Goal: Task Accomplishment & Management: Complete application form

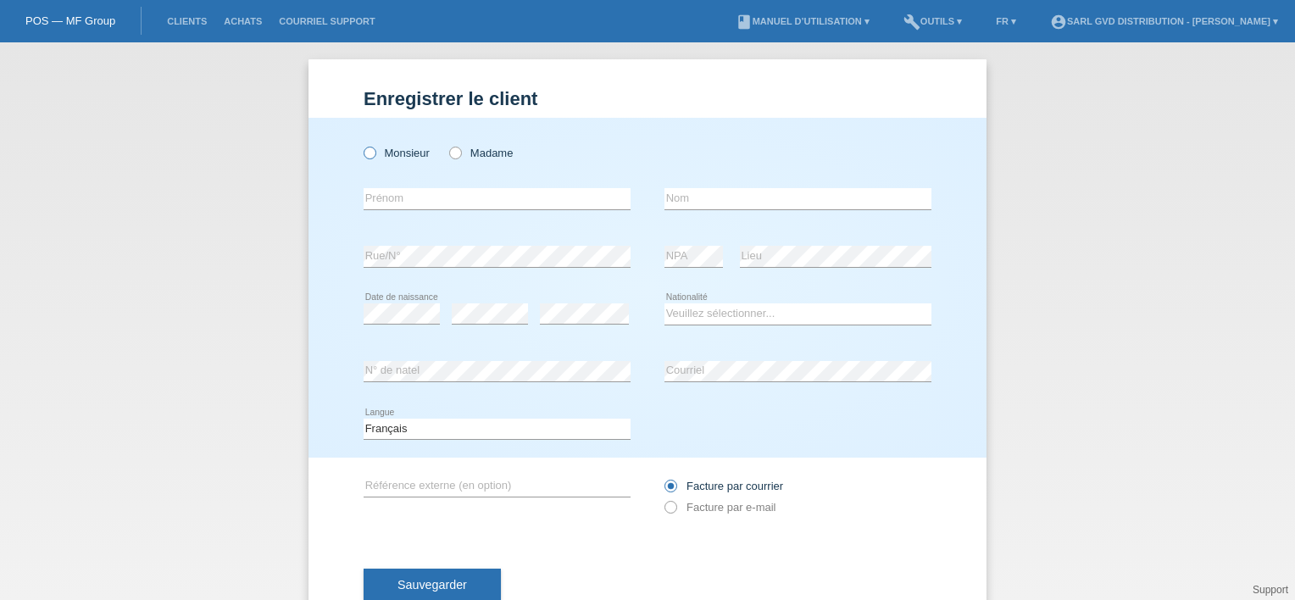
click at [361, 144] on icon at bounding box center [361, 144] width 0 height 0
click at [366, 154] on input "Monsieur" at bounding box center [369, 152] width 11 height 11
radio input "true"
click at [410, 193] on input "text" at bounding box center [497, 198] width 267 height 21
click at [587, 161] on div "Monsieur Madame" at bounding box center [497, 153] width 267 height 35
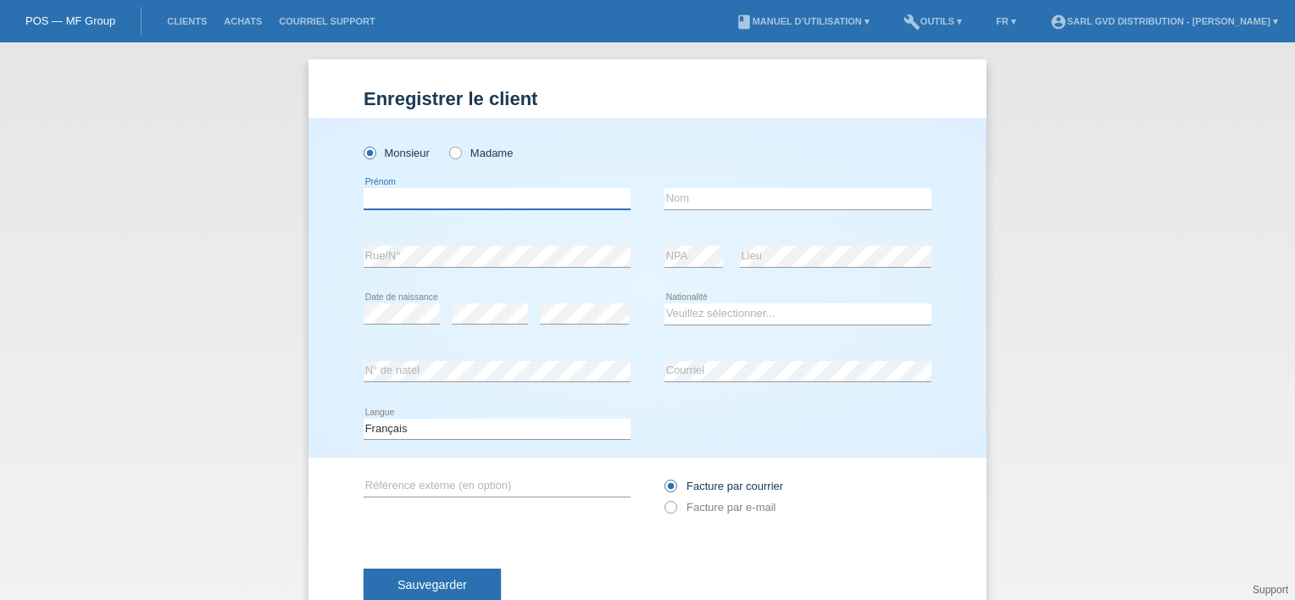
click at [463, 200] on input "text" at bounding box center [497, 198] width 267 height 21
type input "[PERSON_NAME]"
type input "IACONA"
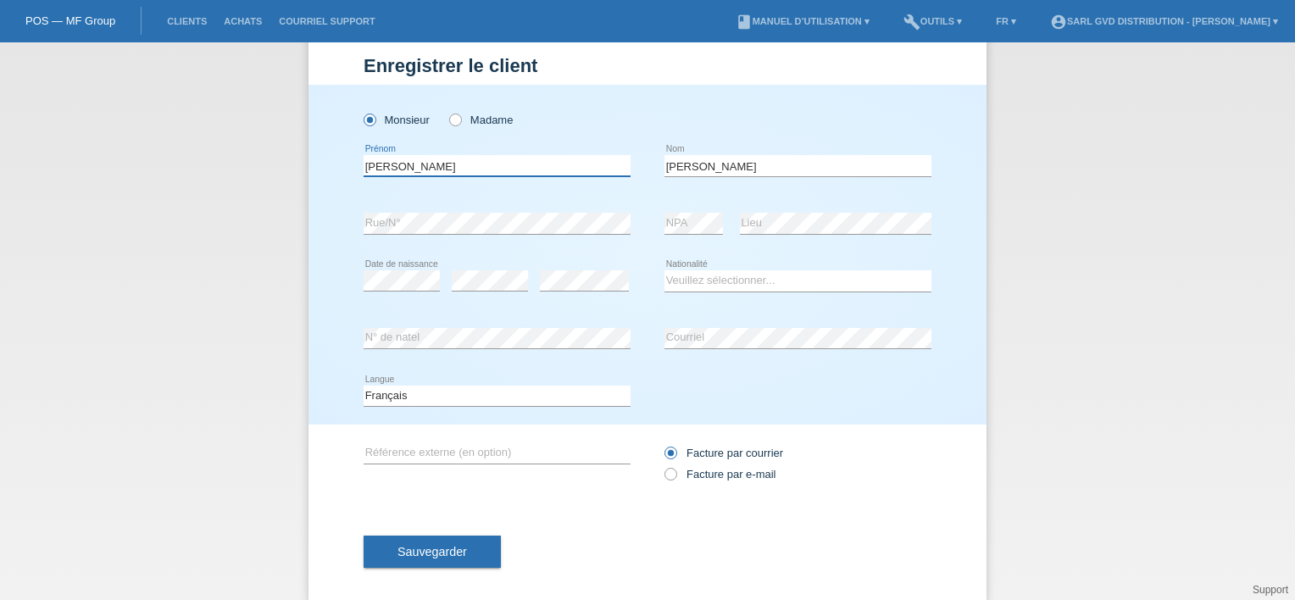
scroll to position [51, 0]
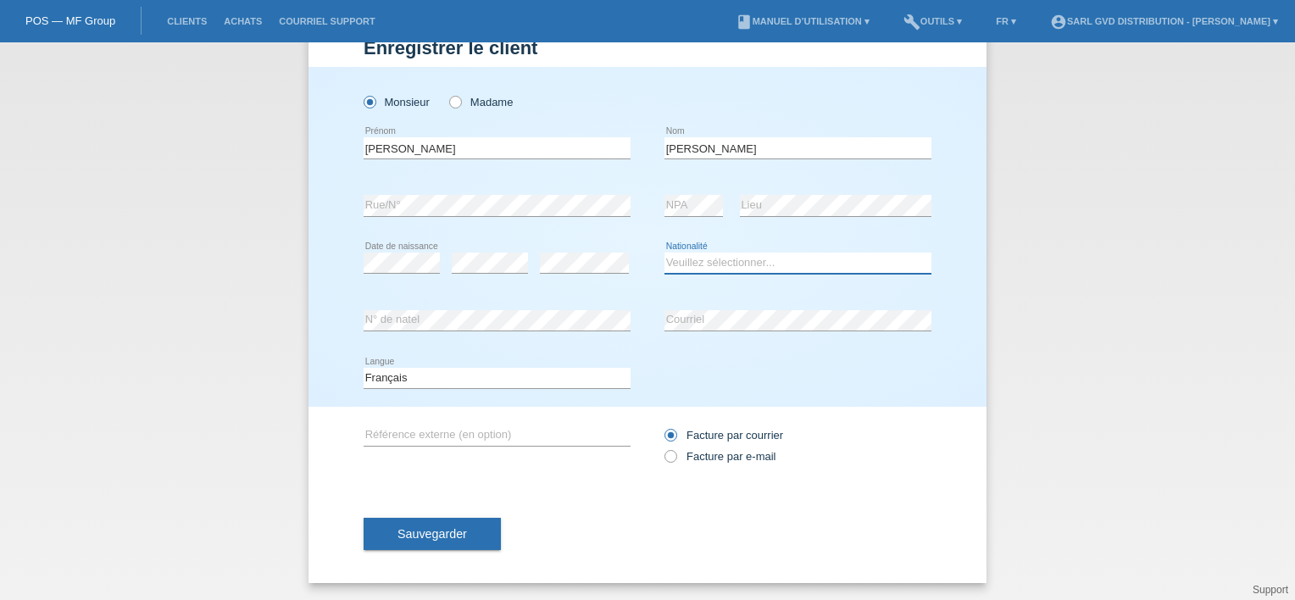
click at [680, 264] on select "Veuillez sélectionner... Suisse Allemagne Autriche Liechtenstein ------------ A…" at bounding box center [798, 263] width 267 height 20
select select "CH"
click at [665, 253] on select "Veuillez sélectionner... Suisse Allemagne Autriche Liechtenstein ------------ A…" at bounding box center [798, 263] width 267 height 20
click at [427, 535] on span "Sauvegarder" at bounding box center [433, 534] width 70 height 14
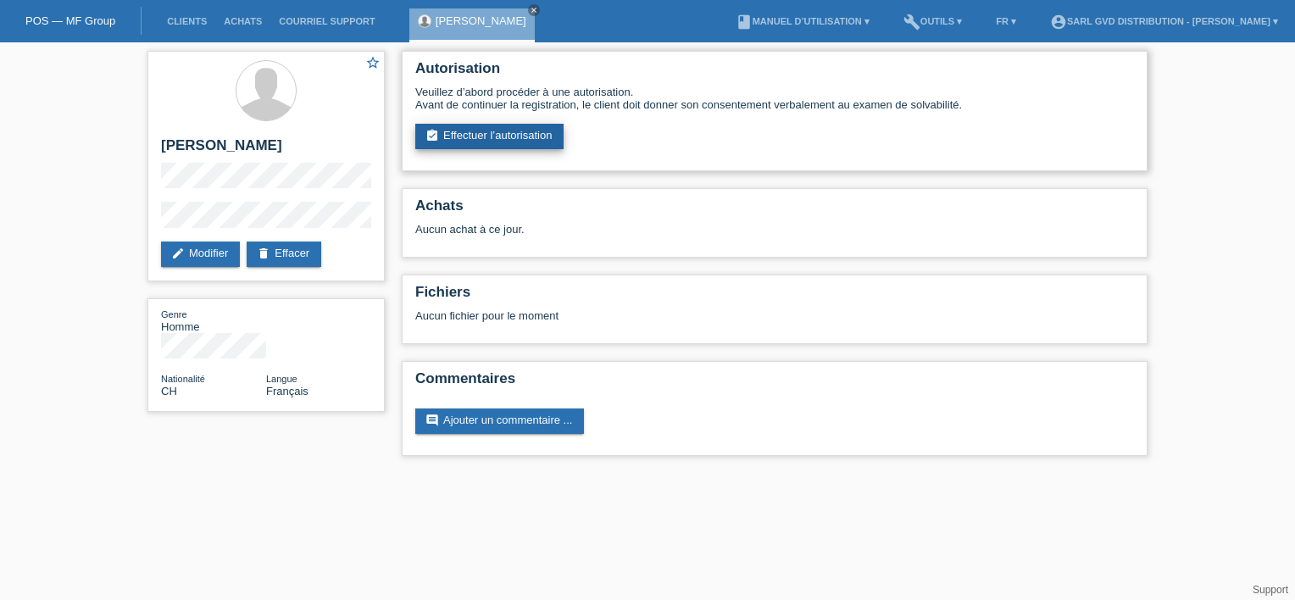
click at [504, 124] on link "assignment_turned_in Effectuer l’autorisation" at bounding box center [489, 136] width 148 height 25
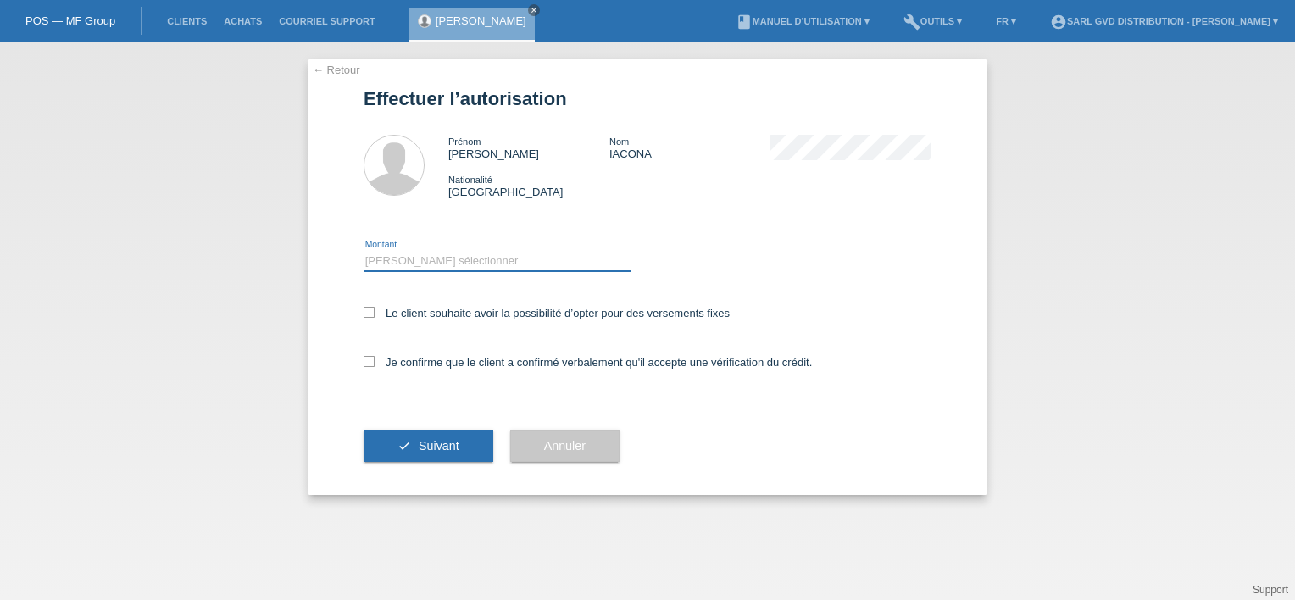
click at [431, 260] on select "Veuillez sélectionner CHF 1.00 - CHF 499.00 CHF 500.00 - CHF 1'999.00 CHF 2'000…" at bounding box center [497, 261] width 267 height 20
select select "3"
click at [364, 251] on select "Veuillez sélectionner CHF 1.00 - CHF 499.00 CHF 500.00 - CHF 1'999.00 CHF 2'000…" at bounding box center [497, 261] width 267 height 20
click at [367, 307] on icon at bounding box center [369, 312] width 11 height 11
click at [367, 307] on input "Le client souhaite avoir la possibilité d’opter pour des versements fixes" at bounding box center [369, 312] width 11 height 11
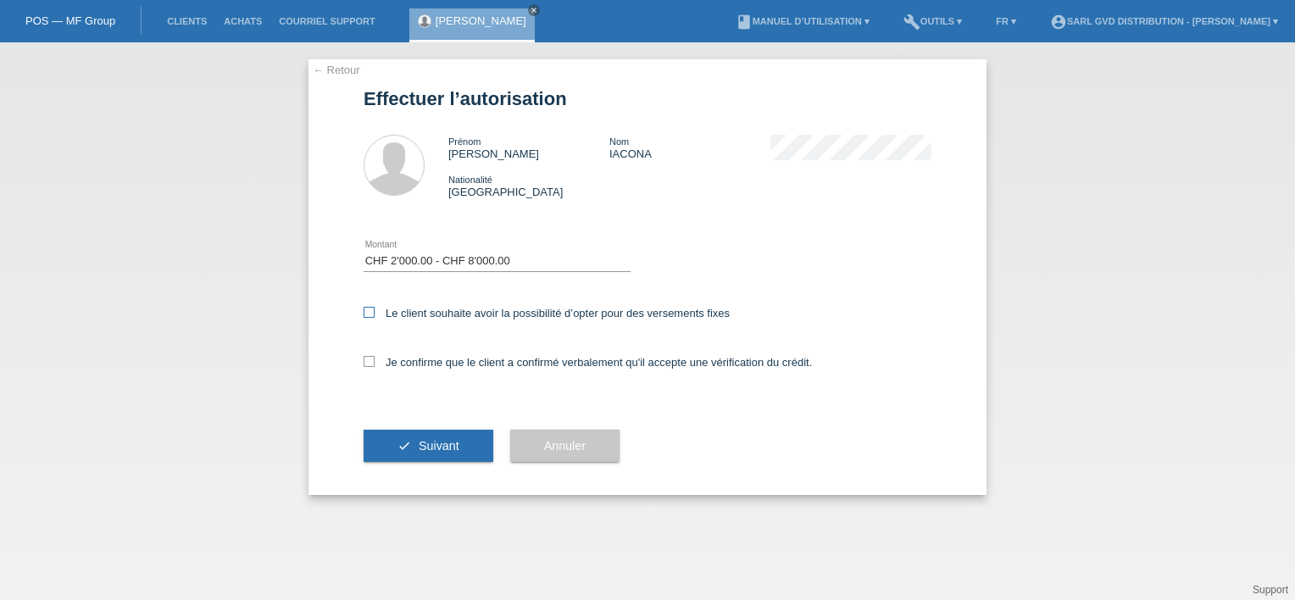
checkbox input "true"
click at [367, 363] on icon at bounding box center [369, 361] width 11 height 11
click at [367, 363] on input "Je confirme que le client a confirmé verbalement qu'il accepte une vérification…" at bounding box center [369, 361] width 11 height 11
checkbox input "true"
click at [443, 444] on span "Suivant" at bounding box center [439, 446] width 41 height 14
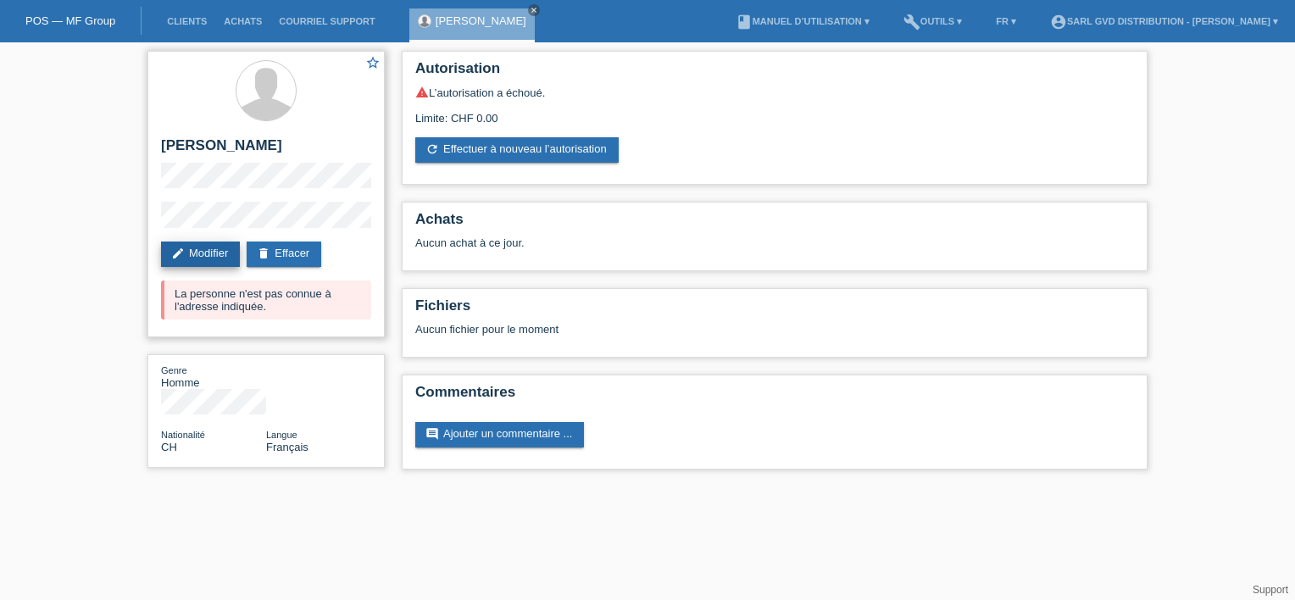
click at [194, 249] on link "edit Modifier" at bounding box center [200, 254] width 79 height 25
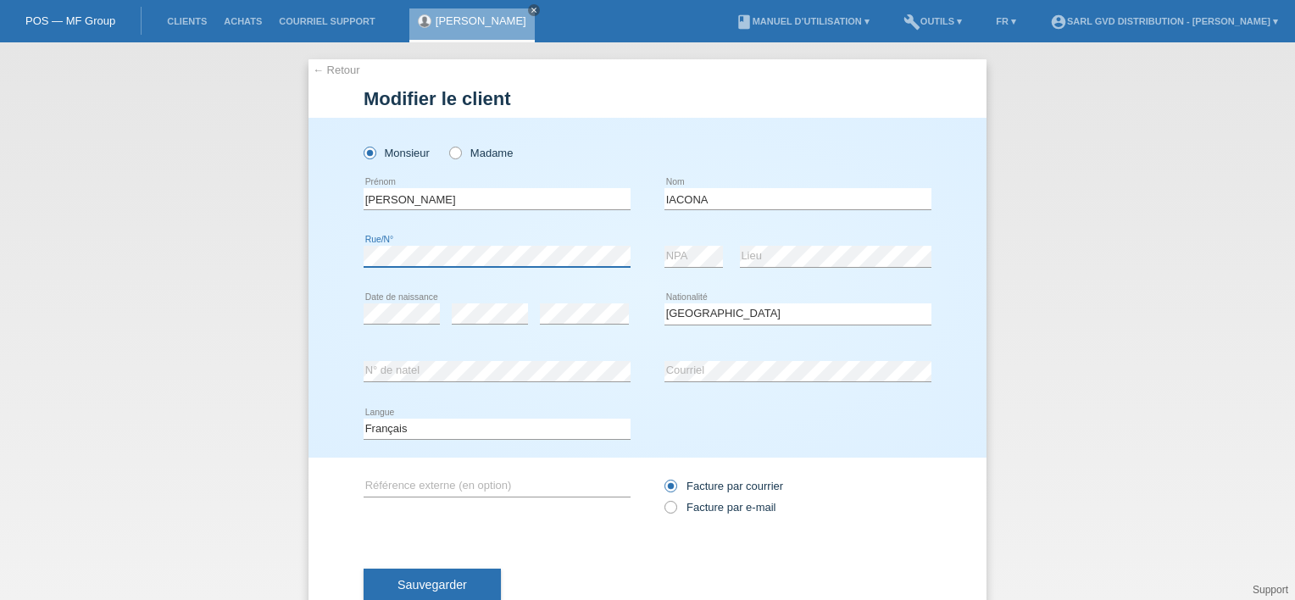
click at [338, 259] on div "Monsieur Madame LAURENT error Prénom" at bounding box center [648, 288] width 678 height 340
select select "CH"
click at [455, 580] on span "Sauvegarder" at bounding box center [433, 585] width 70 height 14
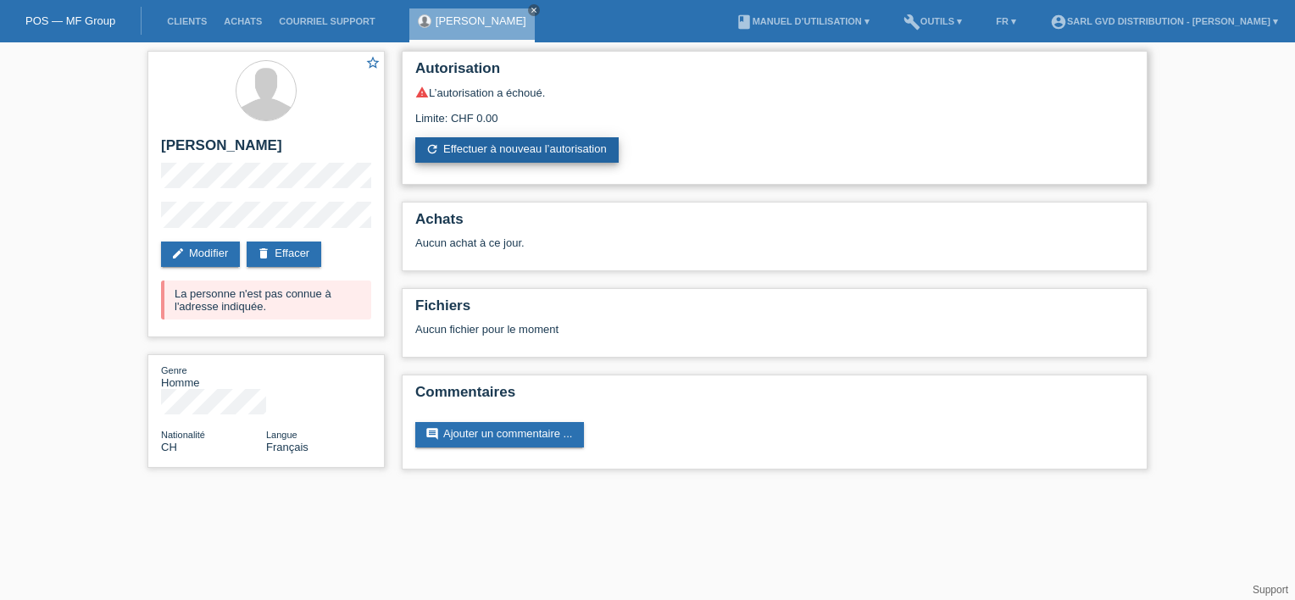
click at [508, 149] on link "refresh Effectuer à nouveau l’autorisation" at bounding box center [516, 149] width 203 height 25
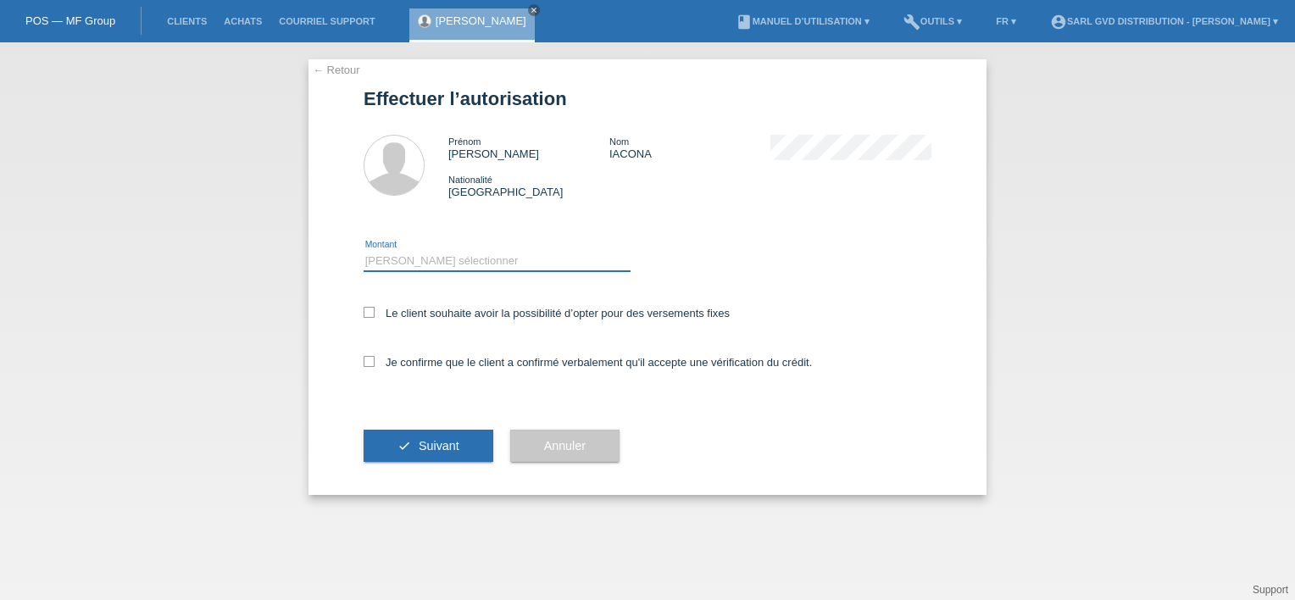
click at [431, 265] on select "Veuillez sélectionner CHF 1.00 - CHF 499.00 CHF 500.00 - CHF 1'999.00 CHF 2'000…" at bounding box center [497, 261] width 267 height 20
select select "3"
click at [364, 251] on select "Veuillez sélectionner CHF 1.00 - CHF 499.00 CHF 500.00 - CHF 1'999.00 CHF 2'000…" at bounding box center [497, 261] width 267 height 20
drag, startPoint x: 371, startPoint y: 363, endPoint x: 371, endPoint y: 332, distance: 30.5
click at [372, 363] on icon at bounding box center [369, 361] width 11 height 11
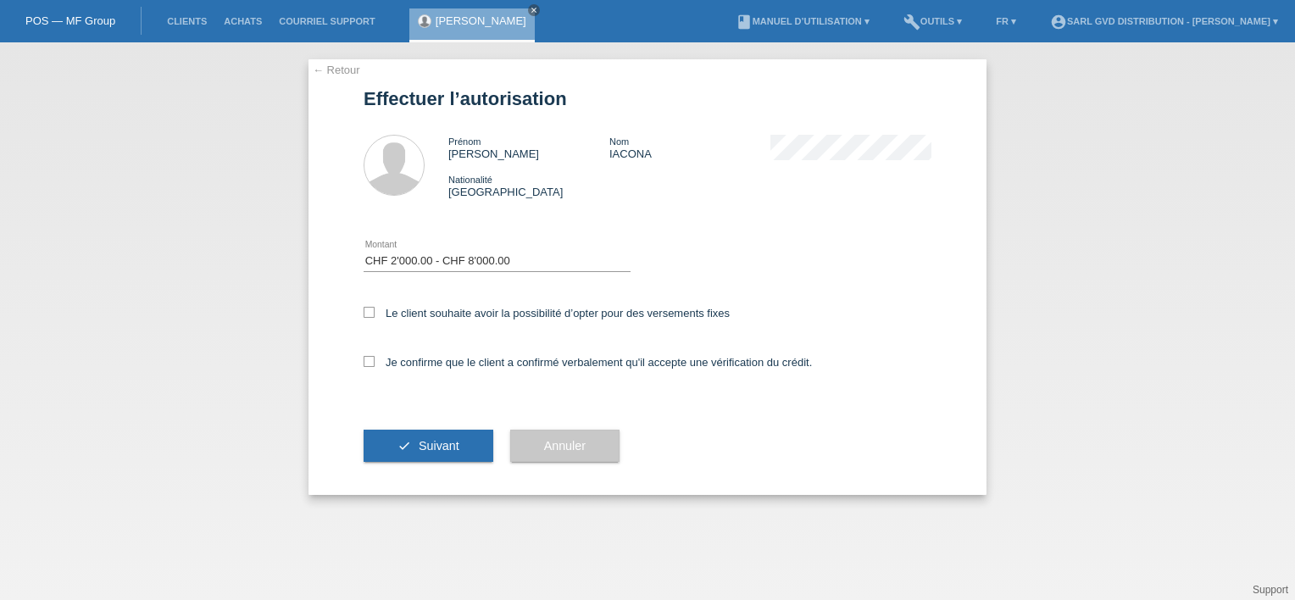
click at [372, 363] on input "Je confirme que le client a confirmé verbalement qu'il accepte une vérification…" at bounding box center [369, 361] width 11 height 11
checkbox input "true"
click at [369, 312] on icon at bounding box center [369, 312] width 11 height 11
click at [369, 312] on input "Le client souhaite avoir la possibilité d’opter pour des versements fixes" at bounding box center [369, 312] width 11 height 11
checkbox input "true"
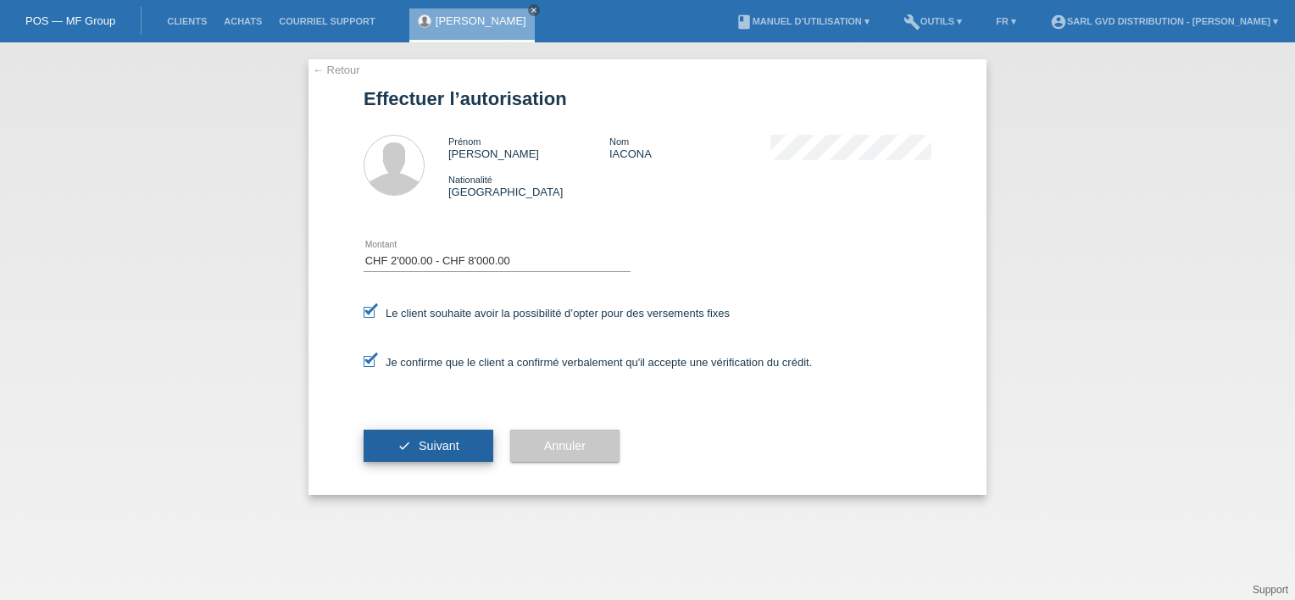
click at [424, 442] on span "Suivant" at bounding box center [439, 446] width 41 height 14
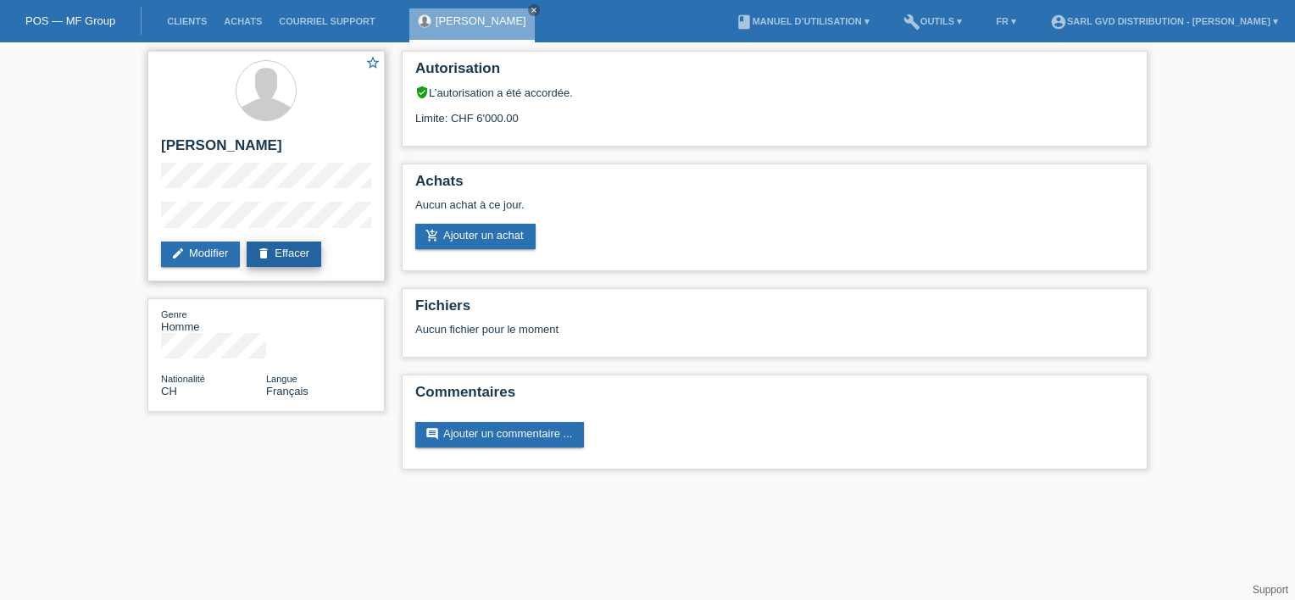
click at [291, 254] on link "delete Effacer" at bounding box center [284, 254] width 75 height 25
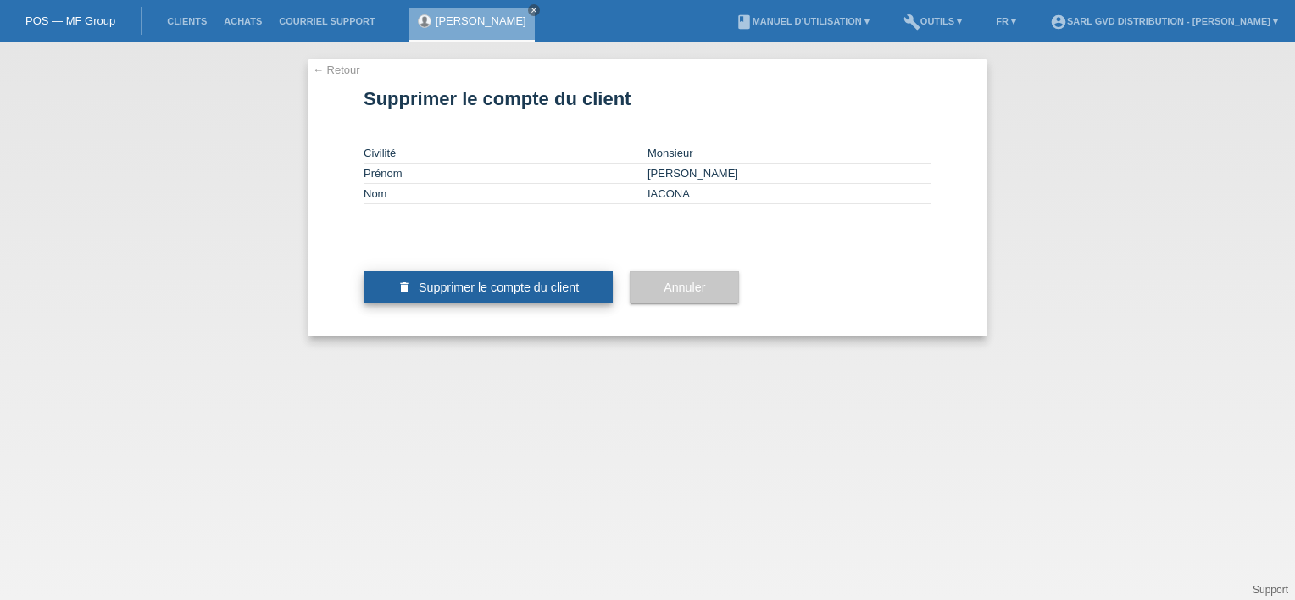
click at [497, 294] on span "Supprimer le compte du client" at bounding box center [499, 288] width 160 height 14
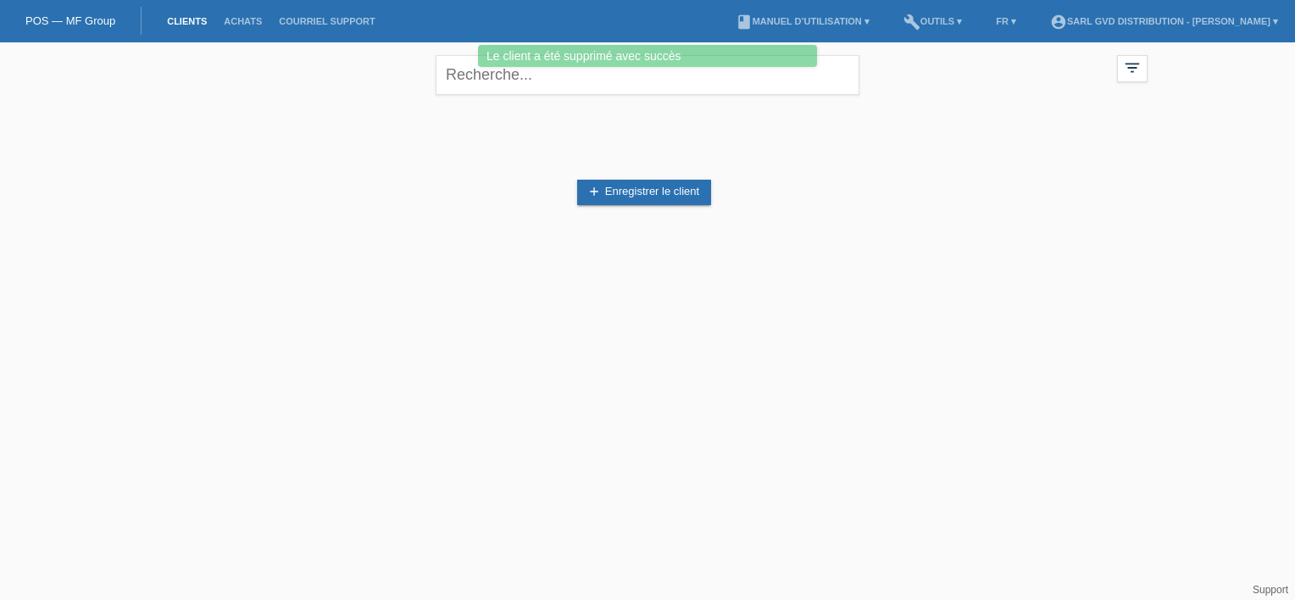
click at [970, 149] on div "add Enregistrer le client" at bounding box center [648, 192] width 1000 height 161
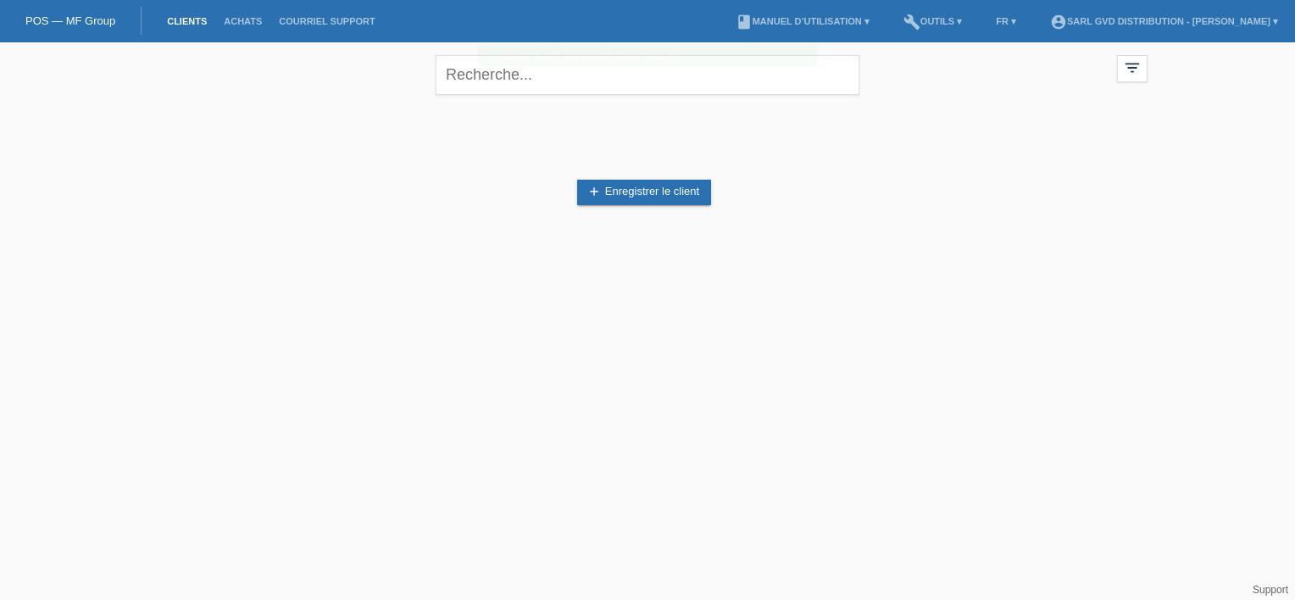
click at [231, 29] on li "Achats" at bounding box center [242, 21] width 55 height 43
click at [237, 21] on link "Achats" at bounding box center [242, 21] width 55 height 10
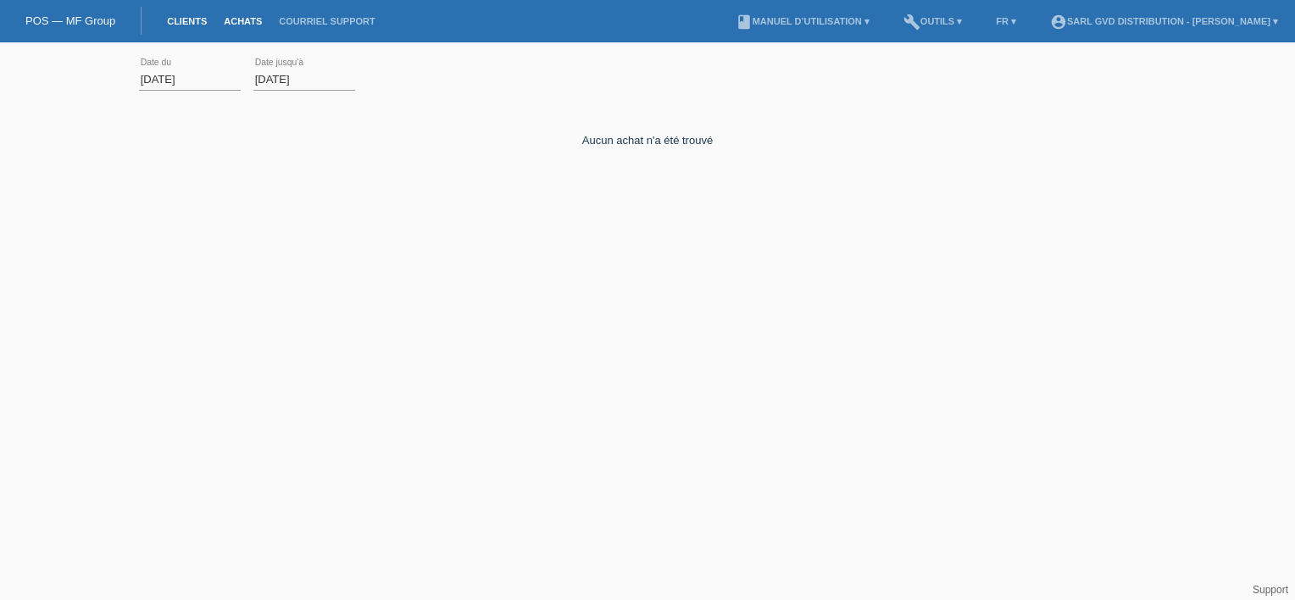
click at [182, 20] on link "Clients" at bounding box center [187, 21] width 57 height 10
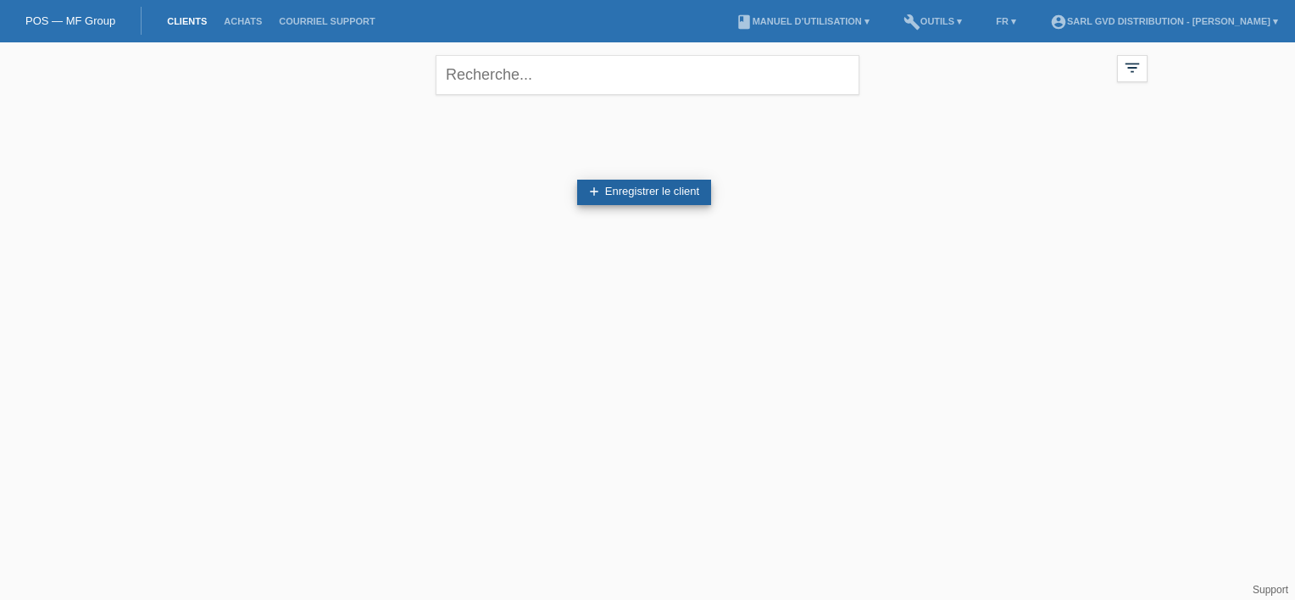
click at [617, 192] on link "add Enregistrer le client" at bounding box center [644, 192] width 134 height 25
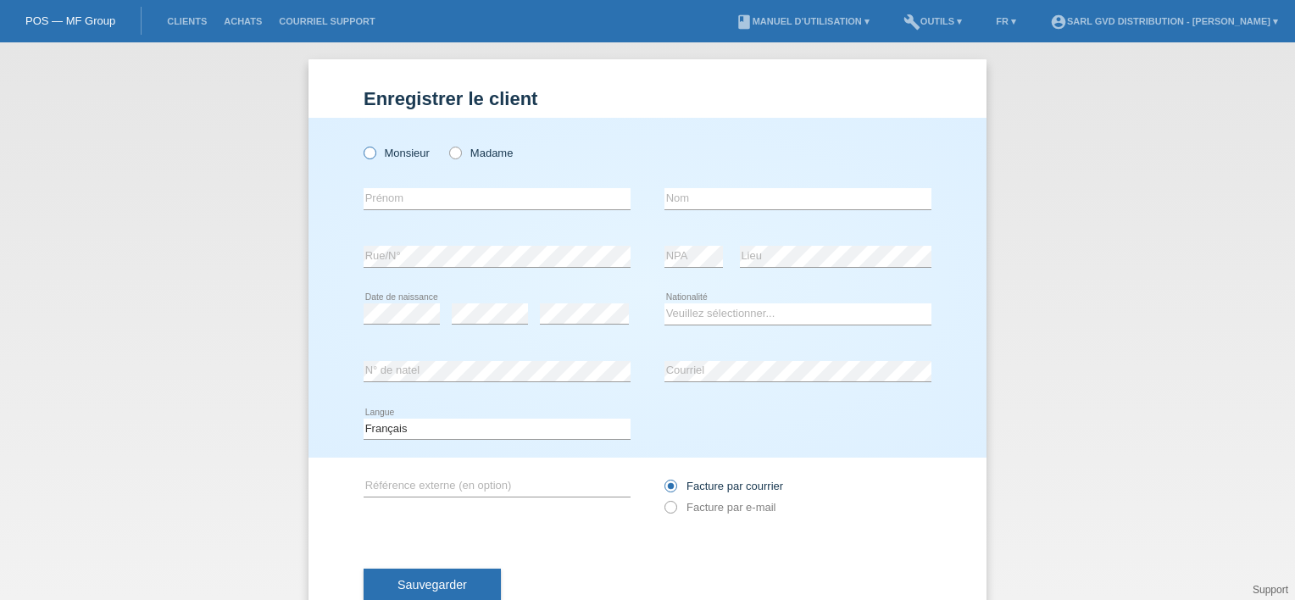
click at [361, 144] on icon at bounding box center [361, 144] width 0 height 0
click at [365, 153] on input "Monsieur" at bounding box center [369, 152] width 11 height 11
radio input "true"
click at [377, 203] on input "text" at bounding box center [497, 198] width 267 height 21
type input "[PERSON_NAME]"
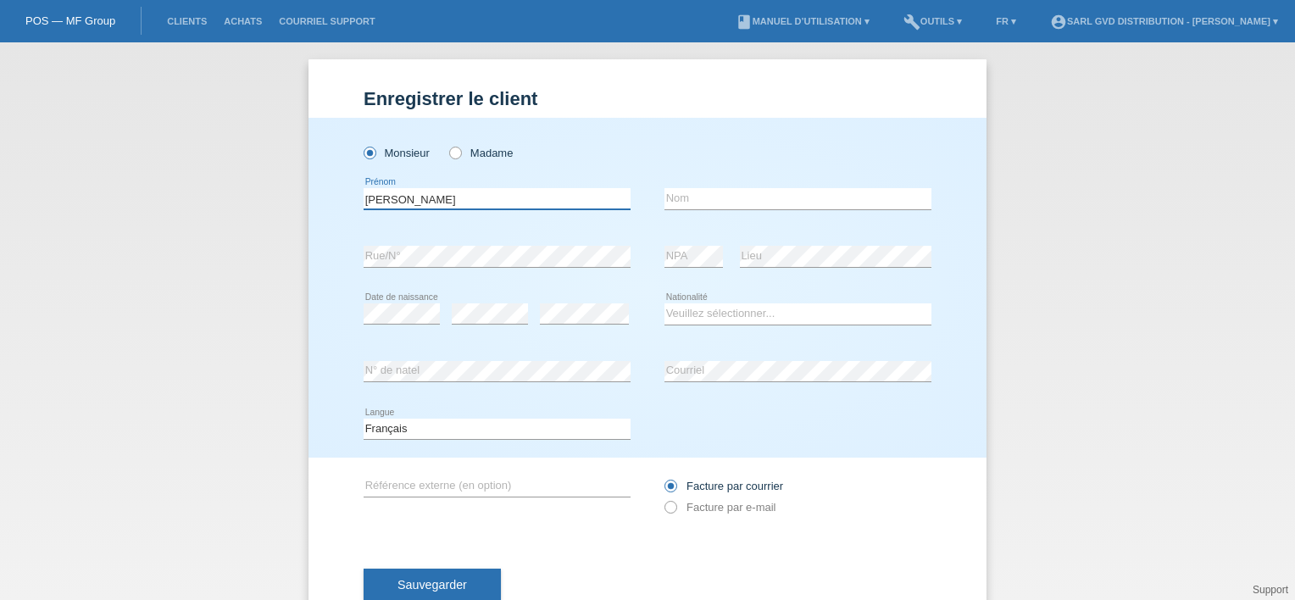
type input "IACONA"
click at [662, 498] on icon at bounding box center [662, 498] width 0 height 0
click at [665, 507] on input "Facture par e-mail" at bounding box center [670, 511] width 11 height 21
radio input "true"
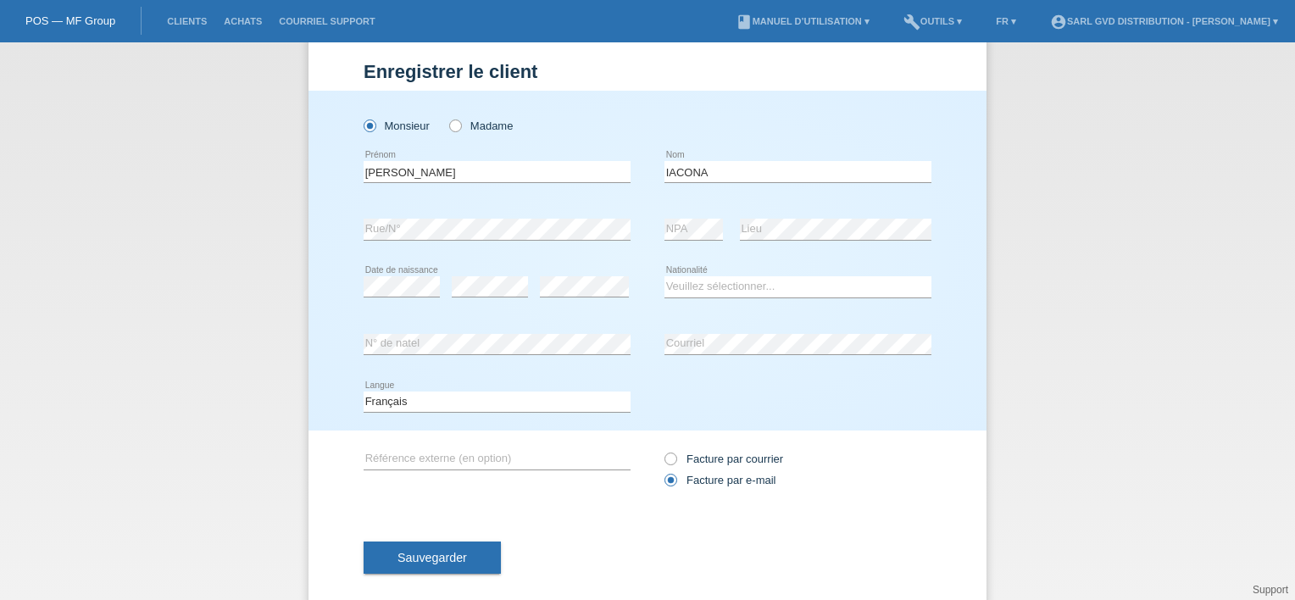
scroll to position [51, 0]
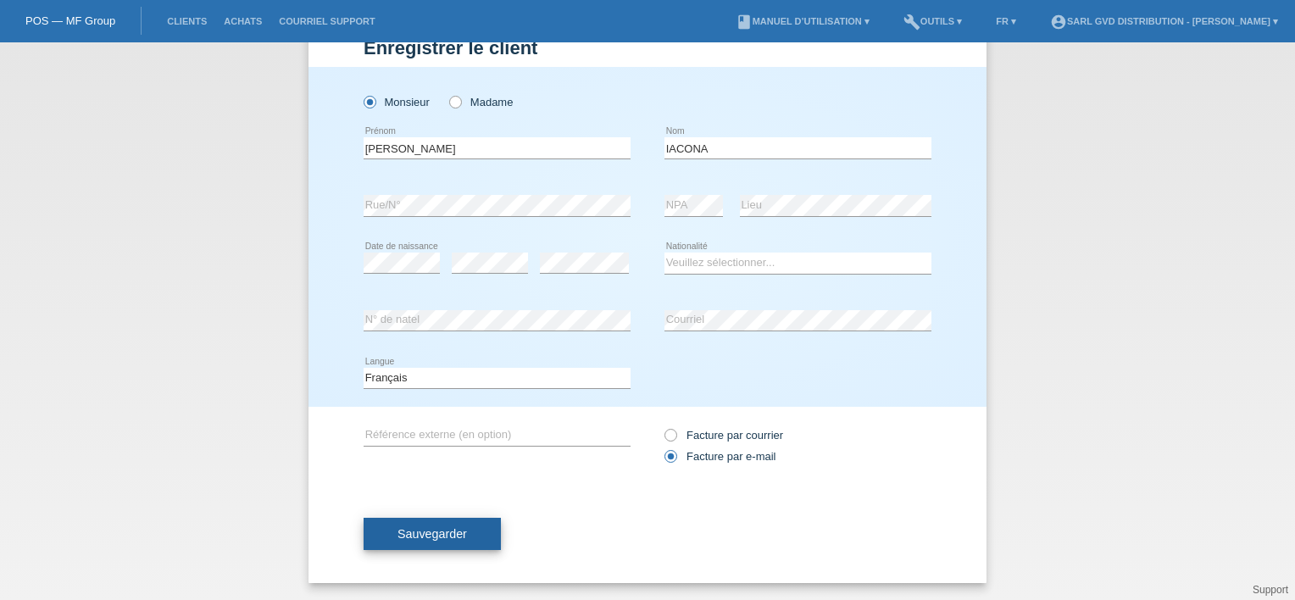
click at [415, 529] on span "Sauvegarder" at bounding box center [433, 534] width 70 height 14
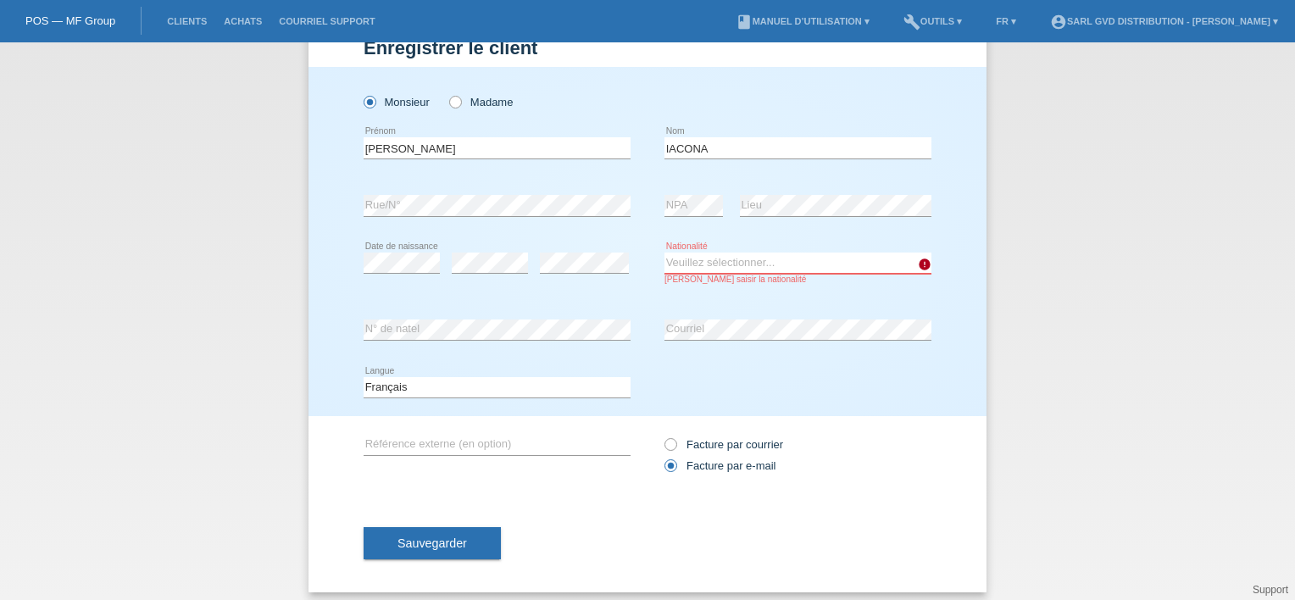
click at [693, 264] on select "Veuillez sélectionner... Suisse Allemagne Autriche Liechtenstein ------------ A…" at bounding box center [798, 263] width 267 height 20
select select "CH"
click at [665, 253] on select "Veuillez sélectionner... Suisse Allemagne Autriche Liechtenstein ------------ A…" at bounding box center [798, 263] width 267 height 20
click at [444, 543] on span "Sauvegarder" at bounding box center [433, 544] width 70 height 14
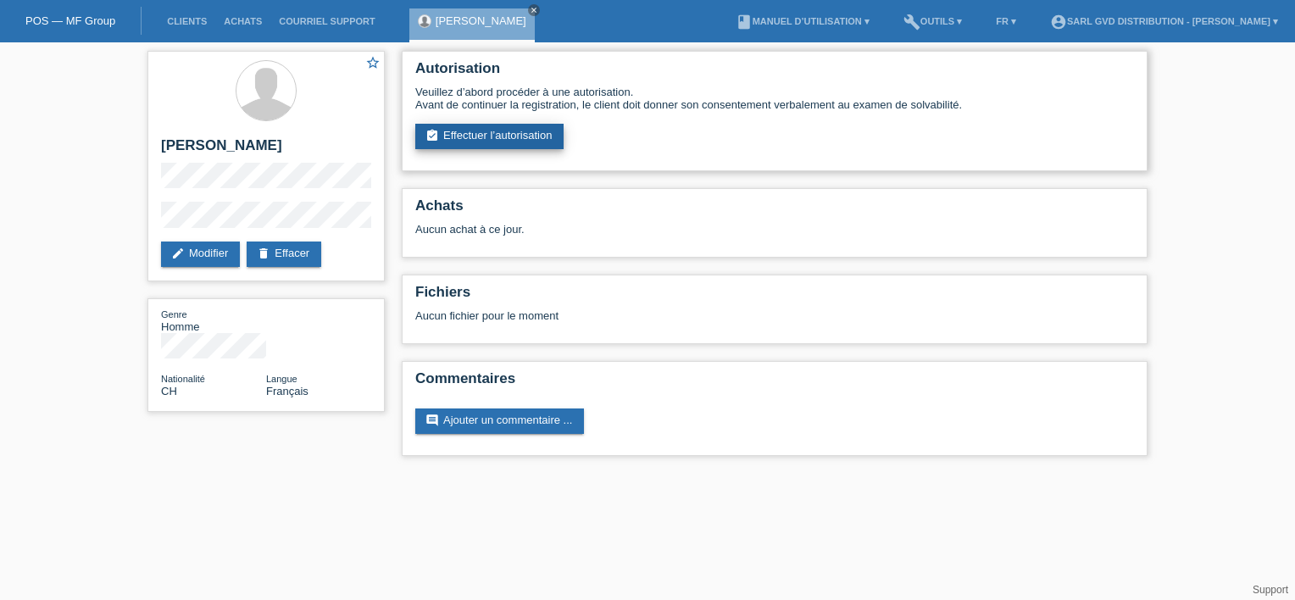
click at [512, 134] on link "assignment_turned_in Effectuer l’autorisation" at bounding box center [489, 136] width 148 height 25
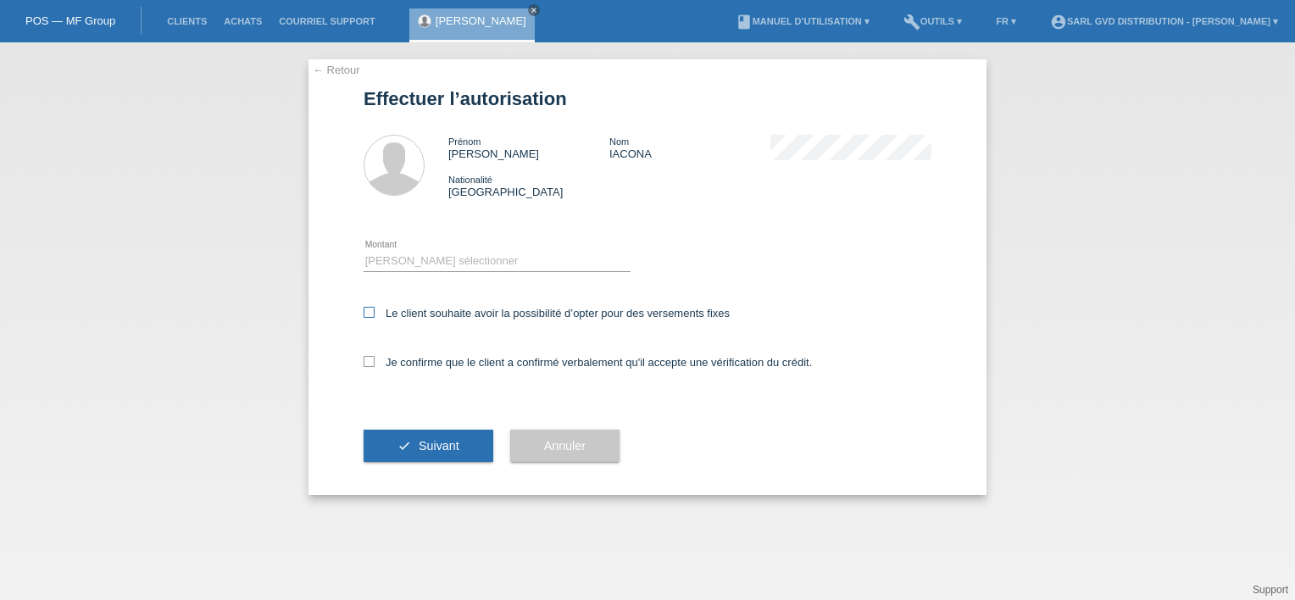
click at [370, 313] on icon at bounding box center [369, 312] width 11 height 11
click at [370, 313] on input "Le client souhaite avoir la possibilité d’opter pour des versements fixes" at bounding box center [369, 312] width 11 height 11
checkbox input "true"
click at [368, 365] on icon at bounding box center [369, 361] width 11 height 11
click at [368, 365] on input "Je confirme que le client a confirmé verbalement qu'il accepte une vérification…" at bounding box center [369, 361] width 11 height 11
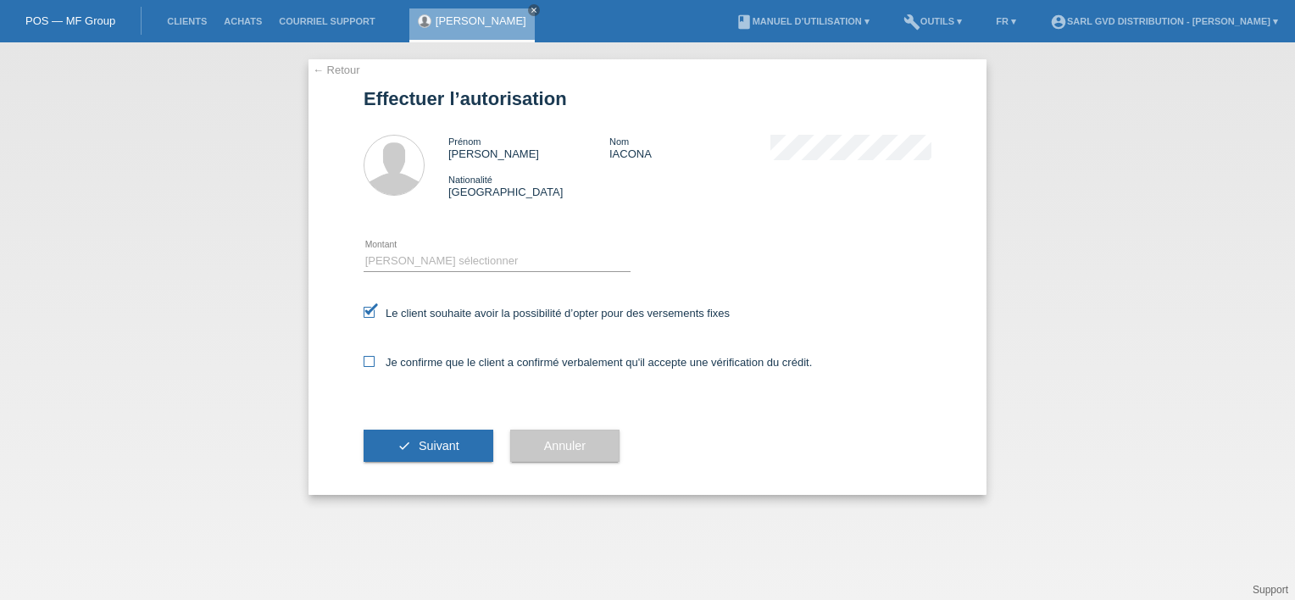
checkbox input "true"
click at [415, 256] on select "Veuillez sélectionner CHF 1.00 - CHF 499.00 CHF 500.00 - CHF 1'999.00 CHF 2'000…" at bounding box center [497, 261] width 267 height 20
select select "3"
click at [364, 251] on select "Veuillez sélectionner CHF 1.00 - CHF 499.00 CHF 500.00 - CHF 1'999.00 CHF 2'000…" at bounding box center [497, 261] width 267 height 20
click at [448, 444] on span "Suivant" at bounding box center [439, 446] width 41 height 14
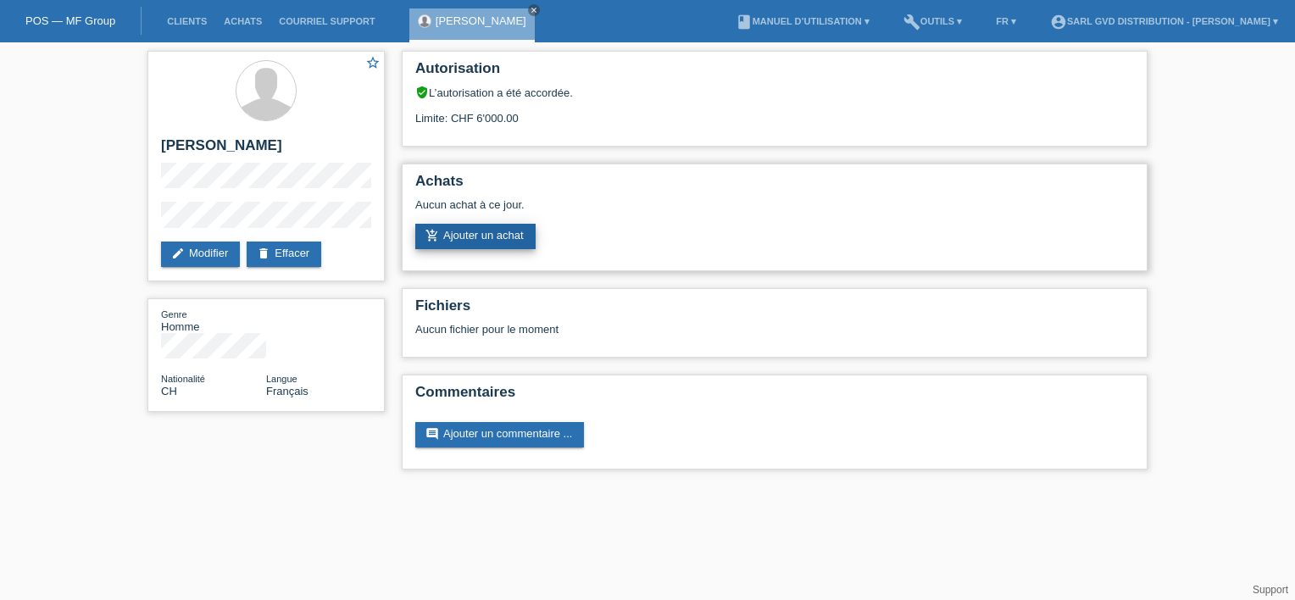
click at [493, 234] on link "add_shopping_cart Ajouter un achat" at bounding box center [475, 236] width 120 height 25
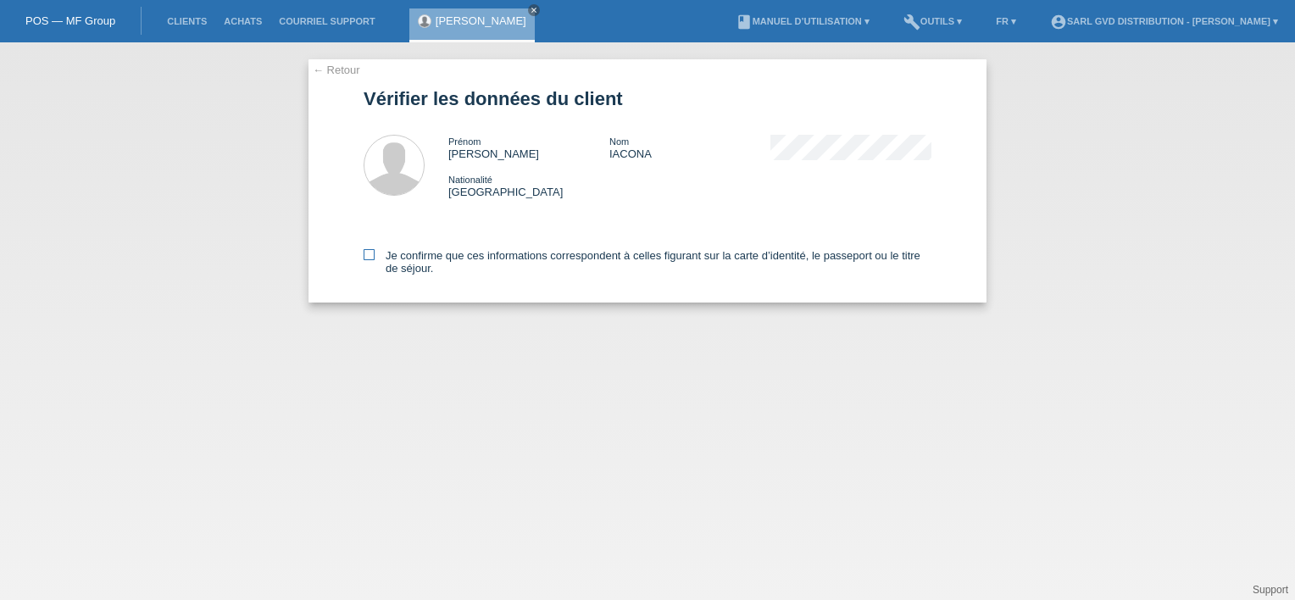
click at [371, 258] on icon at bounding box center [369, 254] width 11 height 11
click at [371, 258] on input "Je confirme que ces informations correspondent à celles figurant sur la carte d…" at bounding box center [369, 254] width 11 height 11
checkbox input "true"
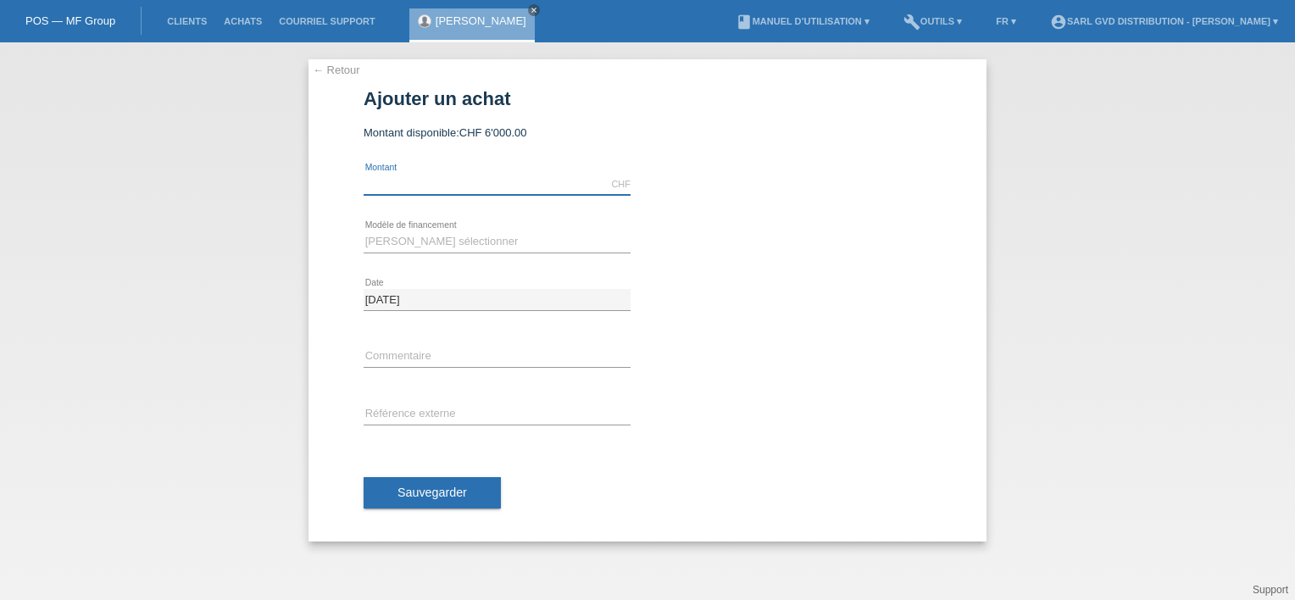
click at [479, 179] on input "text" at bounding box center [497, 184] width 267 height 21
click at [461, 244] on select "Veuillez sélectionner Achat sur facture avec paiement partiel Taux fixes" at bounding box center [497, 241] width 267 height 20
select select "228"
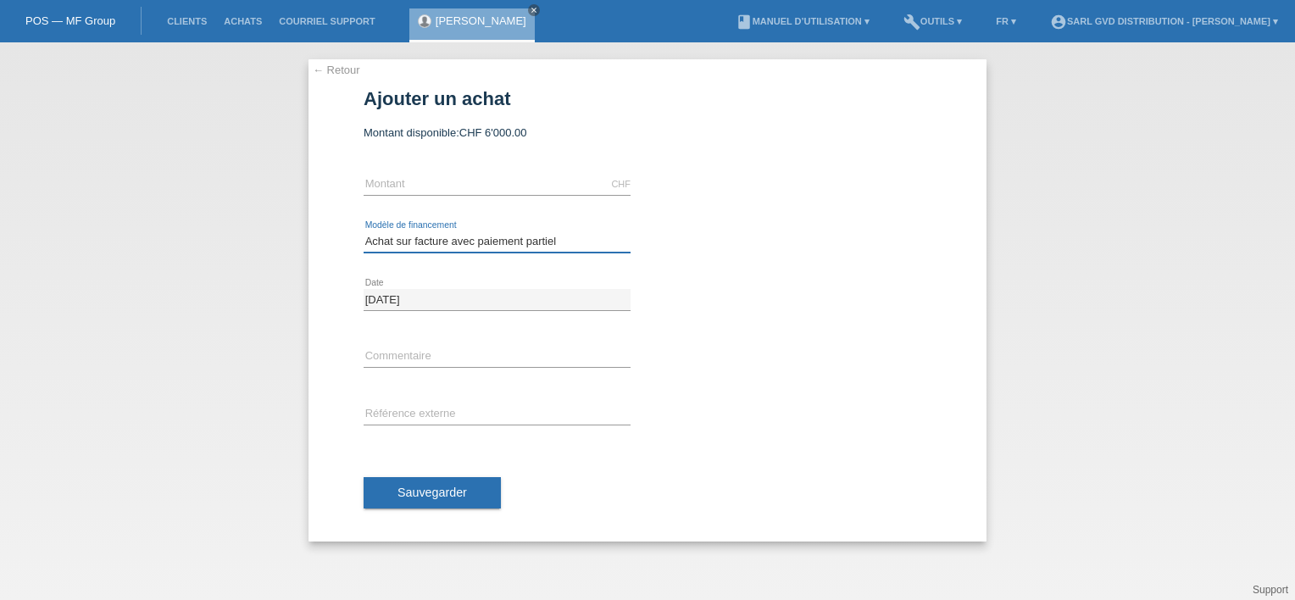
click at [364, 231] on select "Veuillez sélectionner Achat sur facture avec paiement partiel Taux fixes" at bounding box center [497, 241] width 267 height 20
click at [326, 71] on link "← Retour" at bounding box center [336, 70] width 47 height 13
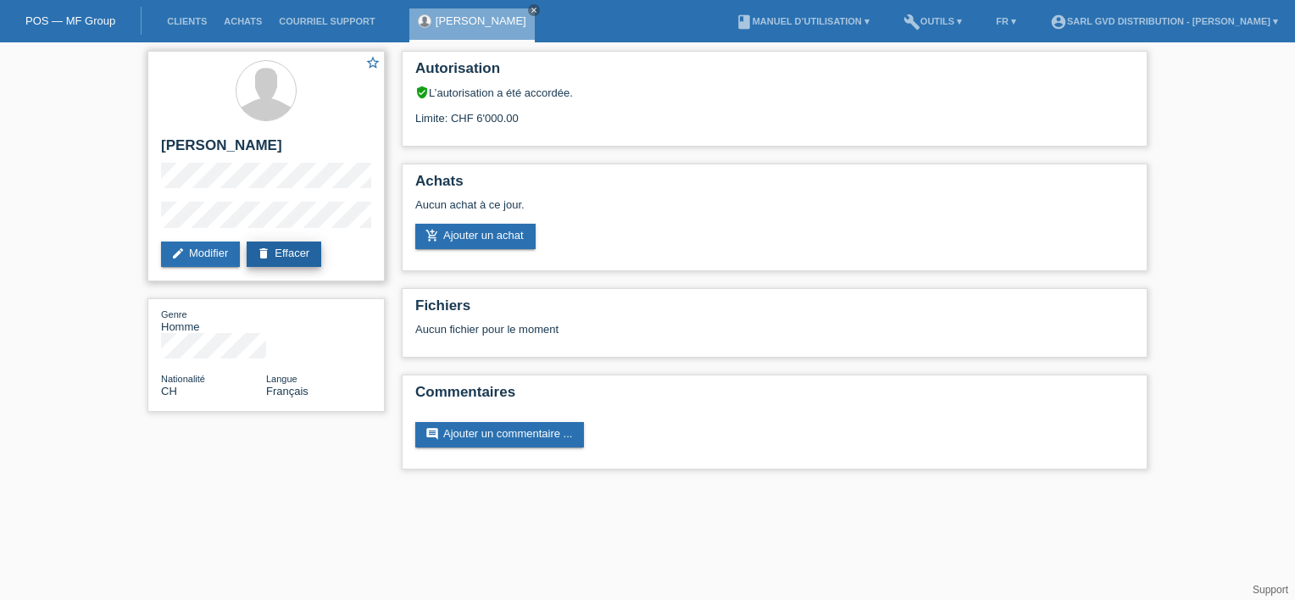
click at [285, 249] on link "delete Effacer" at bounding box center [284, 254] width 75 height 25
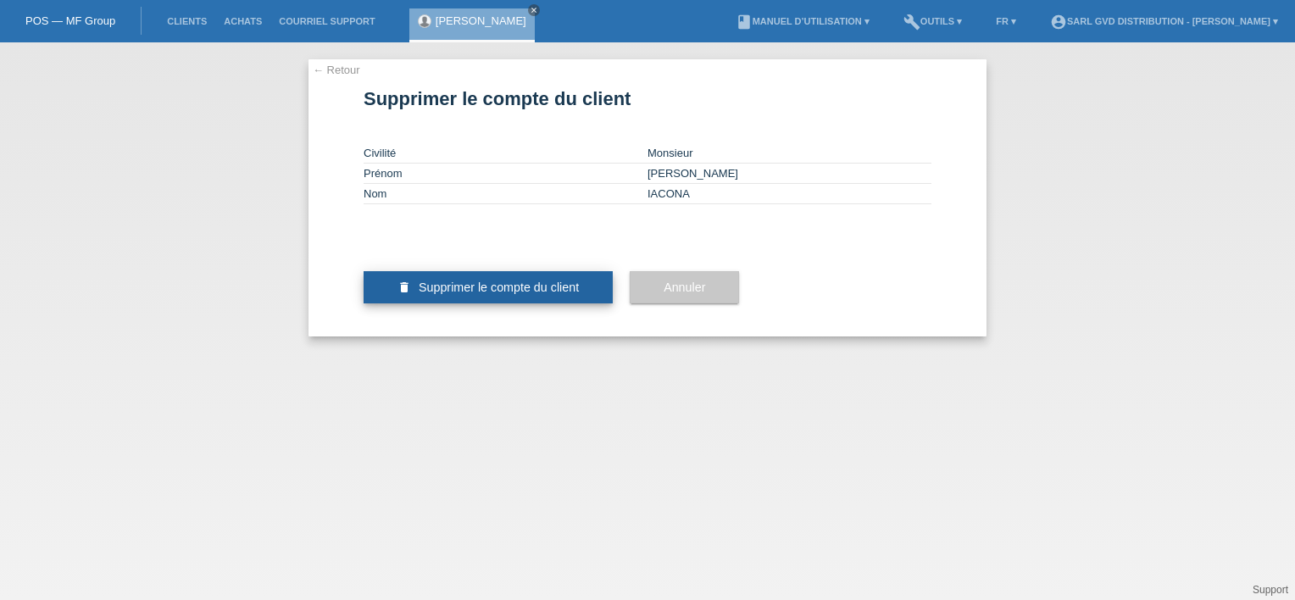
click at [488, 294] on span "Supprimer le compte du client" at bounding box center [499, 288] width 160 height 14
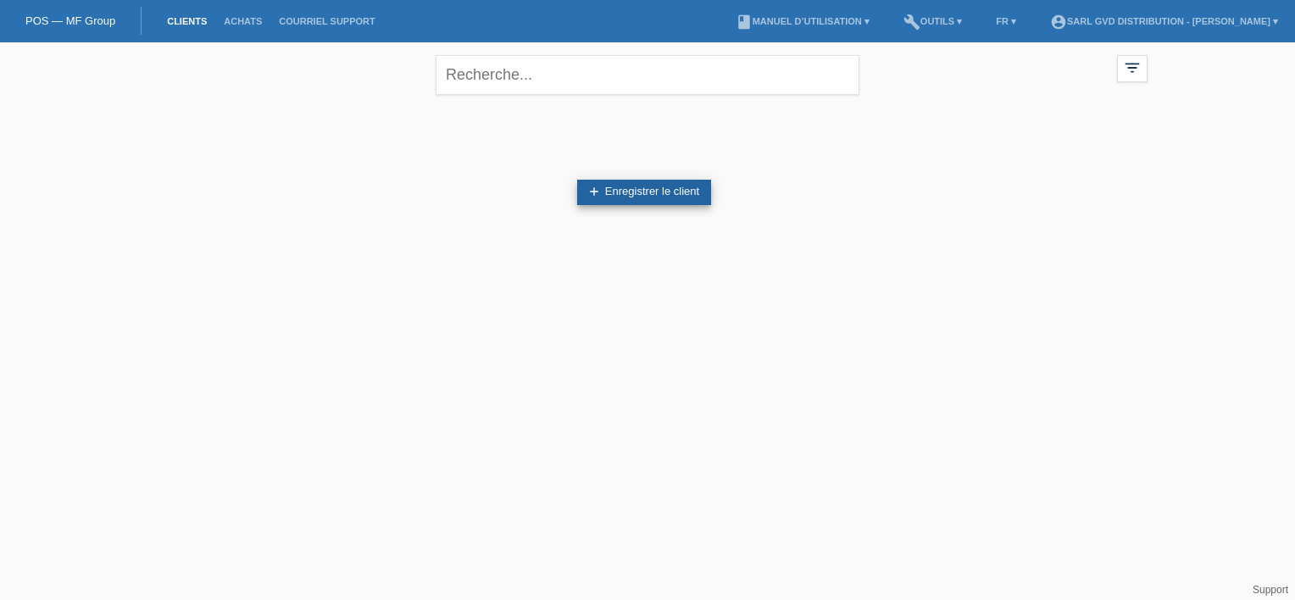
click at [624, 193] on link "add Enregistrer le client" at bounding box center [644, 192] width 134 height 25
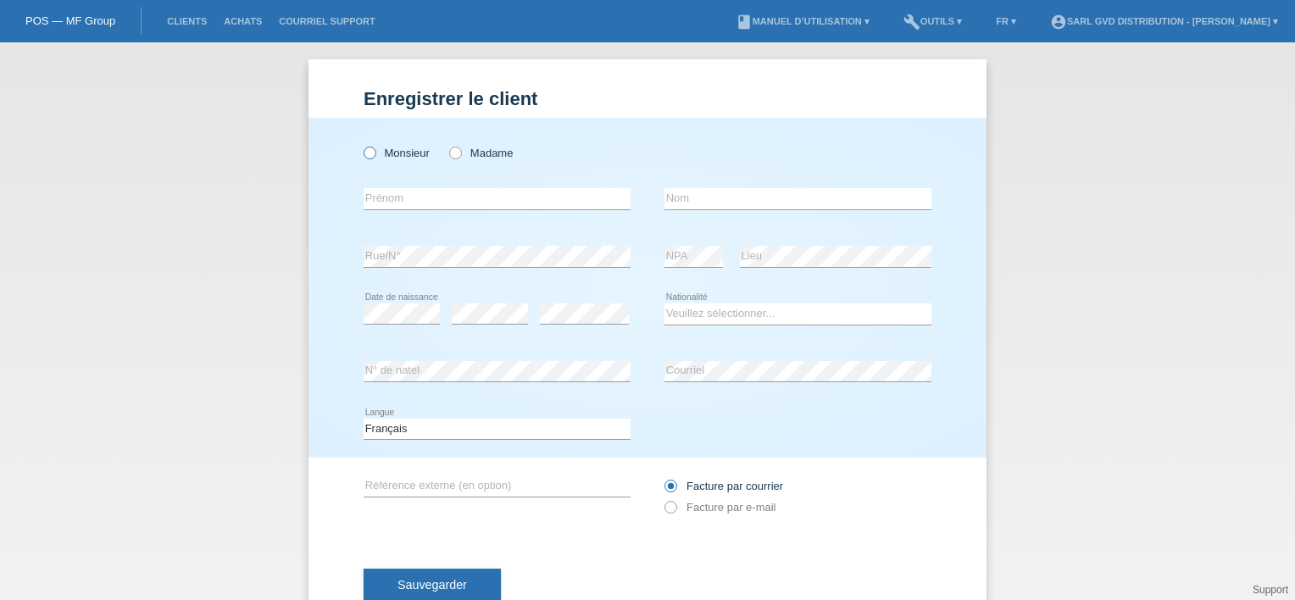
click at [361, 144] on icon at bounding box center [361, 144] width 0 height 0
click at [364, 148] on input "Monsieur" at bounding box center [369, 152] width 11 height 11
radio input "true"
click at [397, 201] on input "text" at bounding box center [497, 198] width 267 height 21
click at [447, 144] on icon at bounding box center [447, 144] width 0 height 0
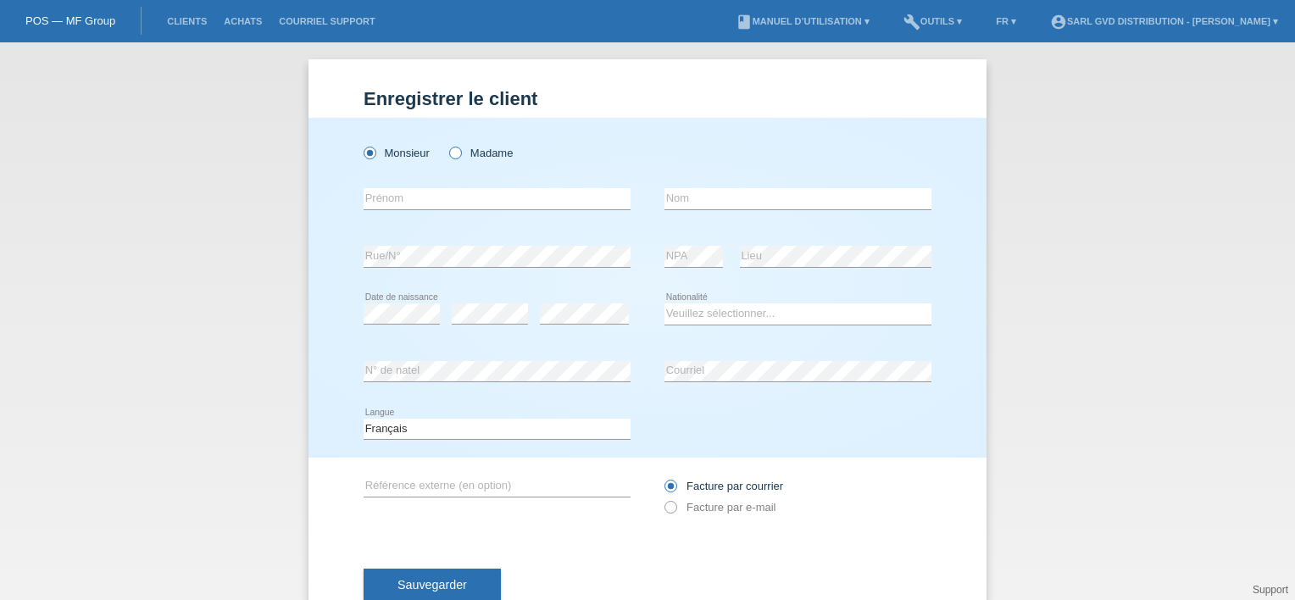
click at [453, 153] on input "Madame" at bounding box center [454, 152] width 11 height 11
radio input "true"
click at [448, 197] on input "text" at bounding box center [497, 198] width 267 height 21
type input "m"
type input "MAYARA"
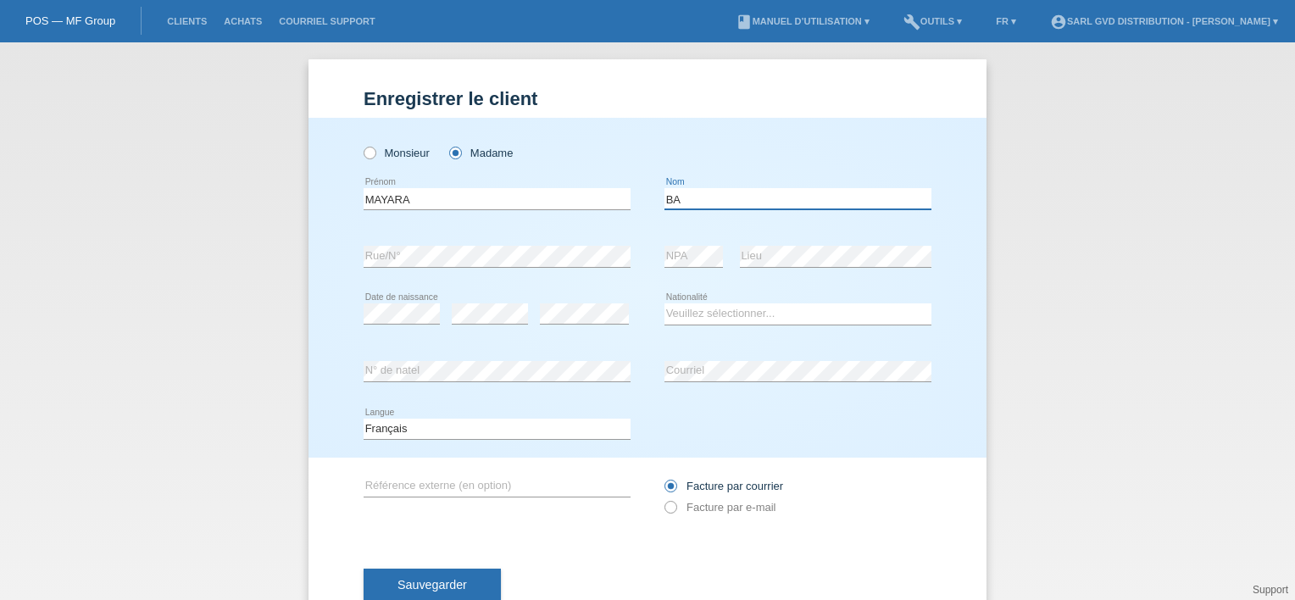
type input "B"
type input "CABRERA ORTIZ"
click at [688, 315] on select "Veuillez sélectionner... Suisse Allemagne Autriche Liechtenstein ------------ A…" at bounding box center [798, 313] width 267 height 20
click at [587, 197] on input "MAYARA" at bounding box center [497, 198] width 267 height 21
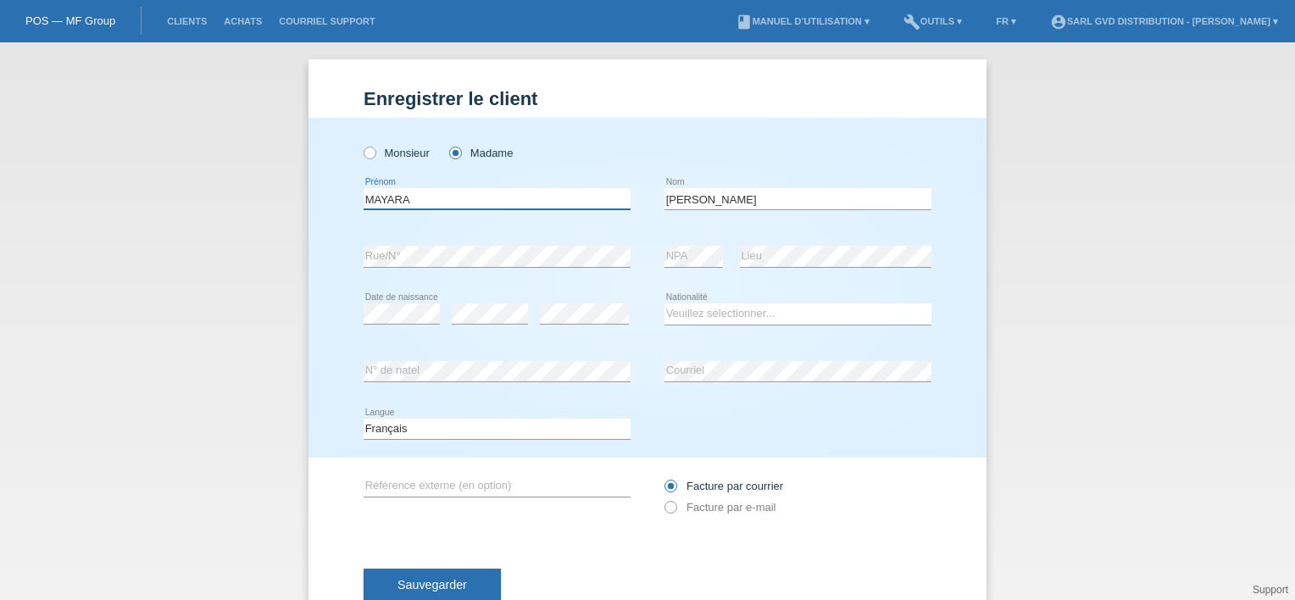
click at [587, 197] on input "MAYARA" at bounding box center [497, 198] width 267 height 21
click at [805, 190] on input "CABRERA ORTIZ" at bounding box center [798, 198] width 267 height 21
click at [470, 203] on input "text" at bounding box center [497, 198] width 267 height 21
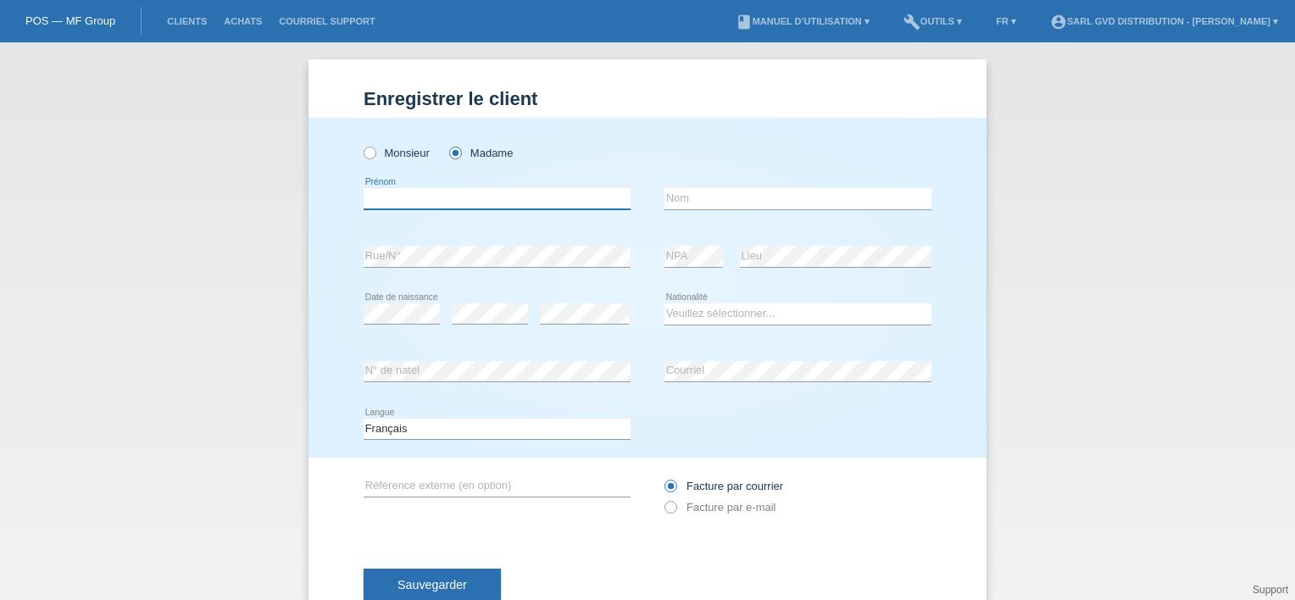
click at [509, 197] on input "text" at bounding box center [497, 198] width 267 height 21
click at [623, 156] on div "Monsieur Madame" at bounding box center [497, 153] width 267 height 35
click at [438, 198] on input "text" at bounding box center [497, 198] width 267 height 21
type input "[PERSON_NAME]"
type input "ALLISTEIN"
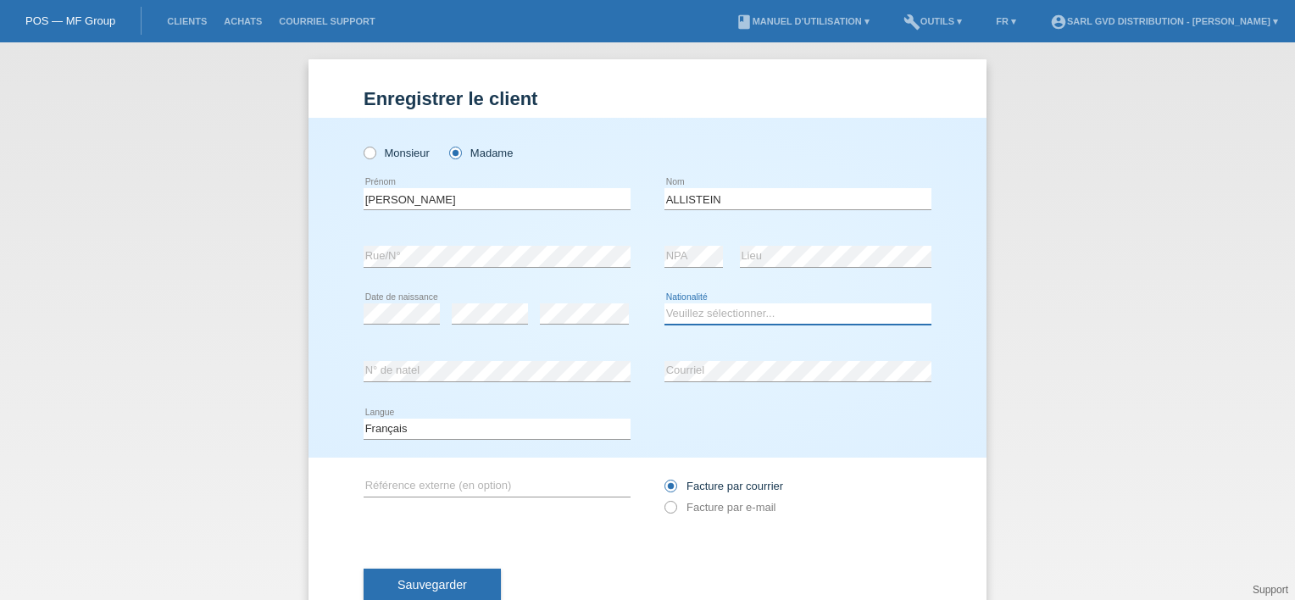
click at [717, 318] on select "Veuillez sélectionner... Suisse Allemagne Autriche Liechtenstein ------------ A…" at bounding box center [798, 313] width 267 height 20
select select "PE"
click at [665, 303] on select "Veuillez sélectionner... Suisse Allemagne Autriche Liechtenstein ------------ A…" at bounding box center [798, 313] width 267 height 20
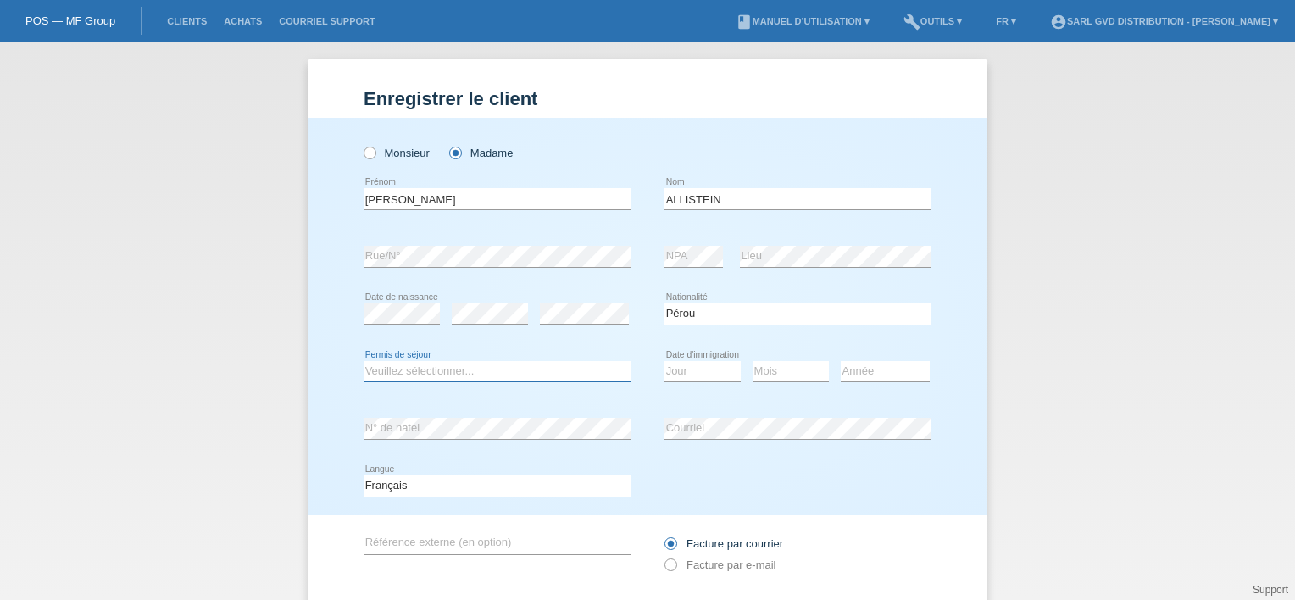
click at [424, 376] on select "Veuillez sélectionner... C B B - Statut de réfugié Autre" at bounding box center [497, 371] width 267 height 20
select select "C"
click at [364, 361] on select "Veuillez sélectionner... C B B - Statut de réfugié Autre" at bounding box center [497, 371] width 267 height 20
click at [693, 373] on select "Jour 01 02 03 04 05 06 07 08 09 10 11" at bounding box center [703, 371] width 76 height 20
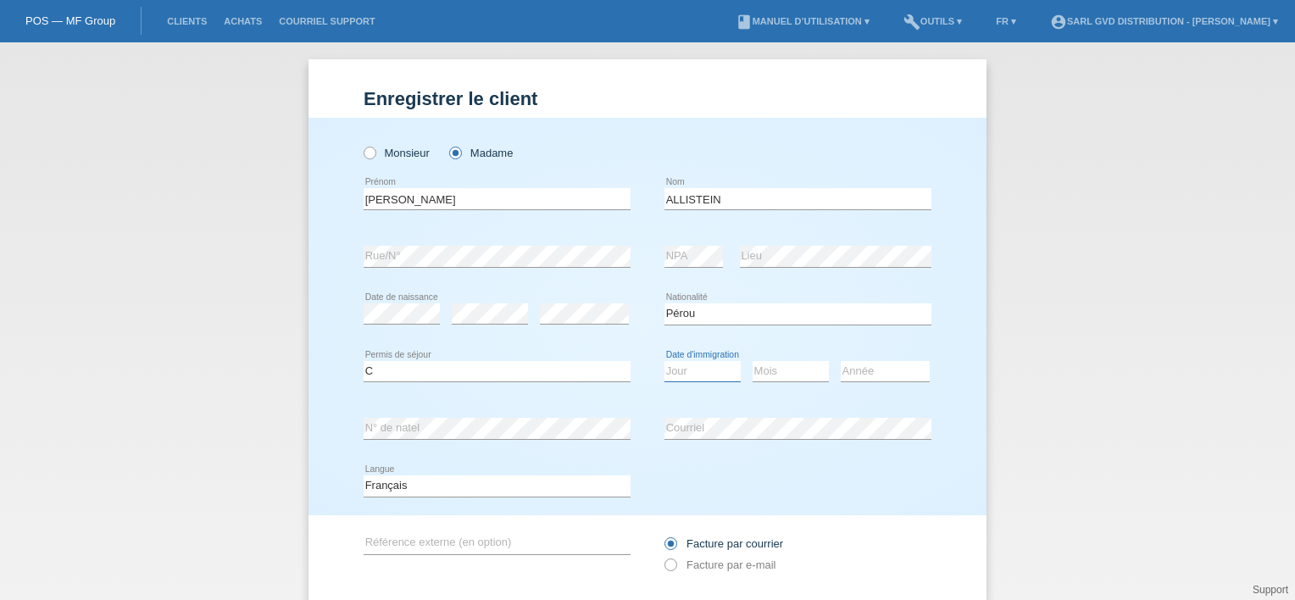
click at [709, 376] on select "Jour 01 02 03 04 05 06 07 08 09 10 11" at bounding box center [703, 371] width 76 height 20
click at [901, 393] on div "Année 2025 2024 2023 2022 2021 2020 2019 2018 2017" at bounding box center [885, 372] width 89 height 58
click at [685, 376] on select "Jour 01 02 03 04 05 06 07 08 09 10 11" at bounding box center [703, 371] width 76 height 20
select select "26"
click at [665, 361] on select "Jour 01 02 03 04 05 06 07 08 09 10 11" at bounding box center [703, 371] width 76 height 20
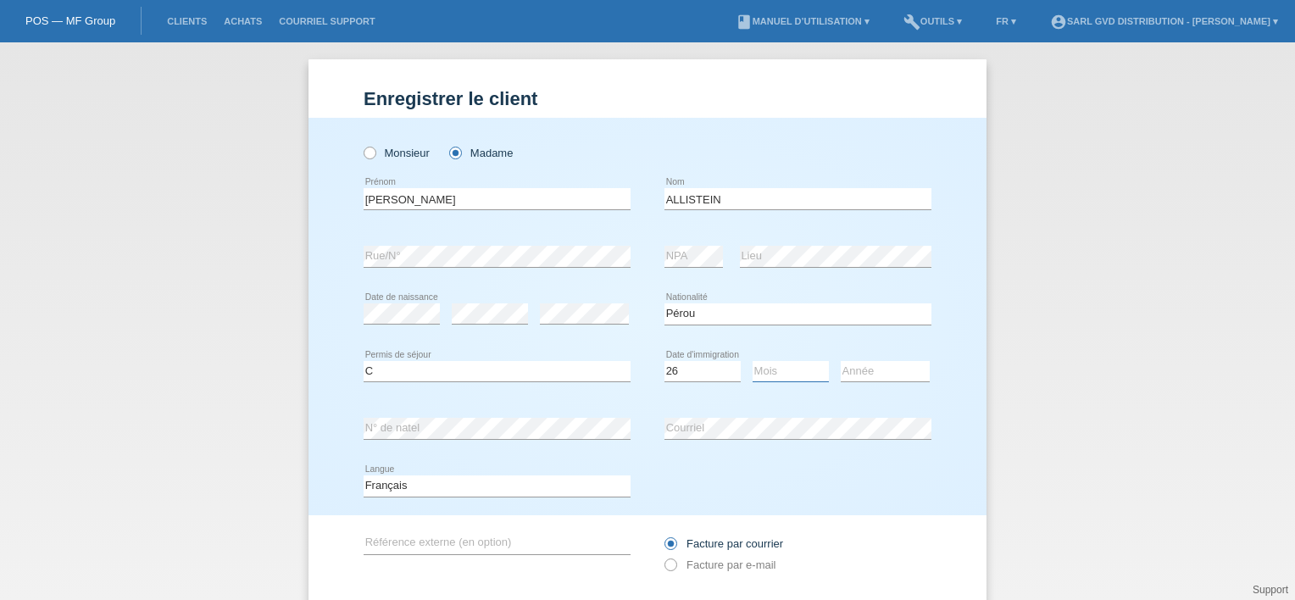
click at [773, 366] on select "Mois 01 02 03 04 05 06 07 08 09 10 11" at bounding box center [791, 371] width 76 height 20
select select "02"
click at [753, 361] on select "Mois 01 02 03 04 05 06 07 08 09 10 11" at bounding box center [791, 371] width 76 height 20
click at [870, 376] on select "Année 2025 2024 2023 2022 2021 2020 2019 2018 2017 2016 2015 2014 2013 2012 201…" at bounding box center [885, 371] width 89 height 20
select select "1990"
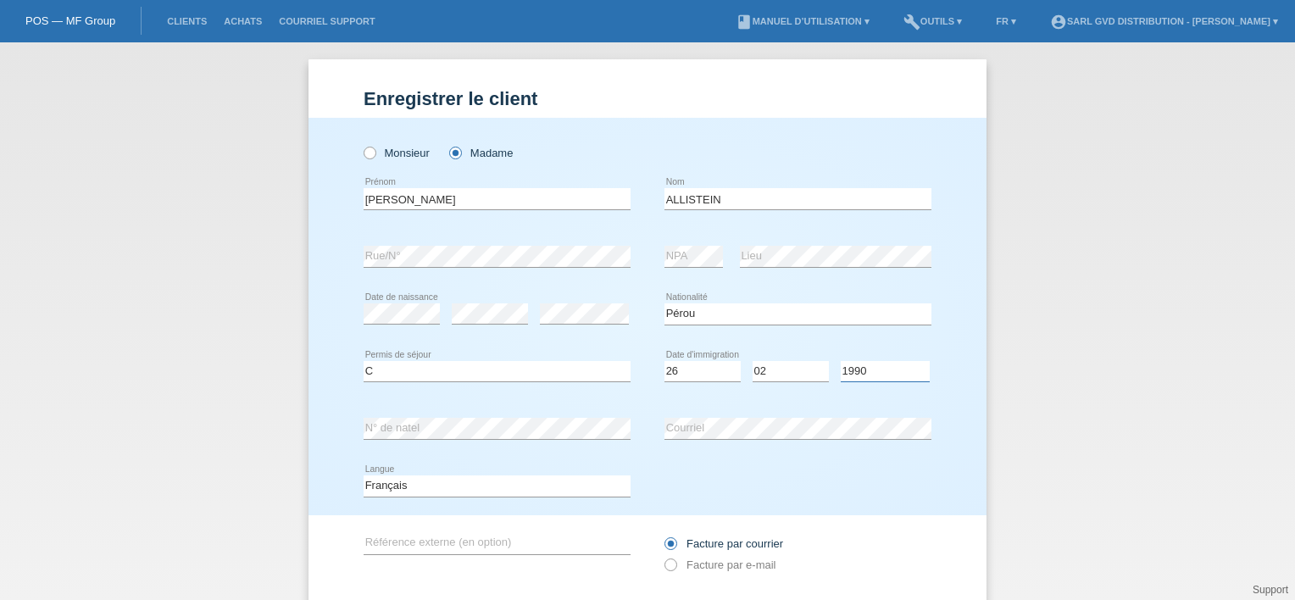
click at [841, 361] on select "Année 2025 2024 2023 2022 2021 2020 2019 2018 2017 2016 2015 2014 2013 2012 201…" at bounding box center [885, 371] width 89 height 20
click at [662, 556] on icon at bounding box center [662, 556] width 0 height 0
click at [667, 567] on input "Facture par e-mail" at bounding box center [670, 569] width 11 height 21
radio input "true"
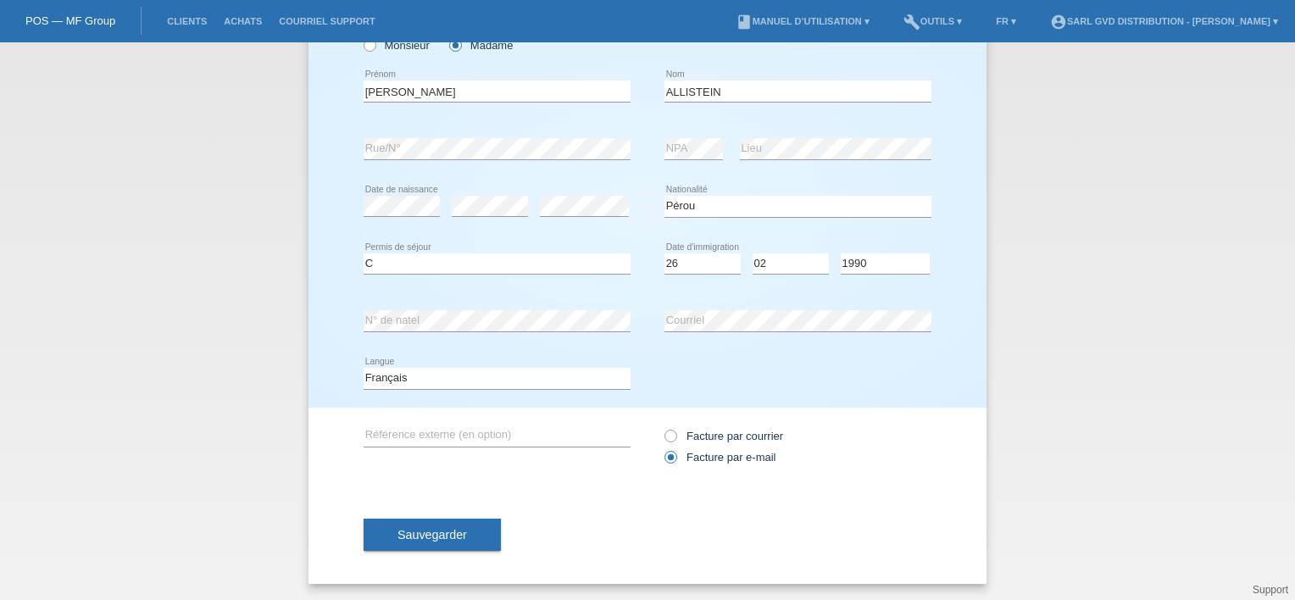
click at [435, 534] on span "Sauvegarder" at bounding box center [433, 535] width 70 height 14
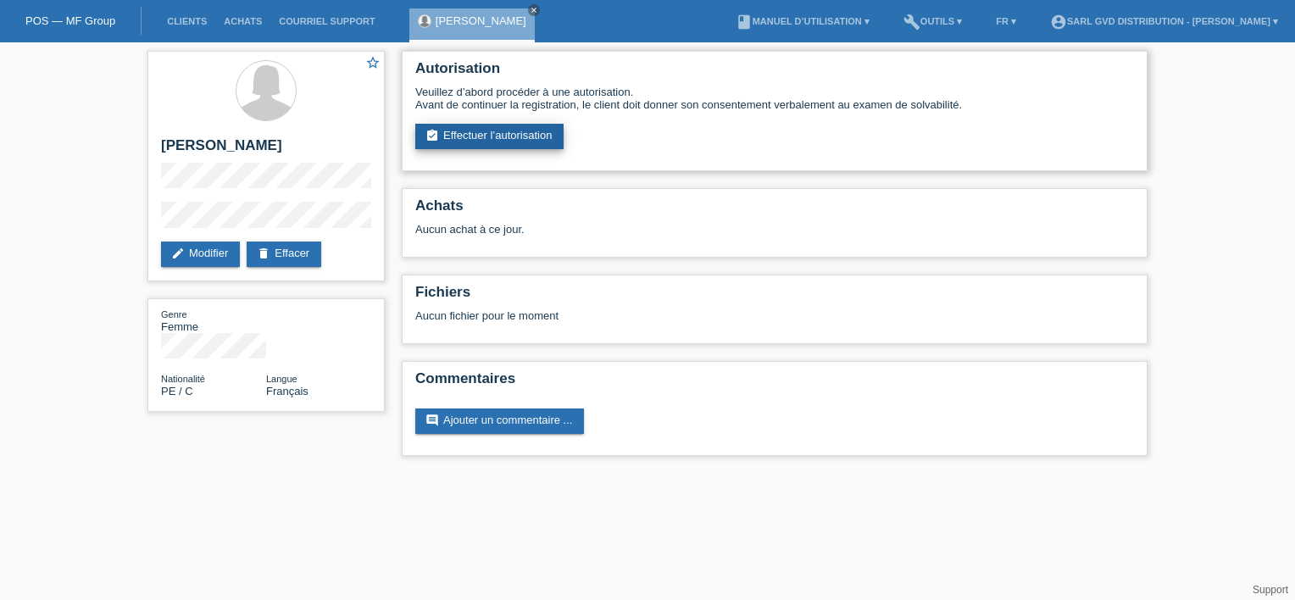
click at [502, 136] on link "assignment_turned_in Effectuer l’autorisation" at bounding box center [489, 136] width 148 height 25
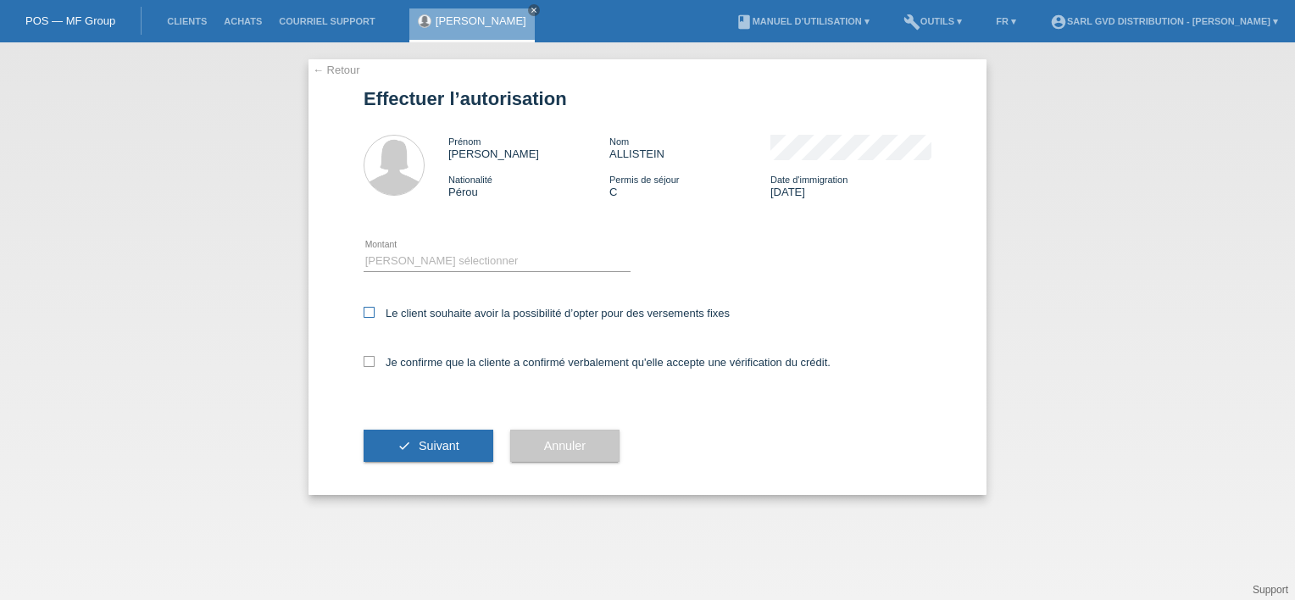
click at [370, 313] on icon at bounding box center [369, 312] width 11 height 11
click at [370, 313] on input "Le client souhaite avoir la possibilité d’opter pour des versements fixes" at bounding box center [369, 312] width 11 height 11
checkbox input "true"
click at [368, 360] on icon at bounding box center [369, 361] width 11 height 11
click at [368, 360] on input "Je confirme que la cliente a confirmé verbalement qu'elle accepte une vérificat…" at bounding box center [369, 361] width 11 height 11
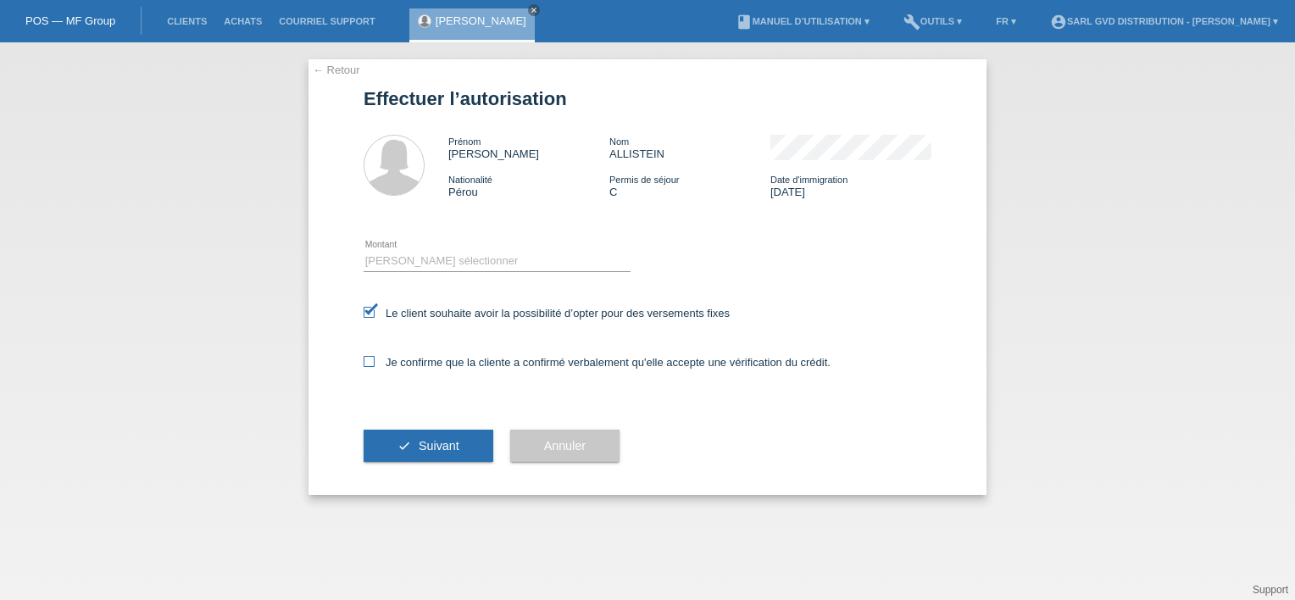
checkbox input "true"
click at [469, 261] on select "Veuillez sélectionner CHF 1.00 - CHF 499.00 CHF 500.00 - CHF 1'999.00 CHF 2'000…" at bounding box center [497, 261] width 267 height 20
select select "3"
click at [364, 251] on select "Veuillez sélectionner CHF 1.00 - CHF 499.00 CHF 500.00 - CHF 1'999.00 CHF 2'000…" at bounding box center [497, 261] width 267 height 20
click at [427, 443] on span "Suivant" at bounding box center [439, 446] width 41 height 14
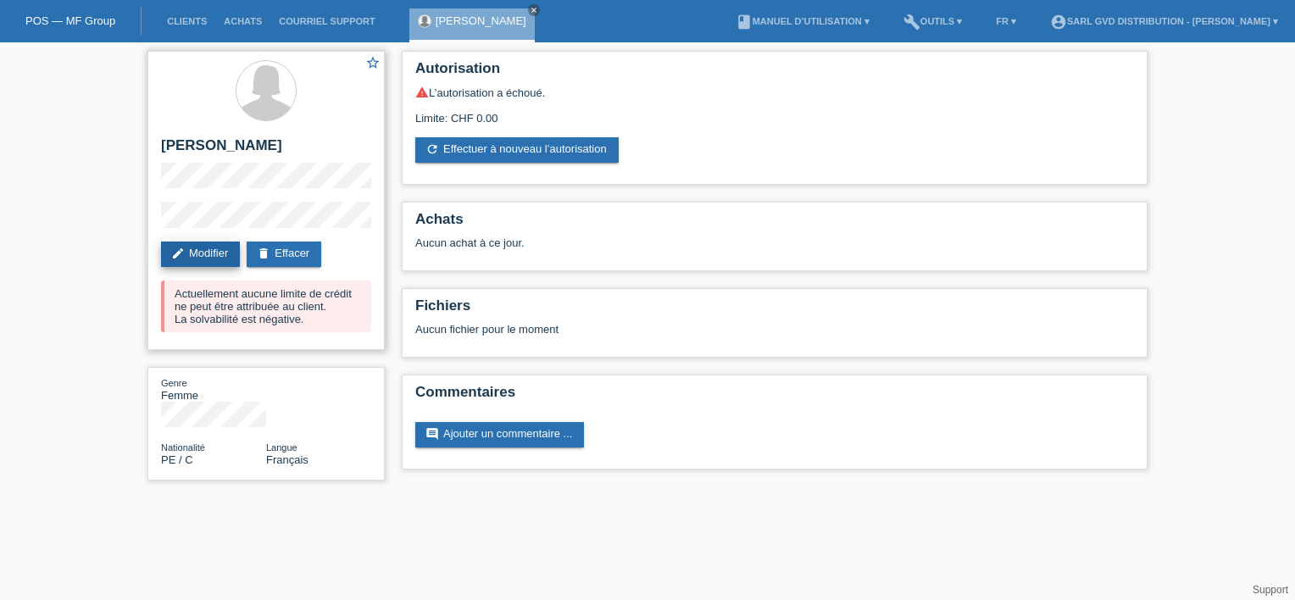
click at [192, 246] on link "edit Modifier" at bounding box center [200, 254] width 79 height 25
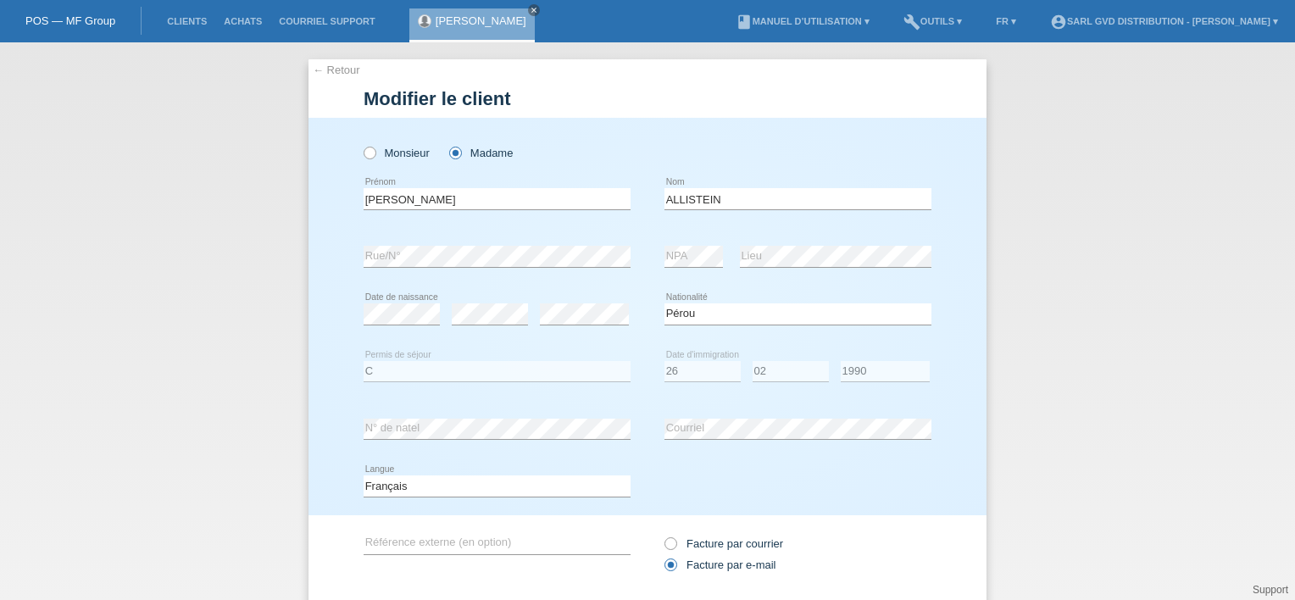
select select "PE"
select select "C"
select select "26"
select select "02"
select select "1990"
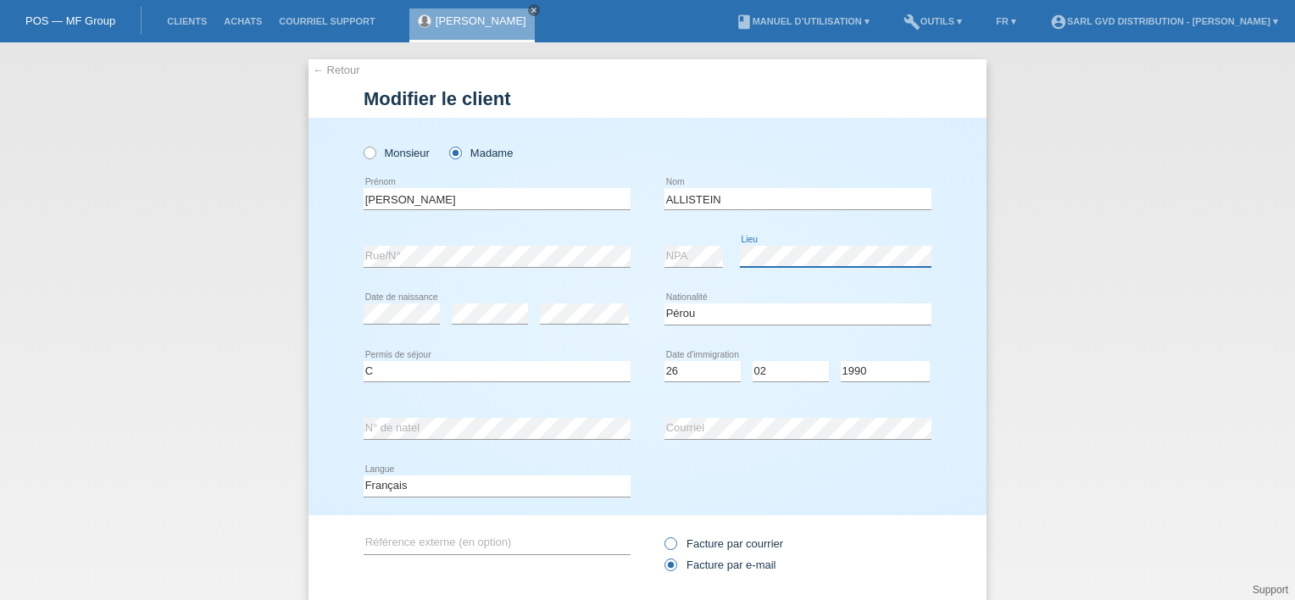
scroll to position [108, 0]
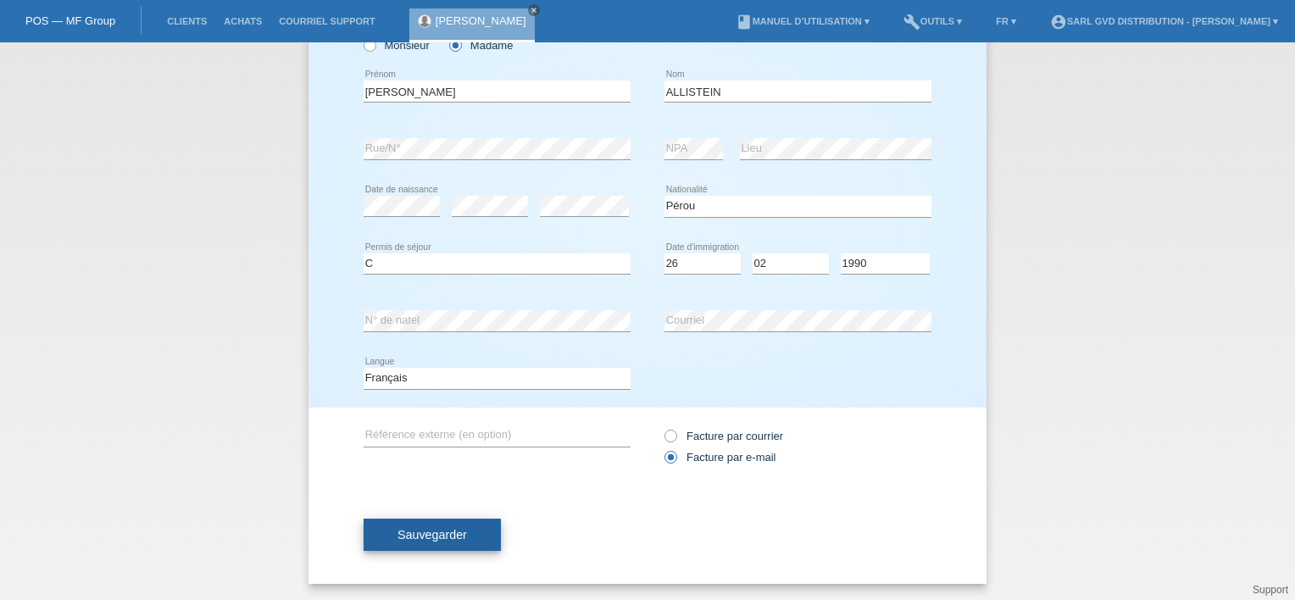
click at [444, 537] on span "Sauvegarder" at bounding box center [433, 535] width 70 height 14
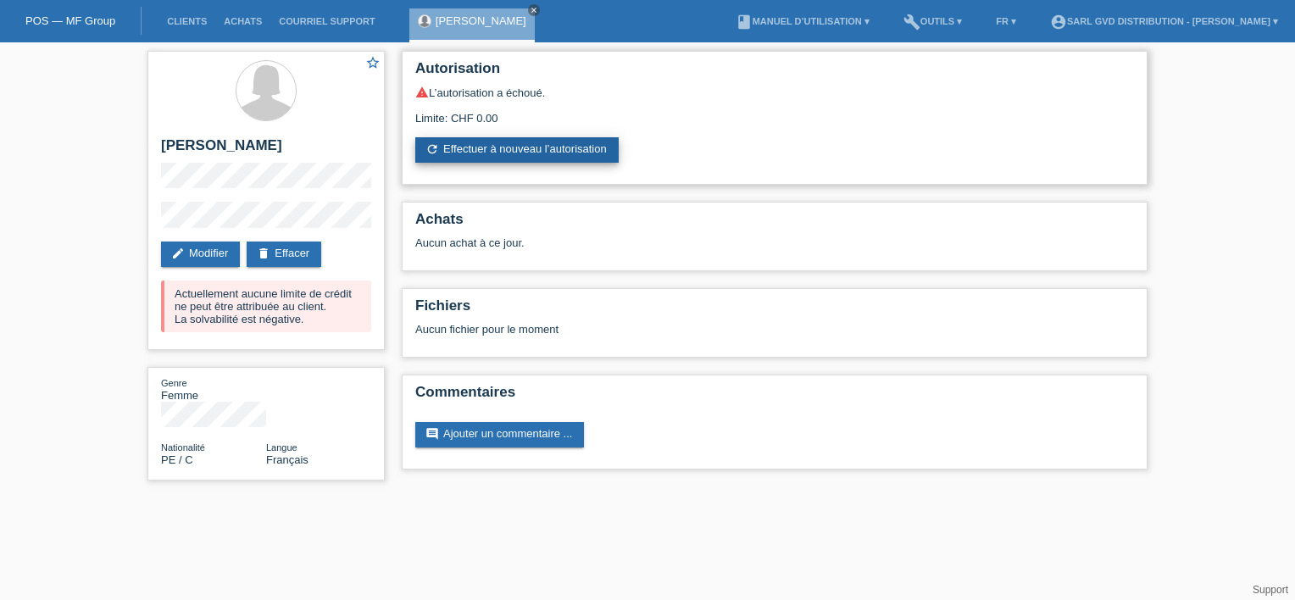
click at [504, 154] on link "refresh Effectuer à nouveau l’autorisation" at bounding box center [516, 149] width 203 height 25
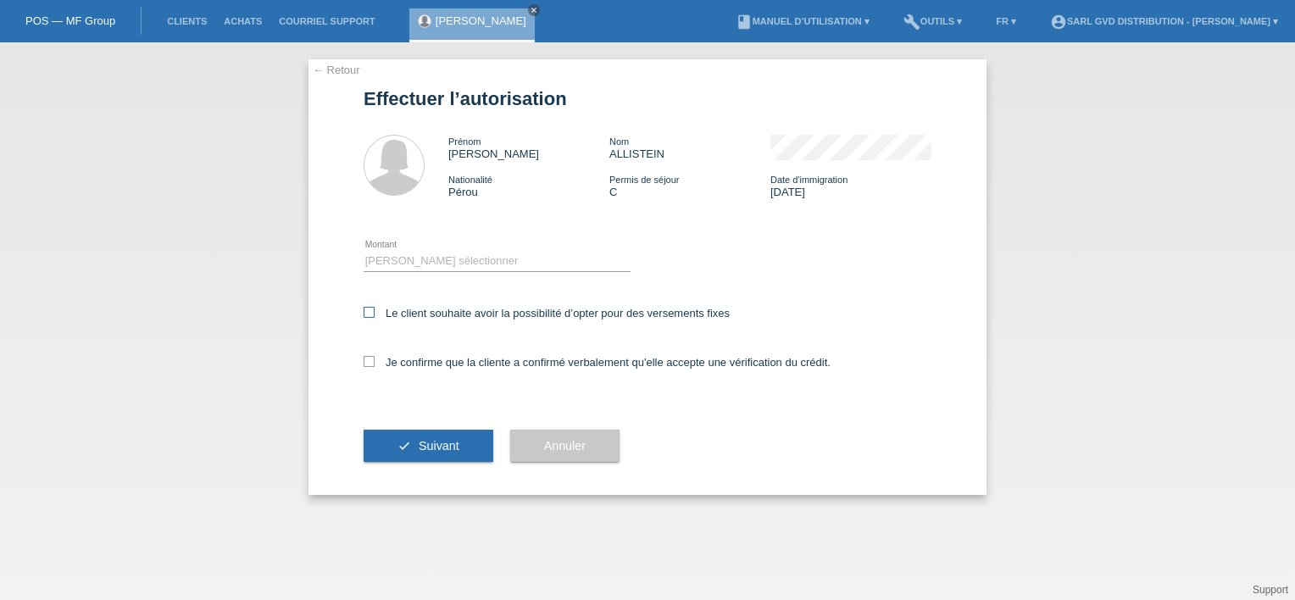
click at [369, 312] on icon at bounding box center [369, 312] width 11 height 11
click at [369, 312] on input "Le client souhaite avoir la possibilité d’opter pour des versements fixes" at bounding box center [369, 312] width 11 height 11
checkbox input "true"
click at [371, 363] on icon at bounding box center [369, 361] width 11 height 11
click at [371, 363] on input "Je confirme que la cliente a confirmé verbalement qu'elle accepte une vérificat…" at bounding box center [369, 361] width 11 height 11
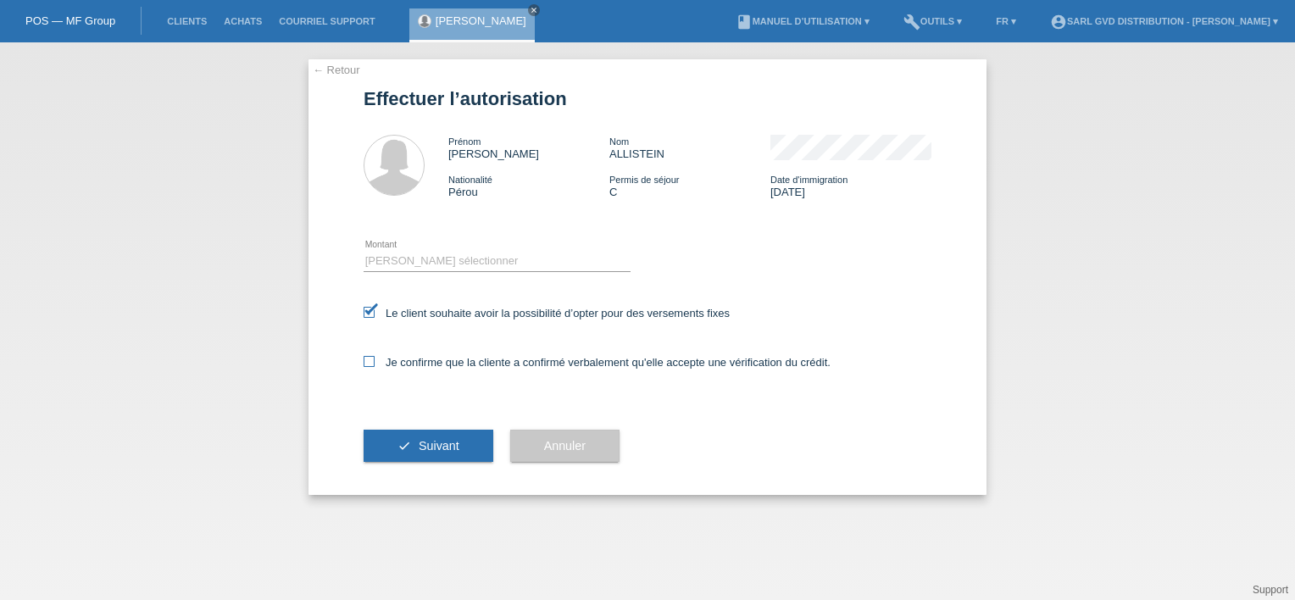
checkbox input "true"
click at [400, 263] on select "Veuillez sélectionner CHF 1.00 - CHF 499.00 CHF 500.00 - CHF 1'999.00 CHF 2'000…" at bounding box center [497, 261] width 267 height 20
select select "3"
click at [364, 251] on select "Veuillez sélectionner CHF 1.00 - CHF 499.00 CHF 500.00 - CHF 1'999.00 CHF 2'000…" at bounding box center [497, 261] width 267 height 20
click at [441, 448] on span "Suivant" at bounding box center [439, 446] width 41 height 14
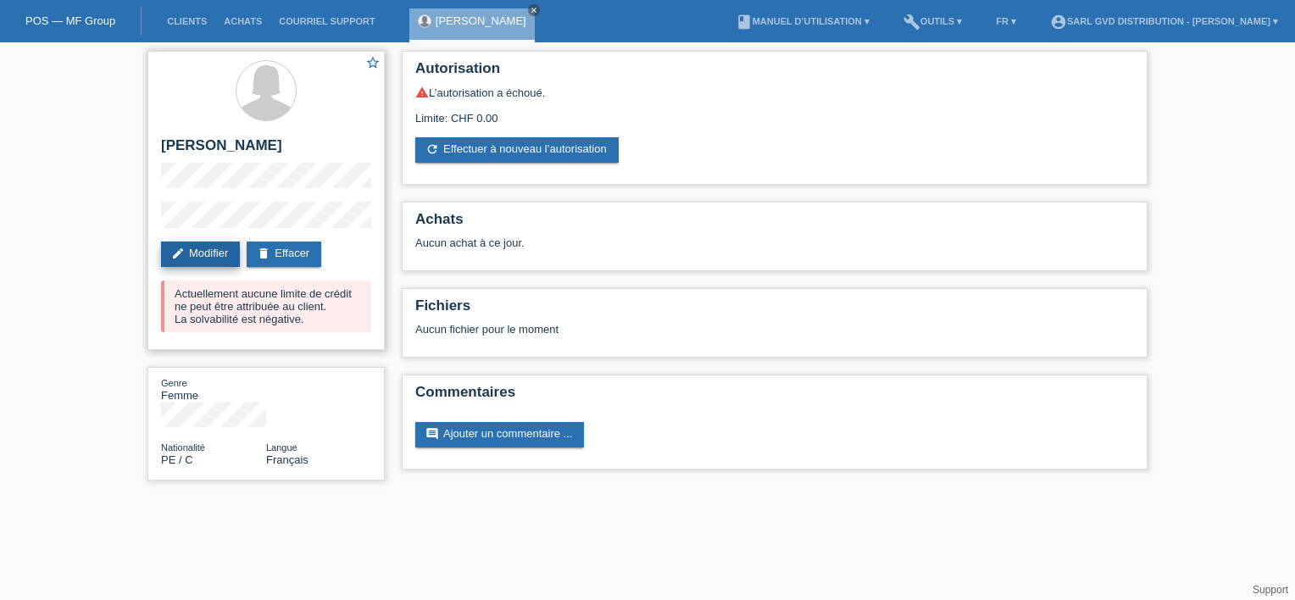
click at [197, 248] on link "edit Modifier" at bounding box center [200, 254] width 79 height 25
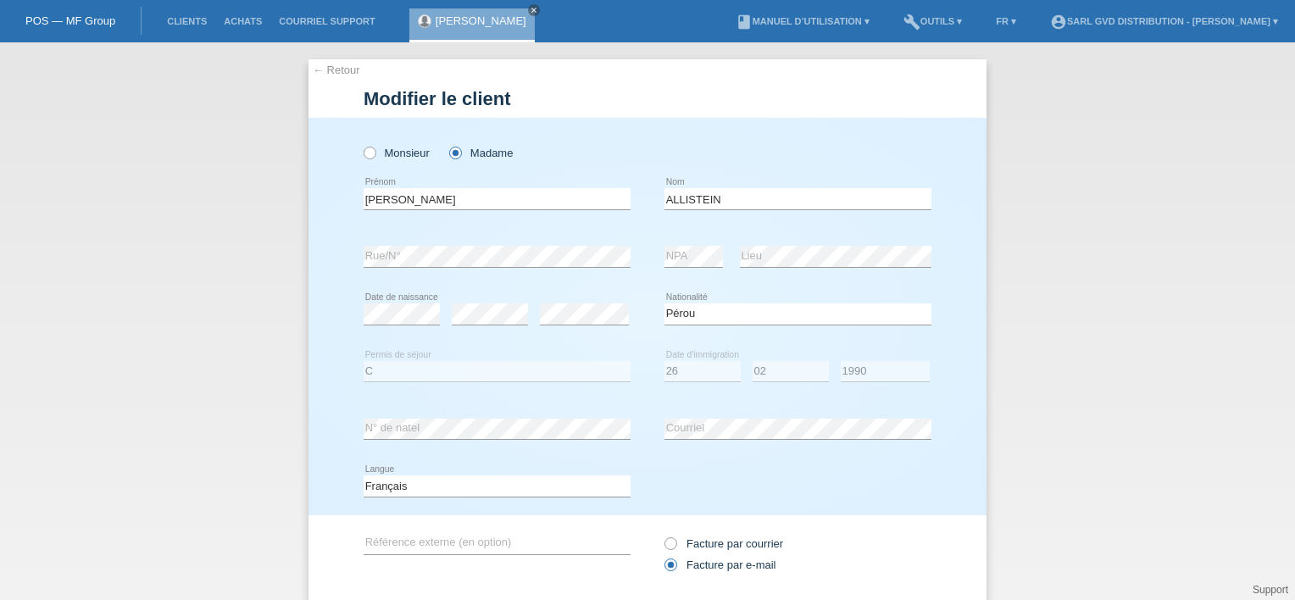
select select "PE"
select select "C"
select select "26"
select select "02"
select select "1990"
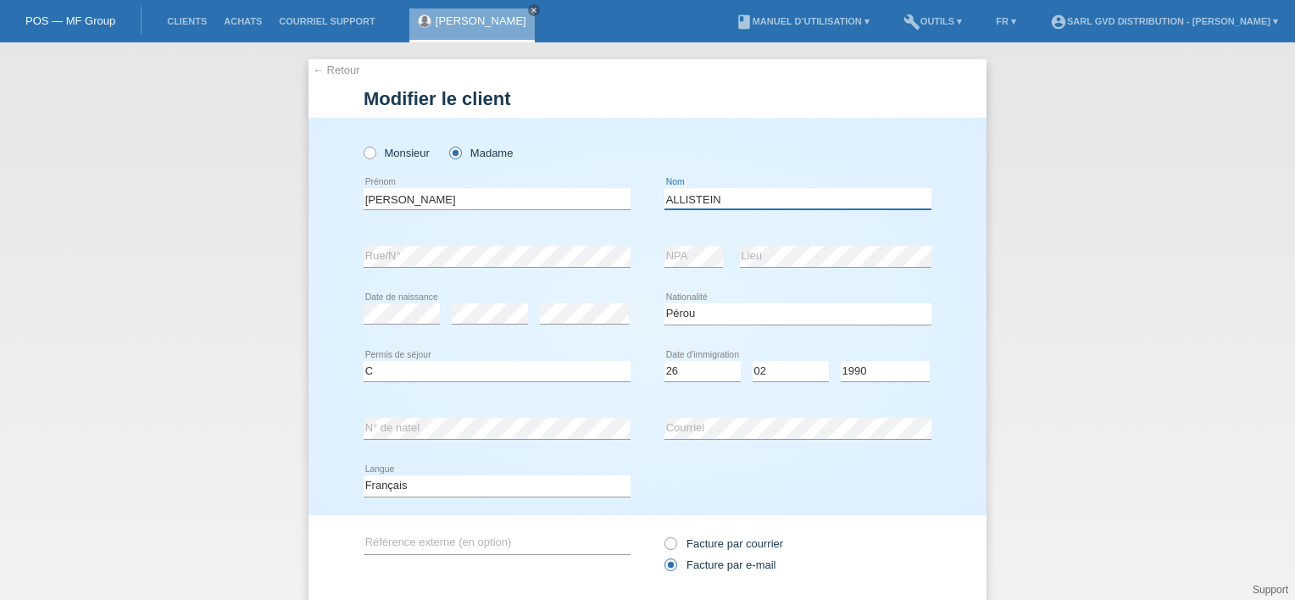
click at [738, 196] on input "ALLISTEIN" at bounding box center [798, 198] width 267 height 21
type input "TORRES DE ALLISTEIN"
click at [495, 197] on input "JUDITH" at bounding box center [497, 198] width 267 height 21
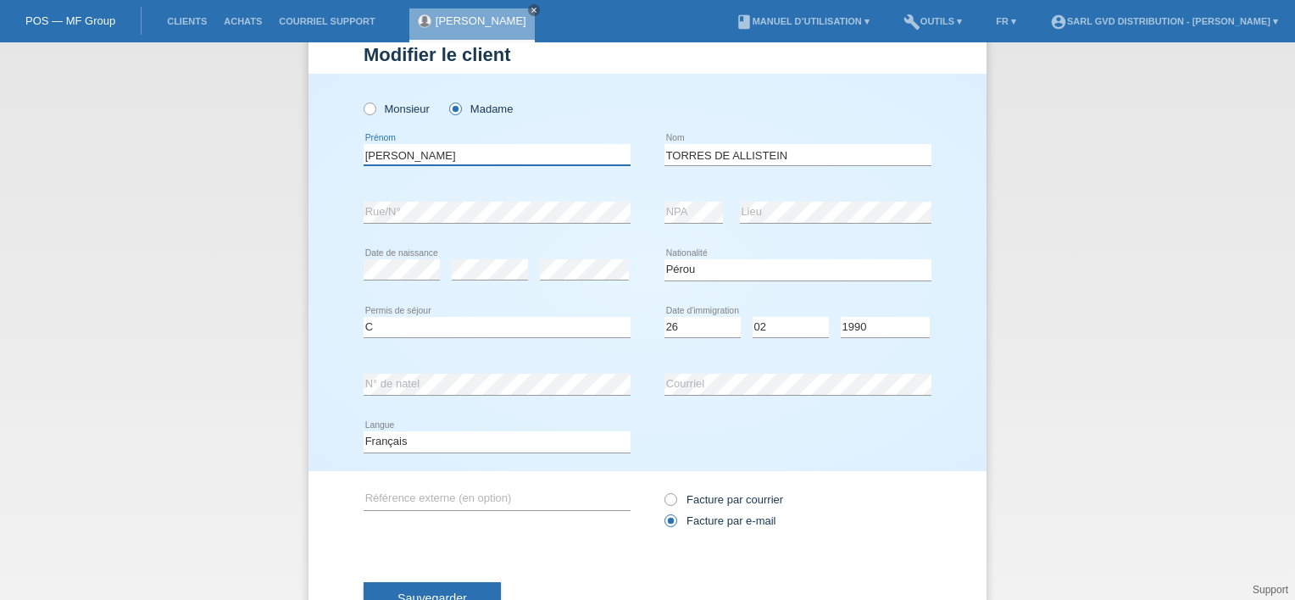
scroll to position [108, 0]
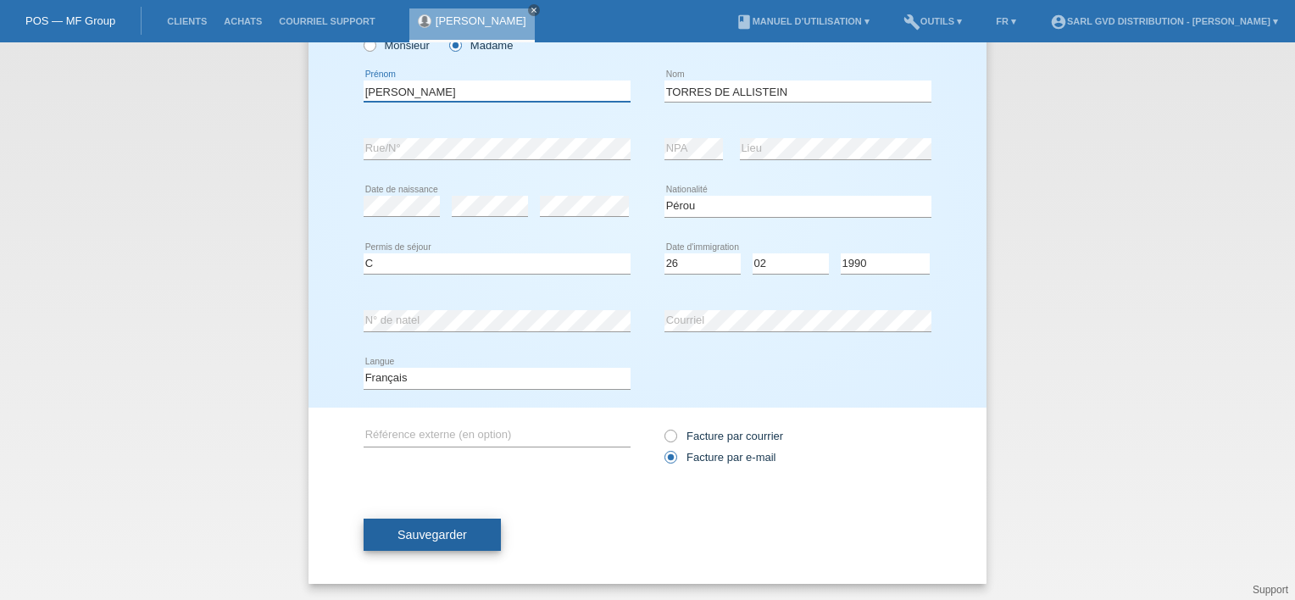
type input "JUDITH MARIBEL"
click at [431, 533] on span "Sauvegarder" at bounding box center [433, 535] width 70 height 14
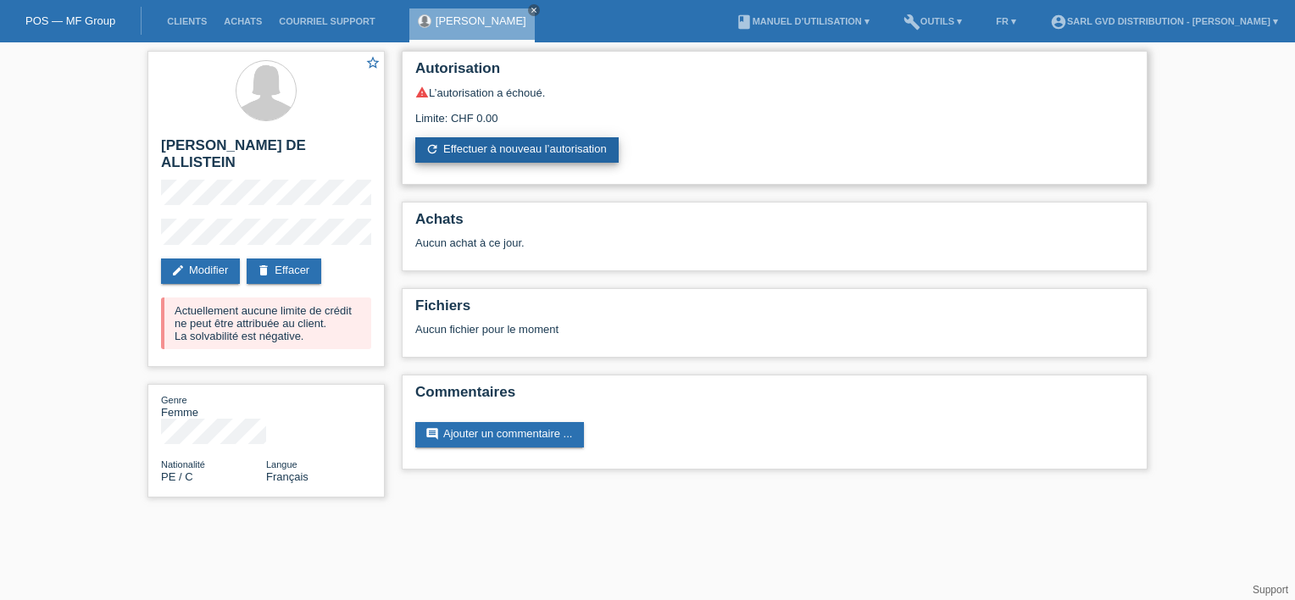
click at [494, 147] on link "refresh Effectuer à nouveau l’autorisation" at bounding box center [516, 149] width 203 height 25
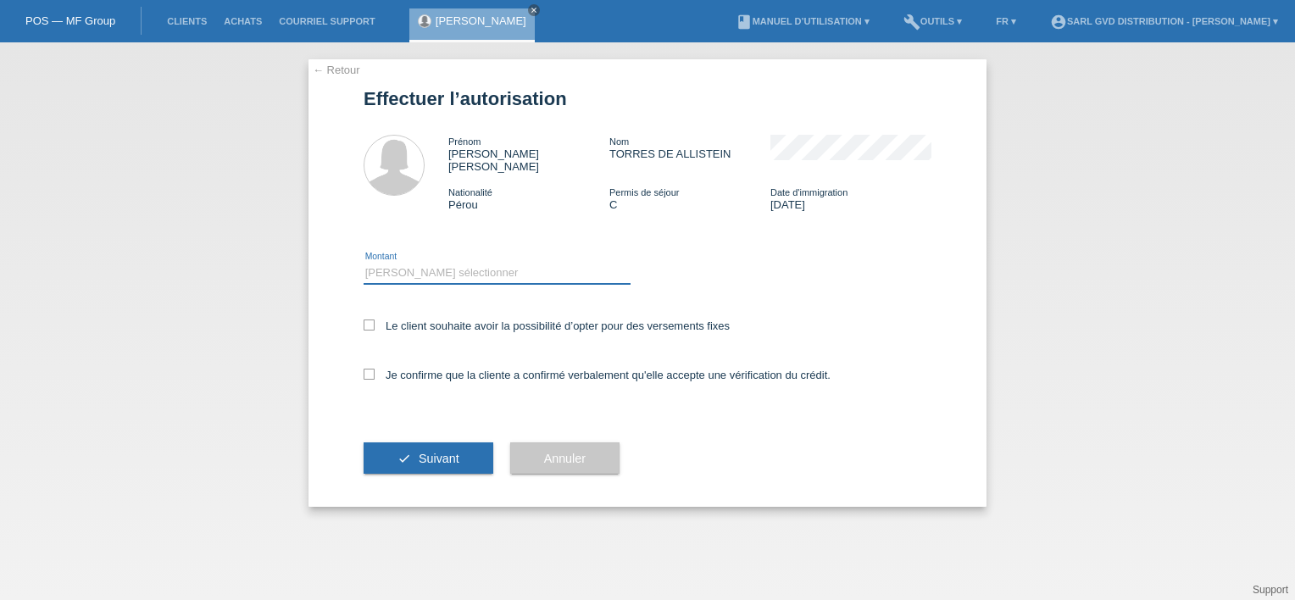
click at [458, 263] on select "Veuillez sélectionner CHF 1.00 - CHF 499.00 CHF 500.00 - CHF 1'999.00 CHF 2'000…" at bounding box center [497, 273] width 267 height 20
select select "3"
click at [364, 263] on select "Veuillez sélectionner CHF 1.00 - CHF 499.00 CHF 500.00 - CHF 1'999.00 CHF 2'000…" at bounding box center [497, 273] width 267 height 20
click at [367, 320] on icon at bounding box center [369, 325] width 11 height 11
click at [367, 320] on input "Le client souhaite avoir la possibilité d’opter pour des versements fixes" at bounding box center [369, 325] width 11 height 11
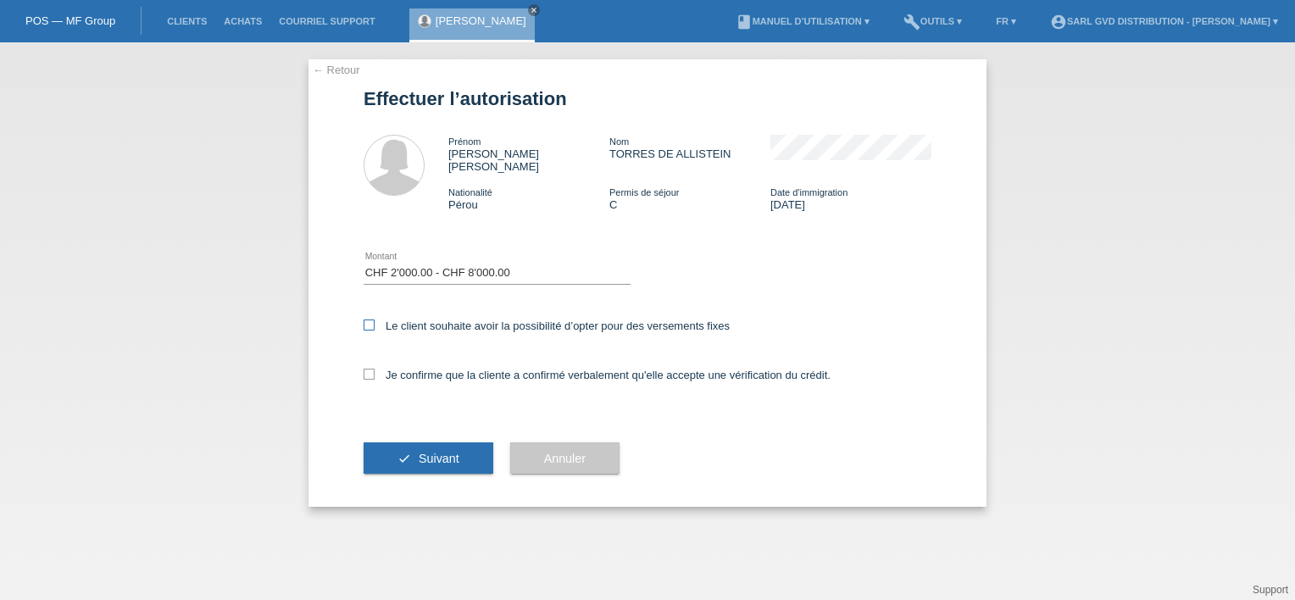
checkbox input "true"
click at [369, 369] on icon at bounding box center [369, 374] width 11 height 11
click at [369, 369] on input "Je confirme que la cliente a confirmé verbalement qu'elle accepte une vérificat…" at bounding box center [369, 374] width 11 height 11
checkbox input "true"
click at [427, 452] on span "Suivant" at bounding box center [439, 459] width 41 height 14
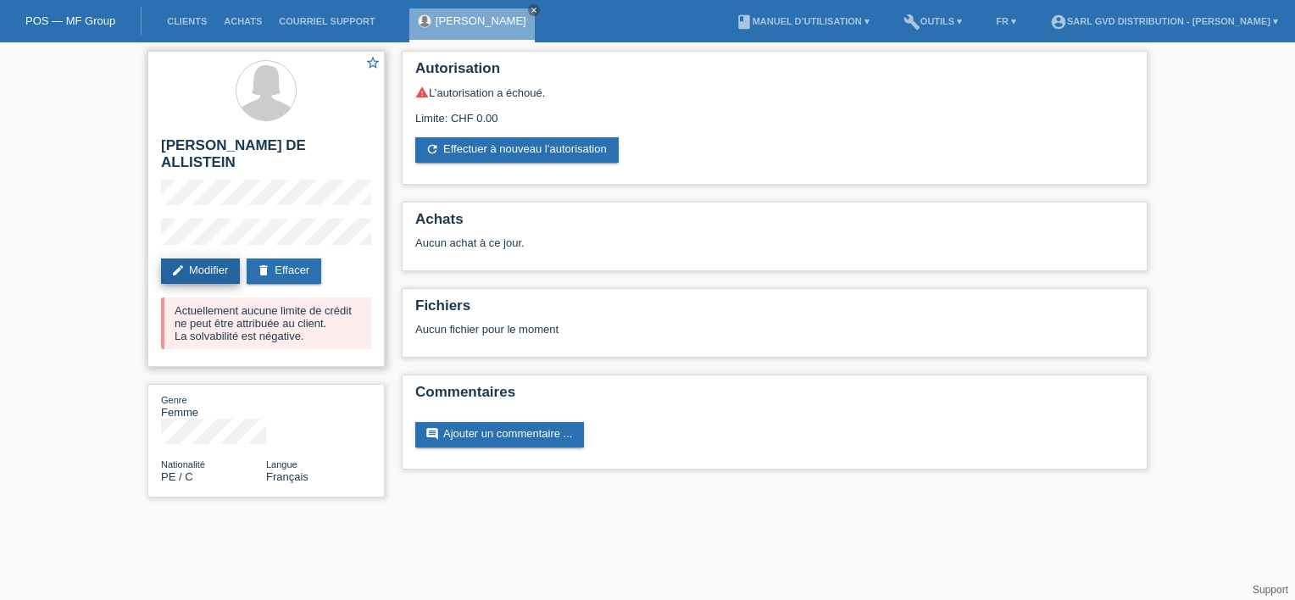
click at [209, 268] on link "edit Modifier" at bounding box center [200, 271] width 79 height 25
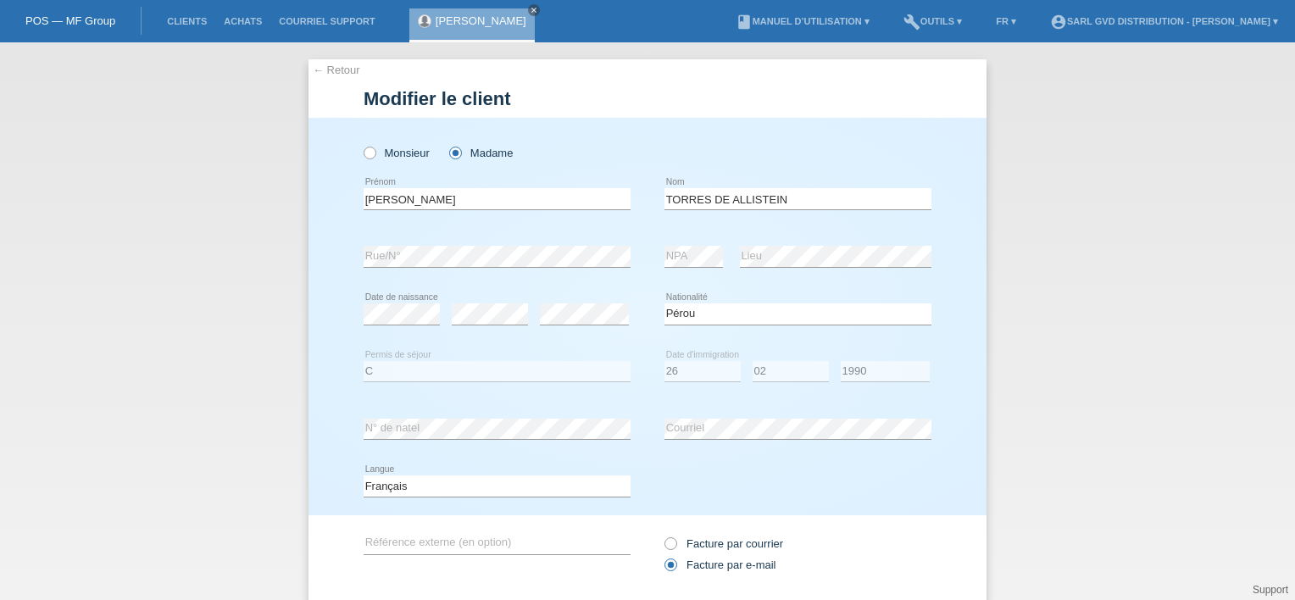
select select "PE"
select select "C"
select select "26"
select select "02"
select select "1990"
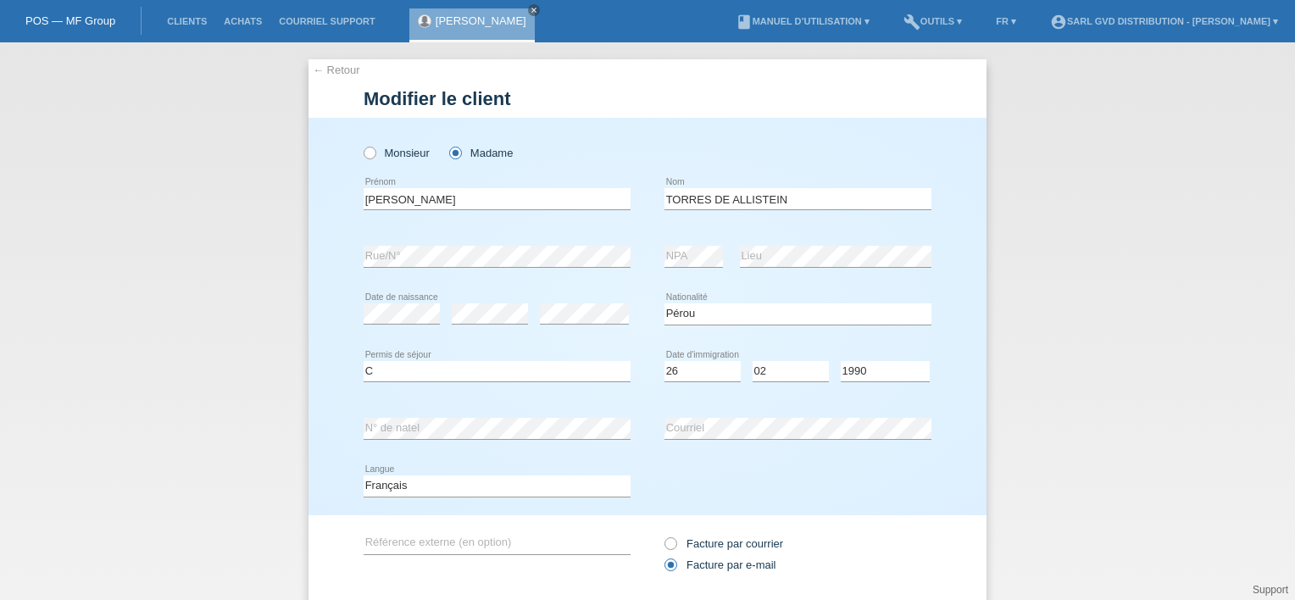
click at [917, 497] on div "Deutsch Français Italiano English error Langue" at bounding box center [648, 487] width 568 height 58
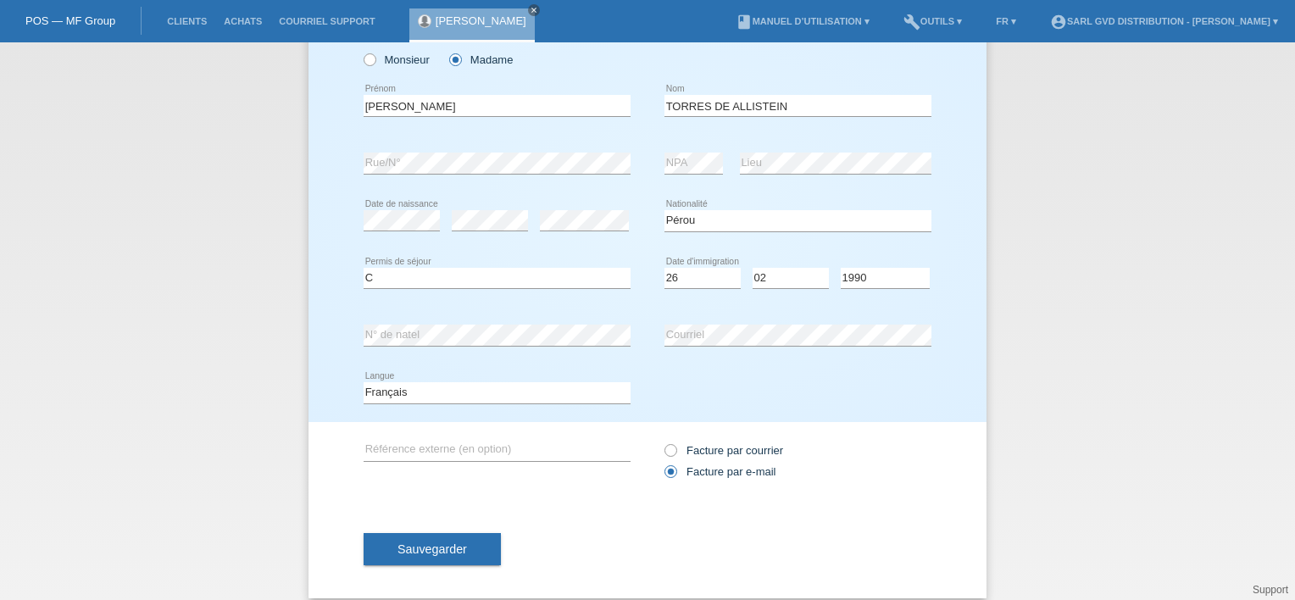
scroll to position [108, 0]
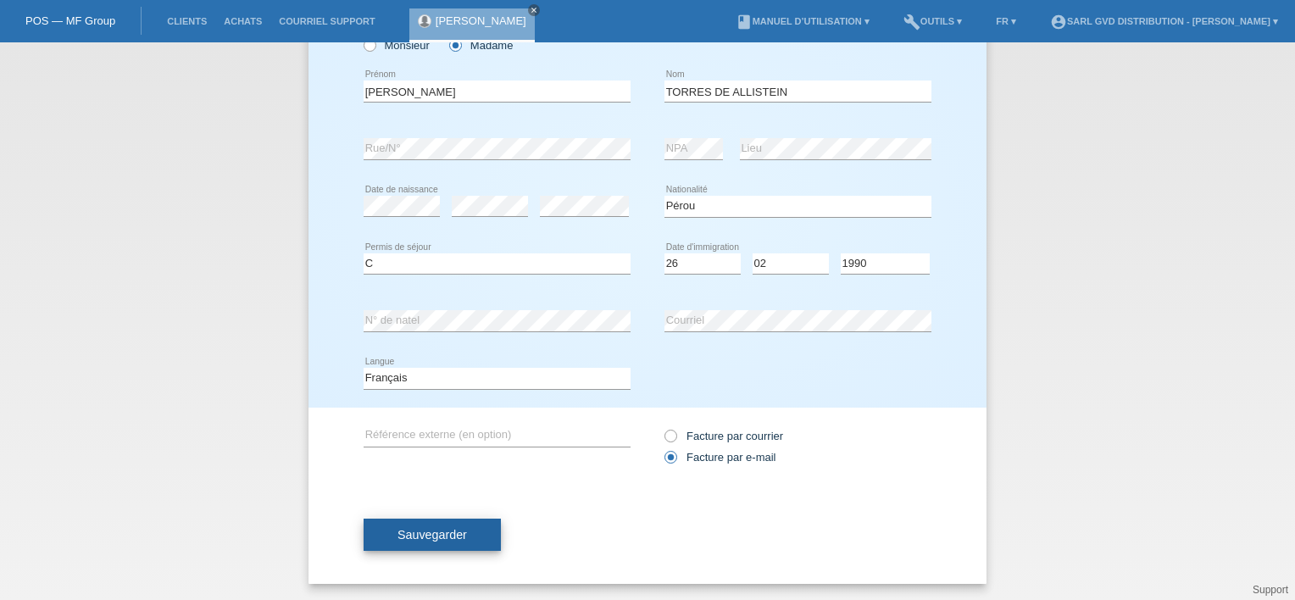
click at [420, 536] on span "Sauvegarder" at bounding box center [433, 535] width 70 height 14
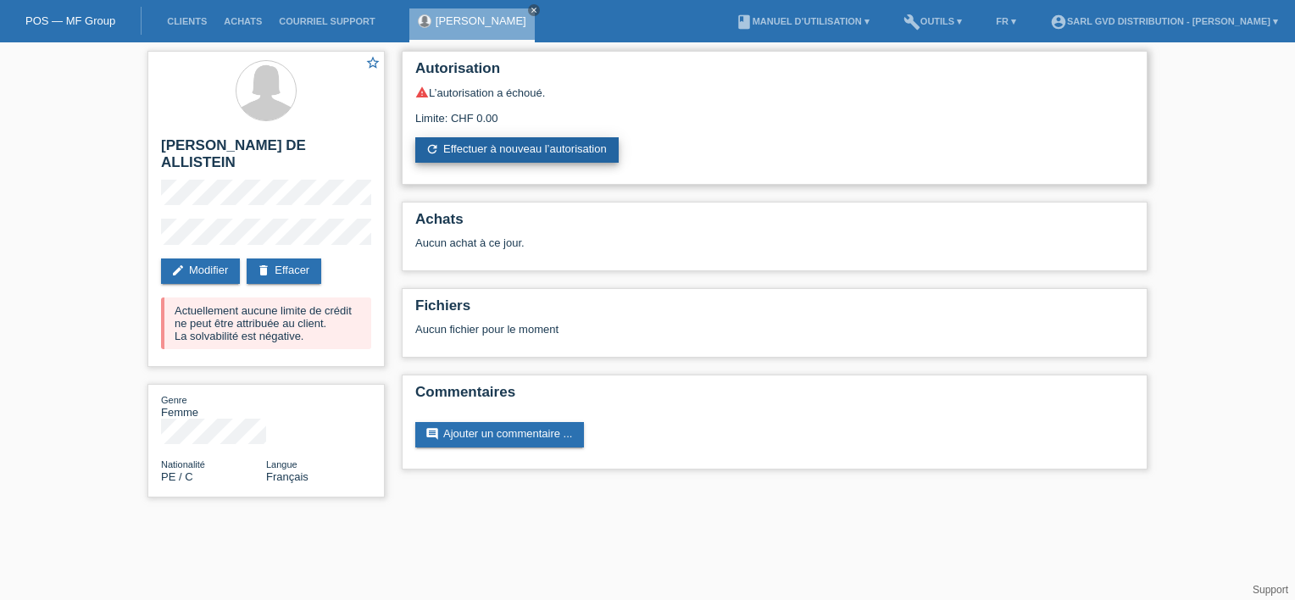
click at [487, 148] on link "refresh Effectuer à nouveau l’autorisation" at bounding box center [516, 149] width 203 height 25
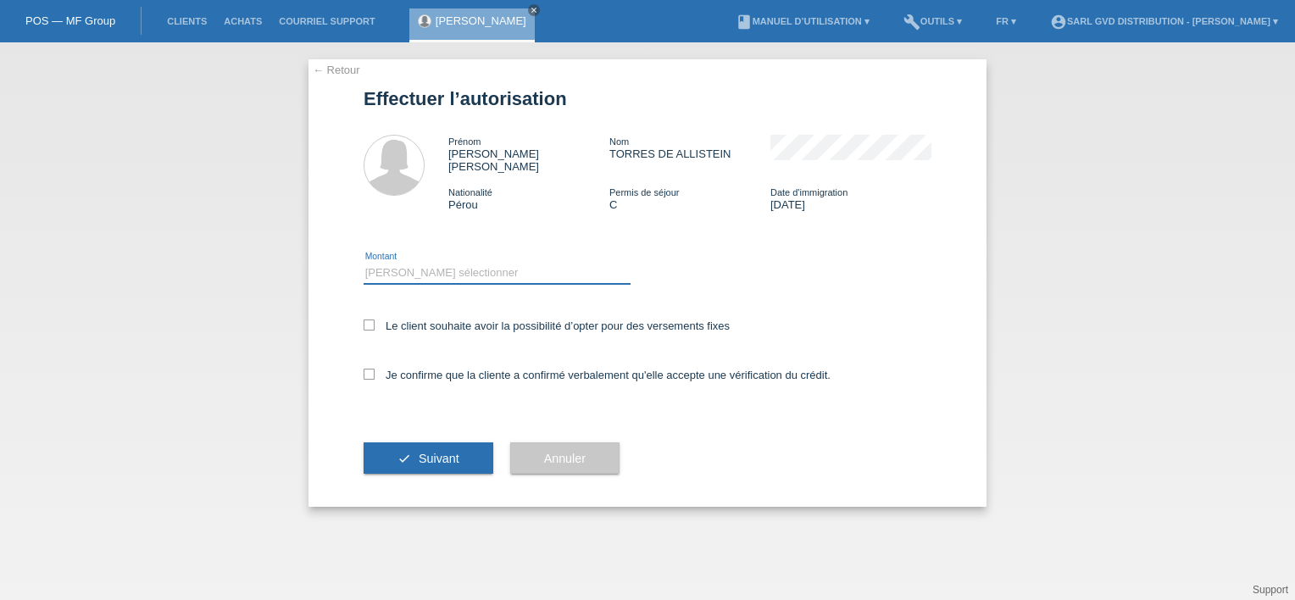
click at [426, 263] on select "Veuillez sélectionner CHF 1.00 - CHF 499.00 CHF 500.00 - CHF 1'999.00 CHF 2'000…" at bounding box center [497, 273] width 267 height 20
select select "3"
click at [364, 263] on select "Veuillez sélectionner CHF 1.00 - CHF 499.00 CHF 500.00 - CHF 1'999.00 CHF 2'000…" at bounding box center [497, 273] width 267 height 20
click at [368, 320] on icon at bounding box center [369, 325] width 11 height 11
click at [368, 320] on input "Le client souhaite avoir la possibilité d’opter pour des versements fixes" at bounding box center [369, 325] width 11 height 11
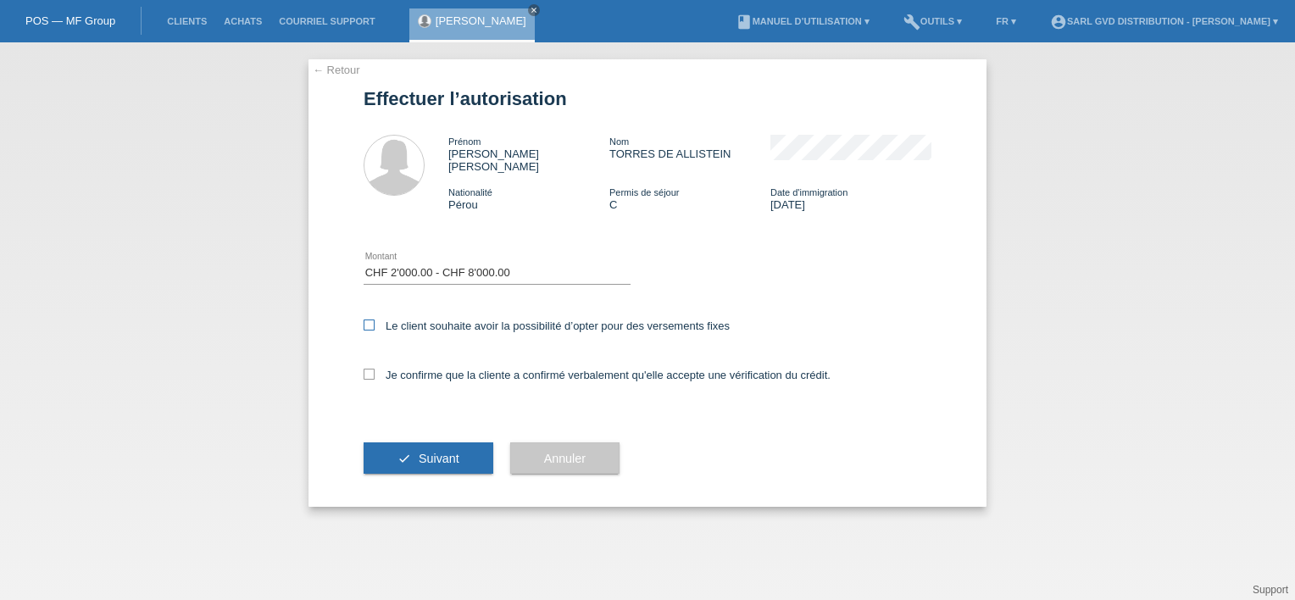
checkbox input "true"
click at [365, 369] on icon at bounding box center [369, 374] width 11 height 11
click at [365, 369] on input "Je confirme que la cliente a confirmé verbalement qu'elle accepte une vérificat…" at bounding box center [369, 374] width 11 height 11
checkbox input "true"
click at [415, 450] on button "check Suivant" at bounding box center [429, 459] width 130 height 32
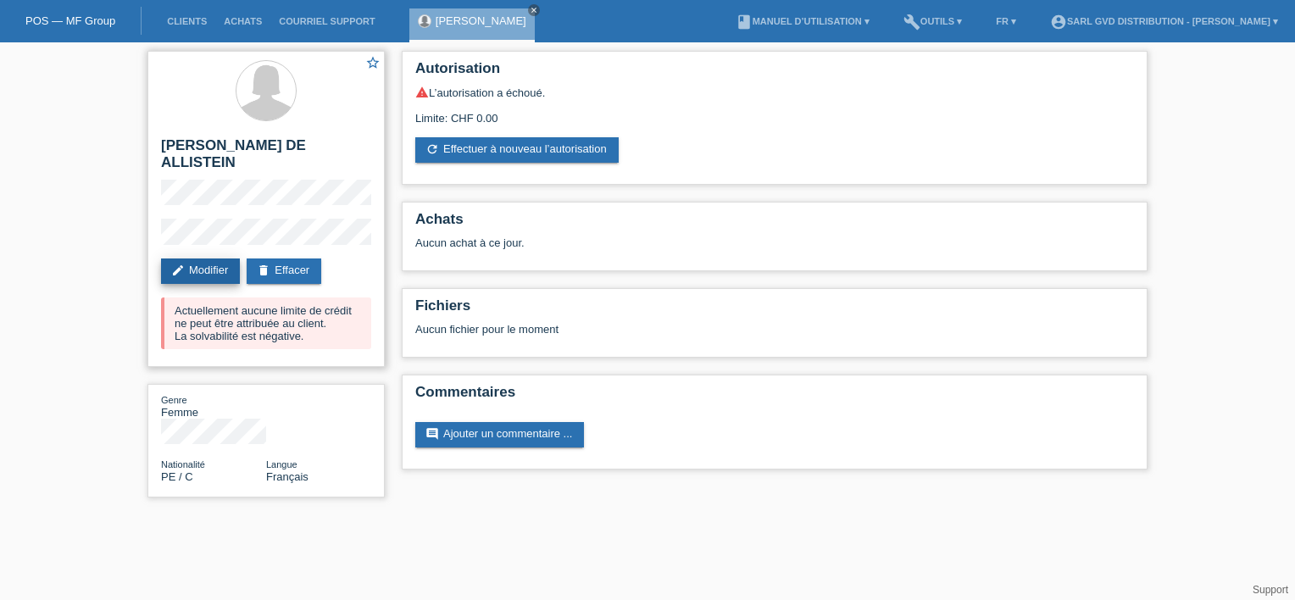
click at [213, 275] on link "edit Modifier" at bounding box center [200, 271] width 79 height 25
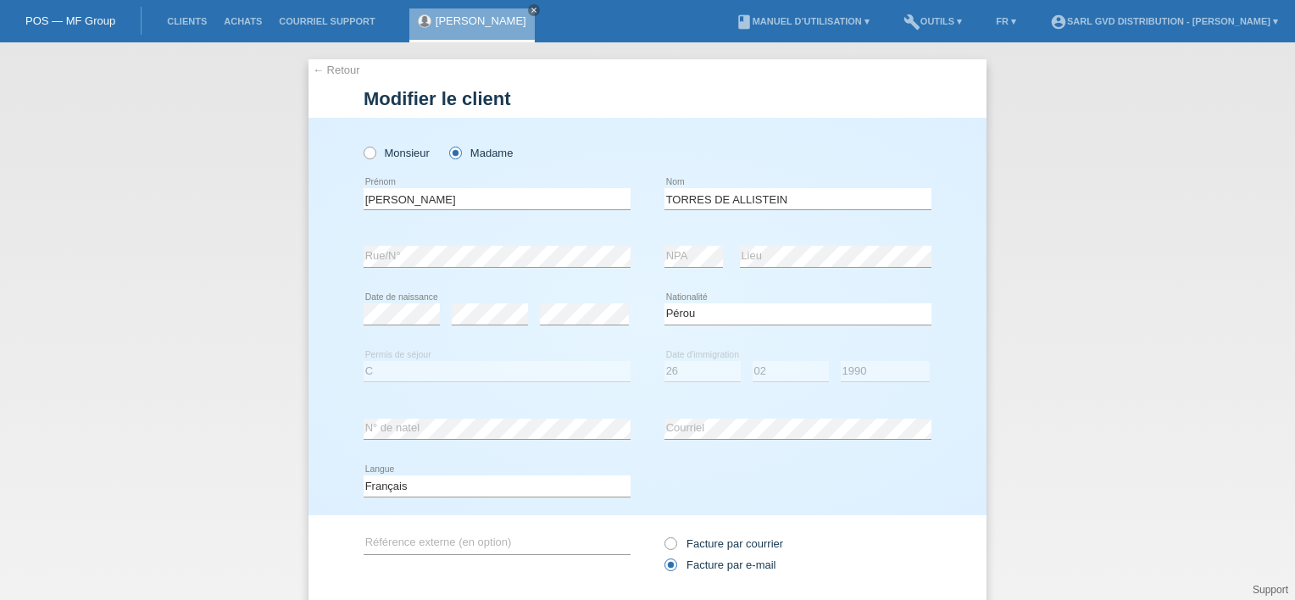
select select "PE"
select select "C"
select select "26"
select select "02"
select select "1990"
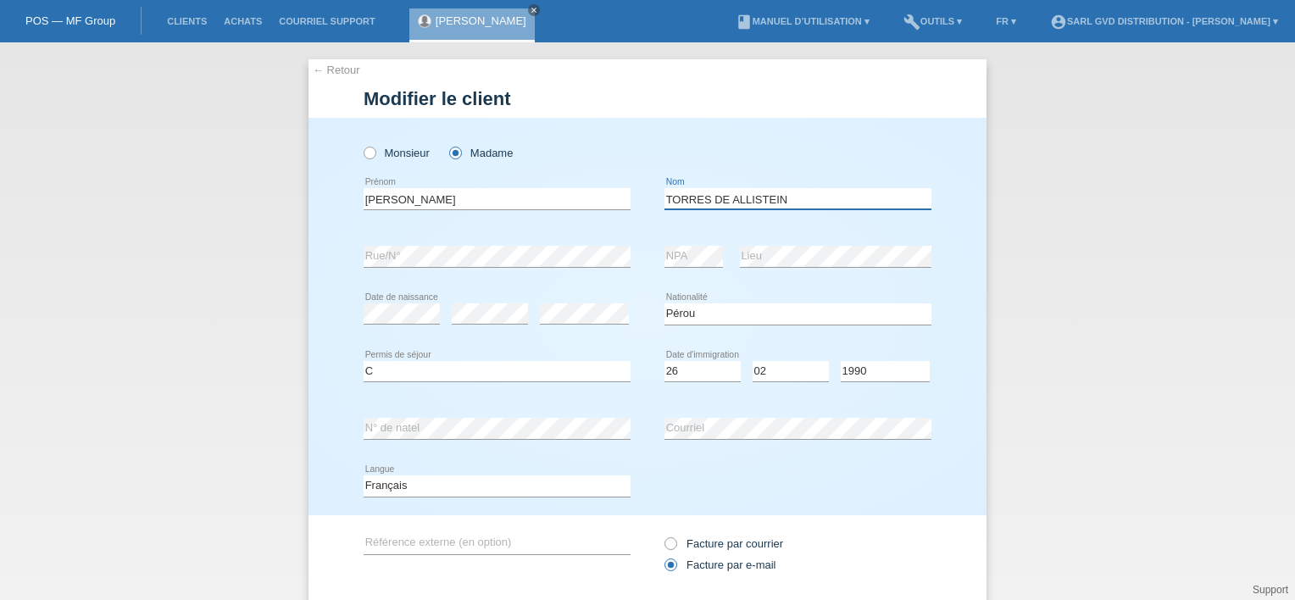
drag, startPoint x: 709, startPoint y: 197, endPoint x: 782, endPoint y: 197, distance: 73.8
click at [782, 197] on input "TORRES DE ALLISTEIN" at bounding box center [798, 198] width 267 height 21
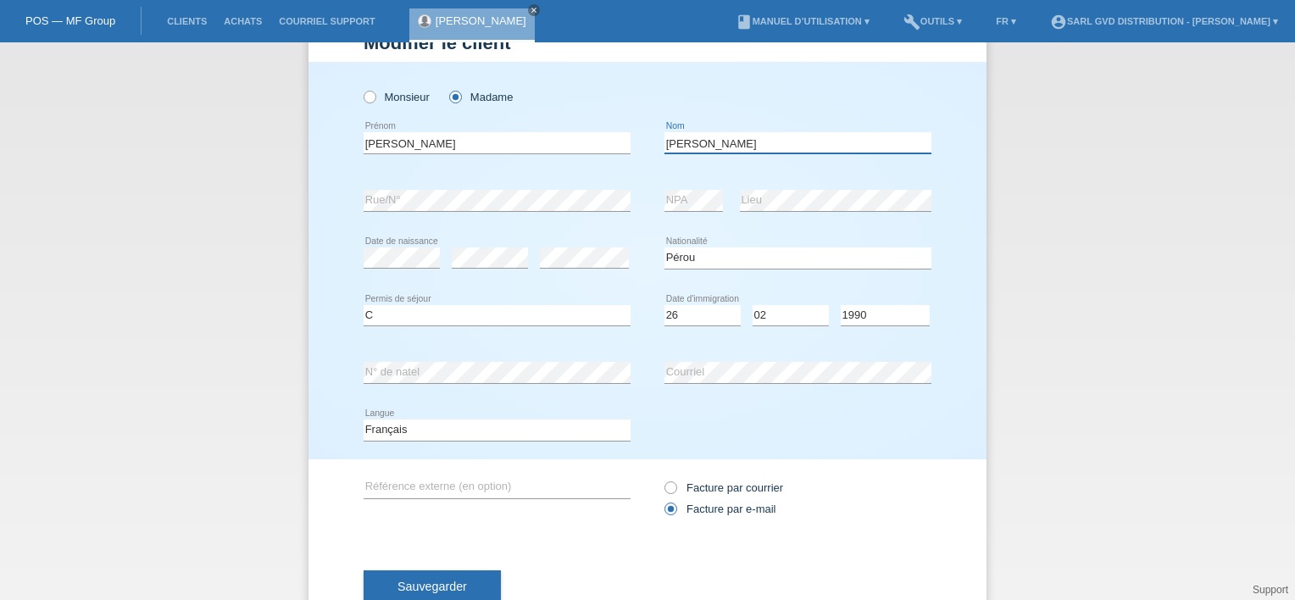
scroll to position [108, 0]
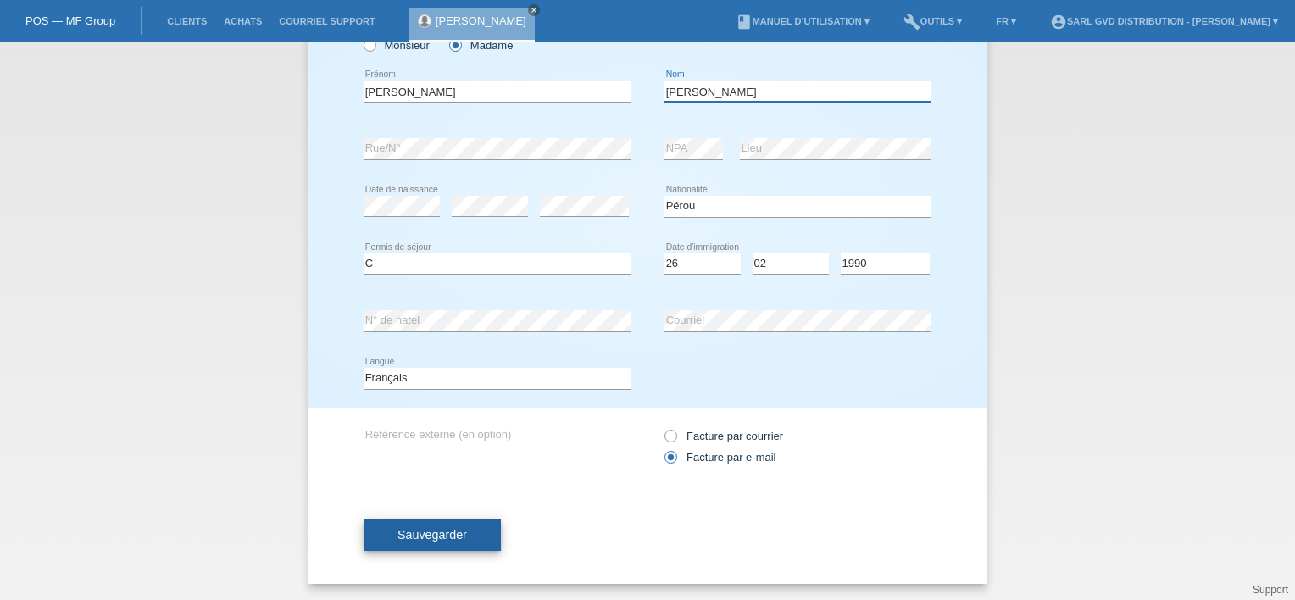
type input "[PERSON_NAME]"
click at [443, 539] on span "Sauvegarder" at bounding box center [433, 535] width 70 height 14
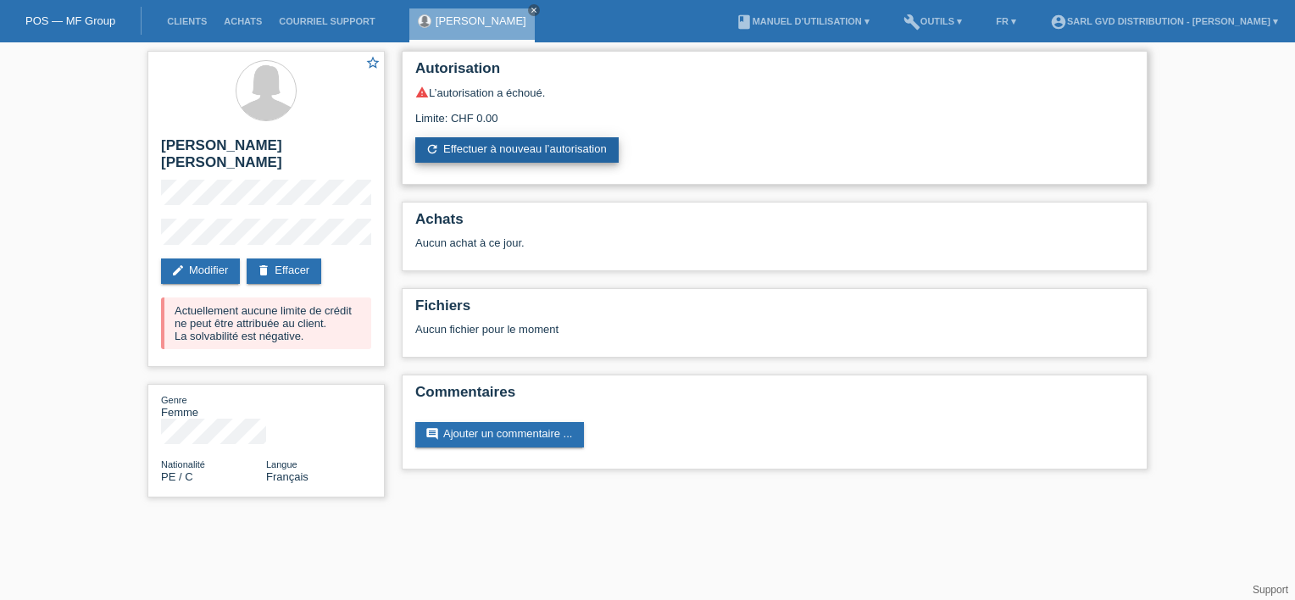
click at [523, 146] on link "refresh Effectuer à nouveau l’autorisation" at bounding box center [516, 149] width 203 height 25
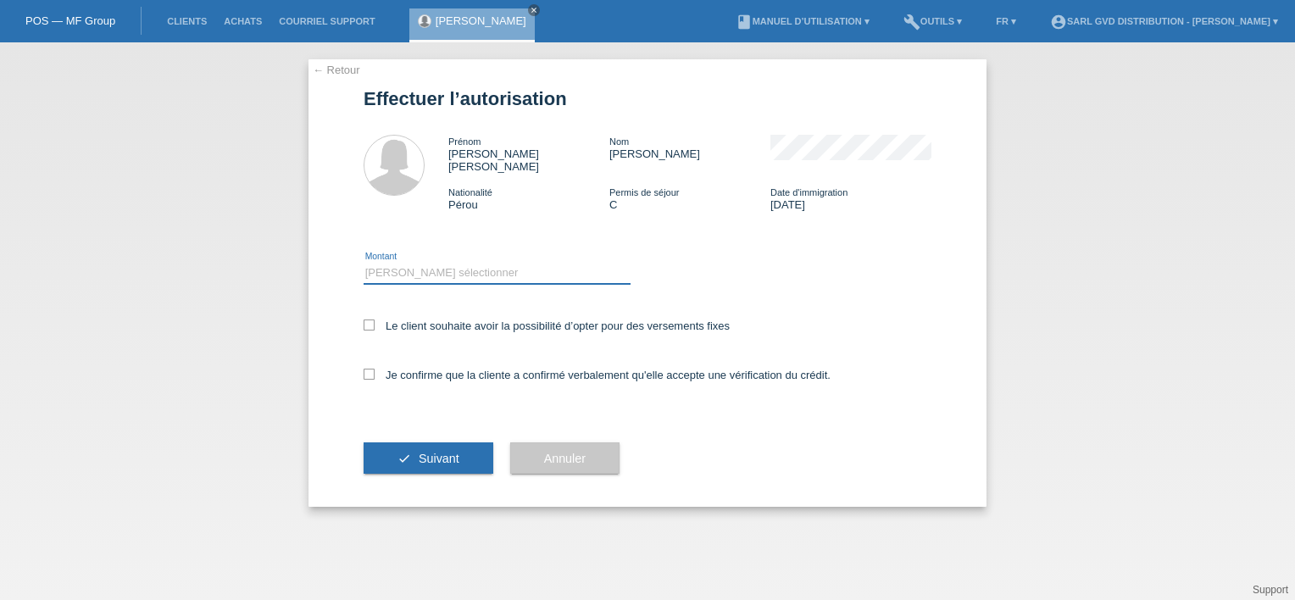
click at [407, 263] on select "Veuillez sélectionner CHF 1.00 - CHF 499.00 CHF 500.00 - CHF 1'999.00 CHF 2'000…" at bounding box center [497, 273] width 267 height 20
select select "3"
click at [364, 263] on select "Veuillez sélectionner CHF 1.00 - CHF 499.00 CHF 500.00 - CHF 1'999.00 CHF 2'000…" at bounding box center [497, 273] width 267 height 20
click at [370, 320] on icon at bounding box center [369, 325] width 11 height 11
click at [370, 320] on input "Le client souhaite avoir la possibilité d’opter pour des versements fixes" at bounding box center [369, 325] width 11 height 11
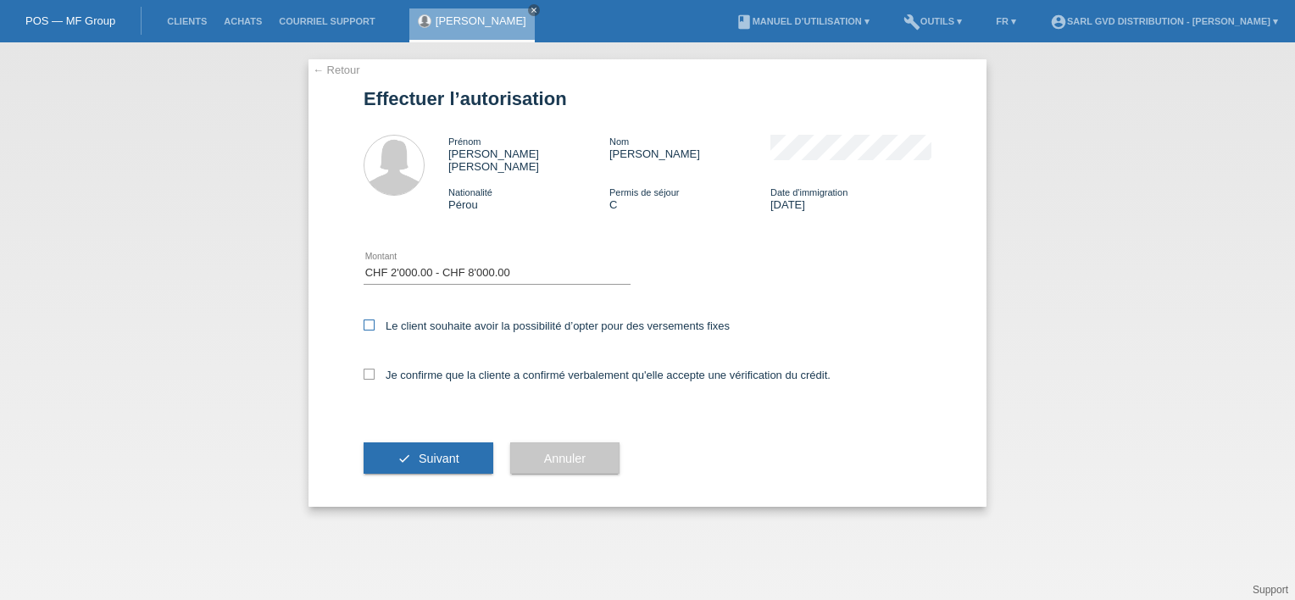
checkbox input "true"
click at [368, 369] on icon at bounding box center [369, 374] width 11 height 11
click at [368, 369] on input "Je confirme que la cliente a confirmé verbalement qu'elle accepte une vérificat…" at bounding box center [369, 374] width 11 height 11
checkbox input "true"
click at [421, 452] on span "Suivant" at bounding box center [439, 459] width 41 height 14
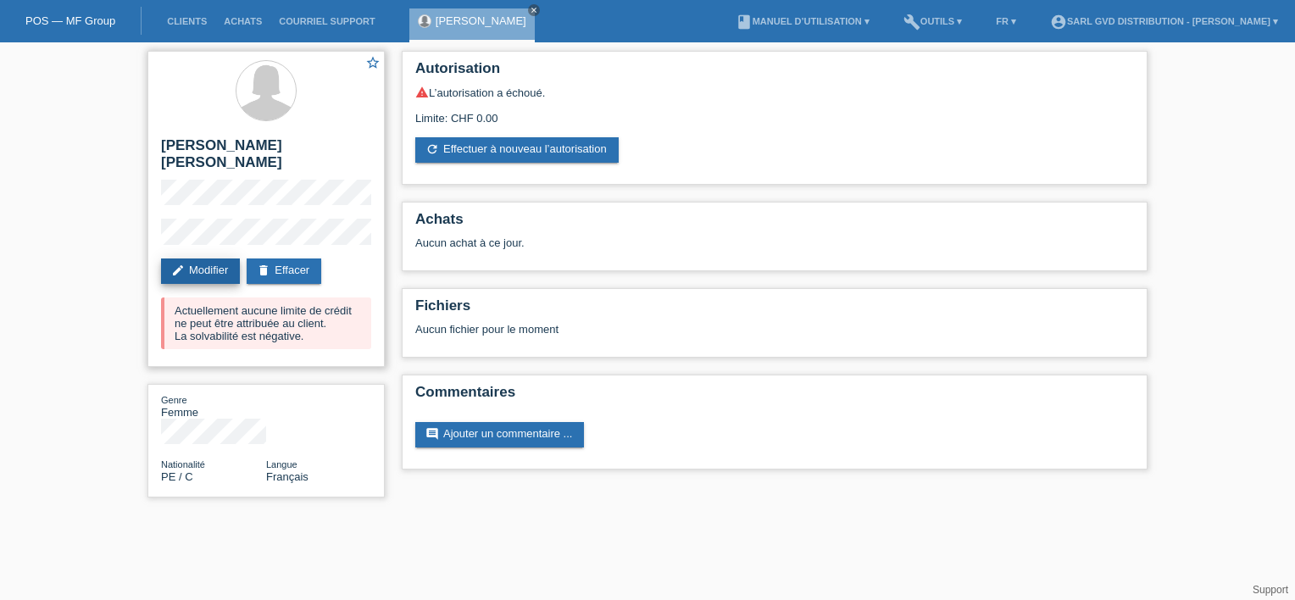
click at [210, 269] on link "edit Modifier" at bounding box center [200, 271] width 79 height 25
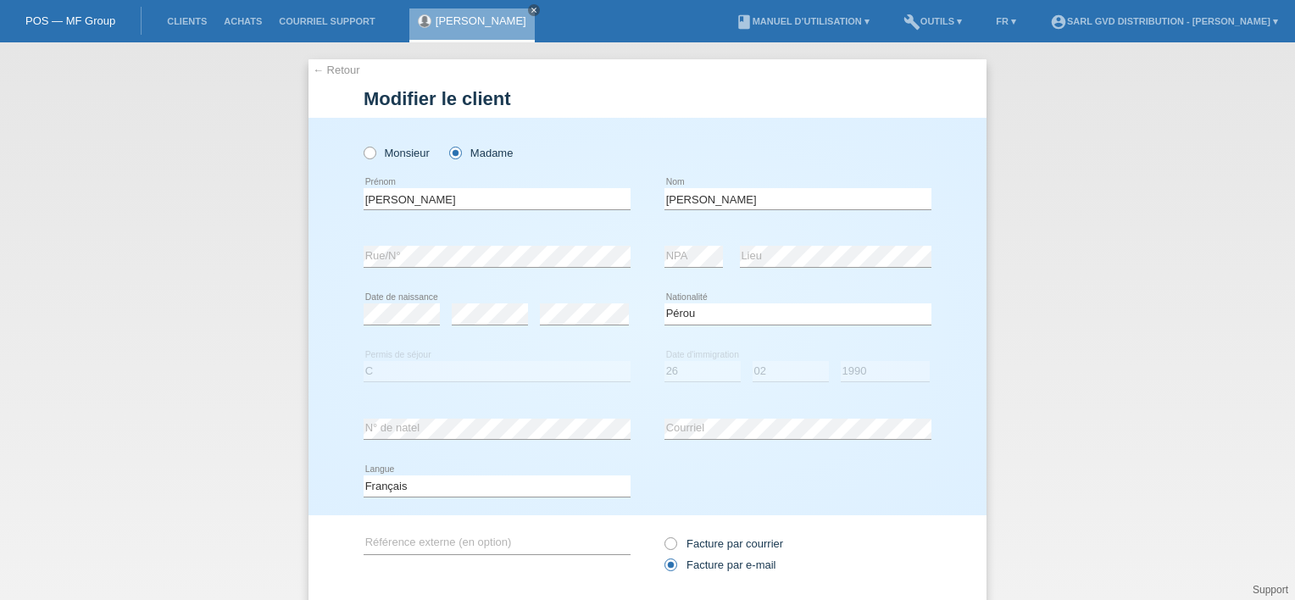
select select "PE"
select select "C"
select select "26"
select select "02"
select select "1990"
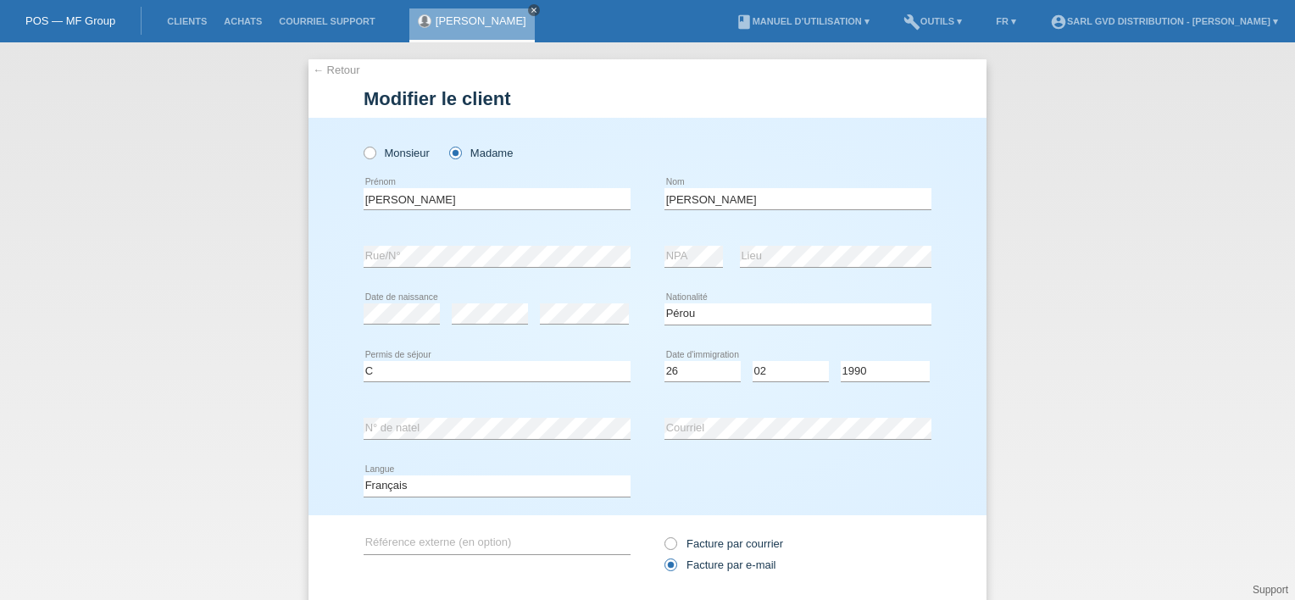
click at [538, 10] on icon "close" at bounding box center [534, 10] width 8 height 8
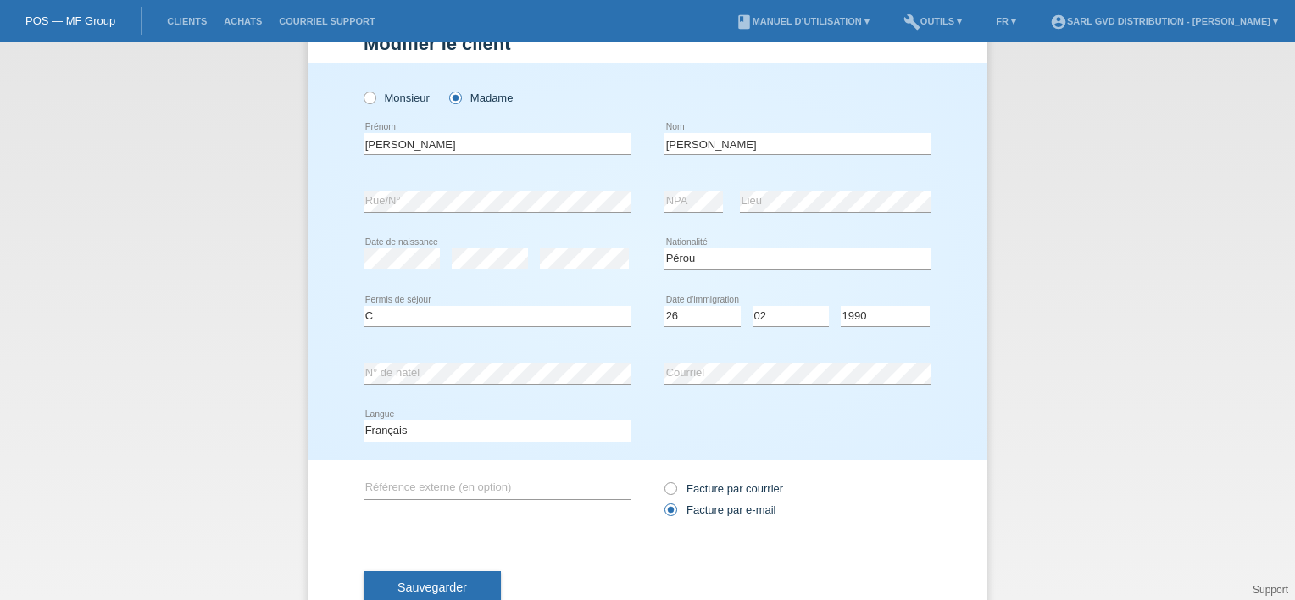
scroll to position [108, 0]
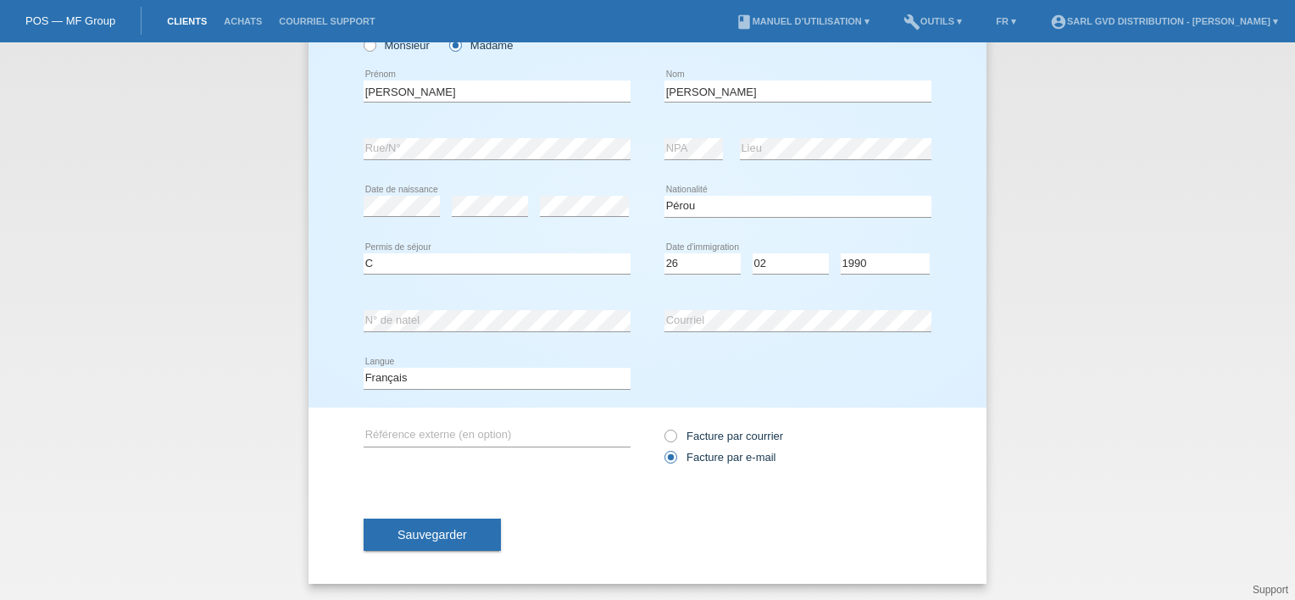
click at [190, 20] on link "Clients" at bounding box center [187, 21] width 57 height 10
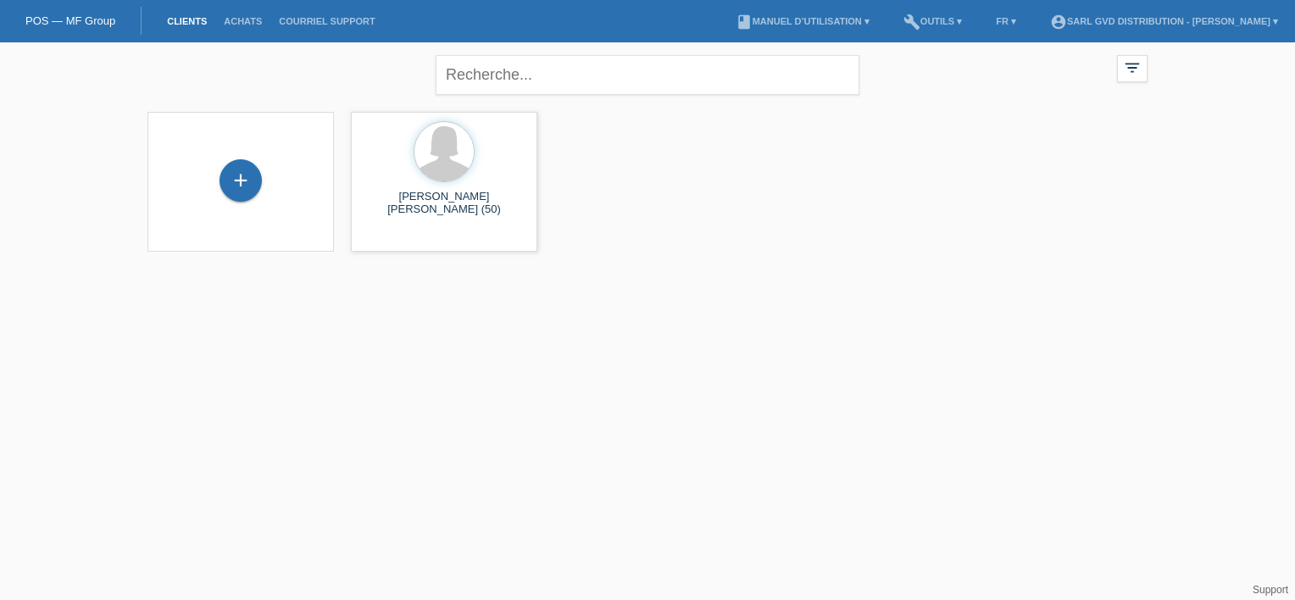
drag, startPoint x: 453, startPoint y: 178, endPoint x: 415, endPoint y: 287, distance: 115.0
click at [393, 273] on html "POS — MF Group Clients Achats Courriel Support menu account_circle SARL GVD DIS…" at bounding box center [647, 136] width 1295 height 273
click at [431, 187] on div "[PERSON_NAME] [PERSON_NAME] (50) launch Afficher" at bounding box center [444, 181] width 187 height 140
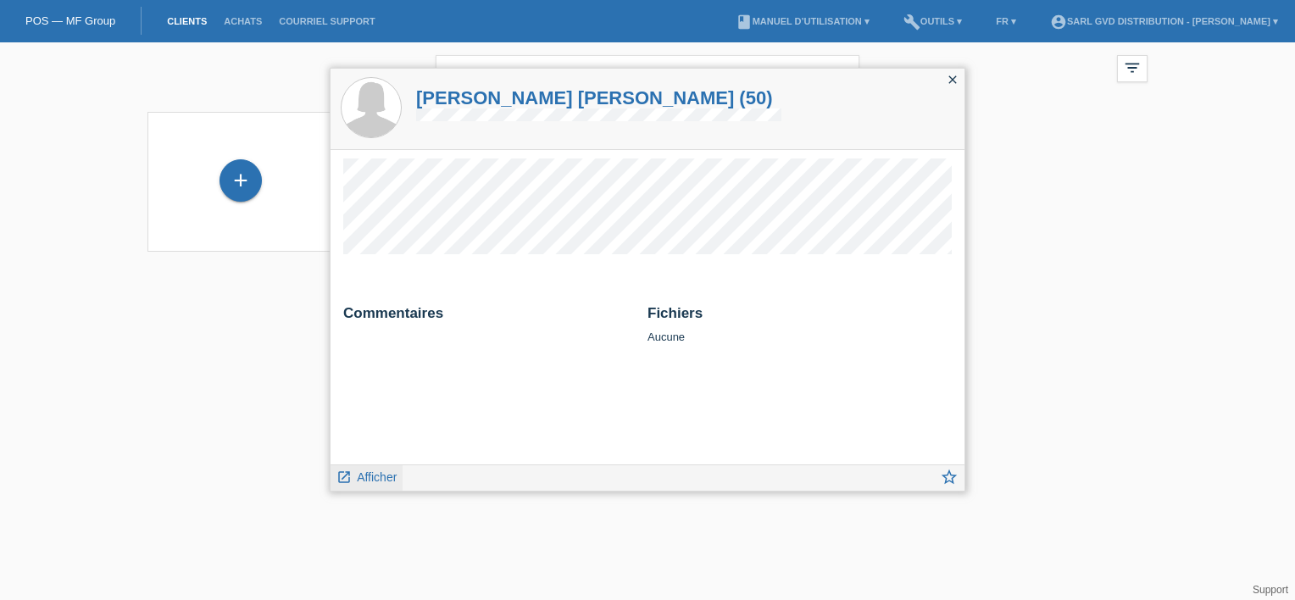
click at [377, 476] on span "Afficher" at bounding box center [377, 477] width 40 height 14
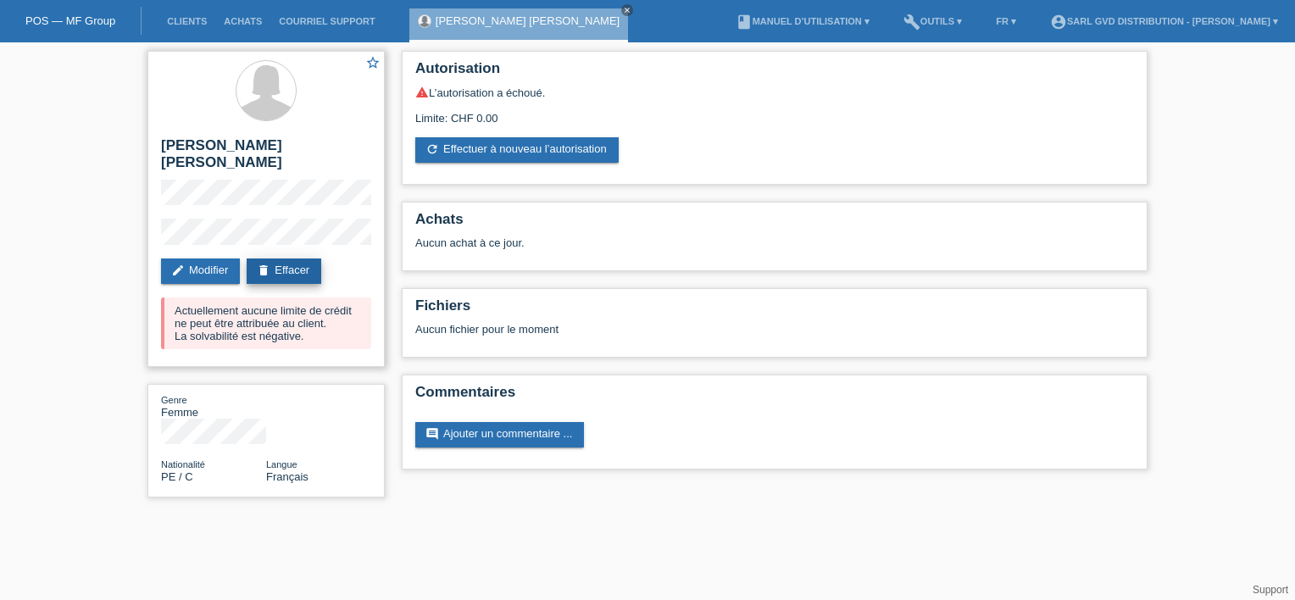
click at [290, 268] on link "delete Effacer" at bounding box center [284, 271] width 75 height 25
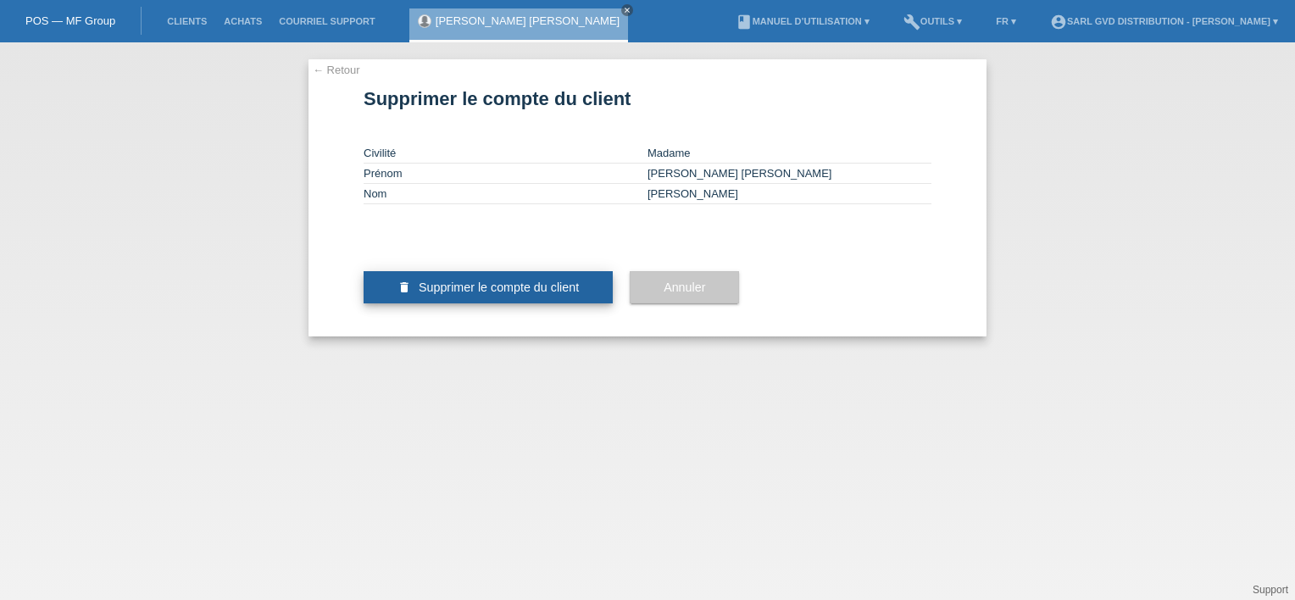
click at [472, 294] on span "Supprimer le compte du client" at bounding box center [499, 288] width 160 height 14
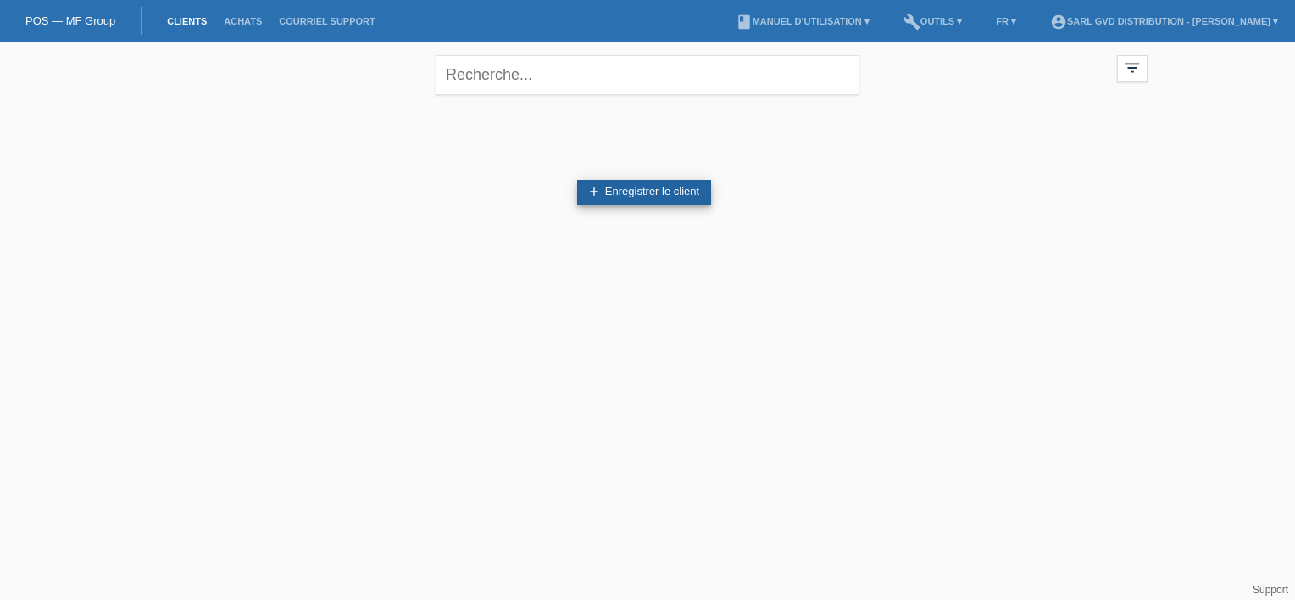
click at [621, 183] on link "add Enregistrer le client" at bounding box center [644, 192] width 134 height 25
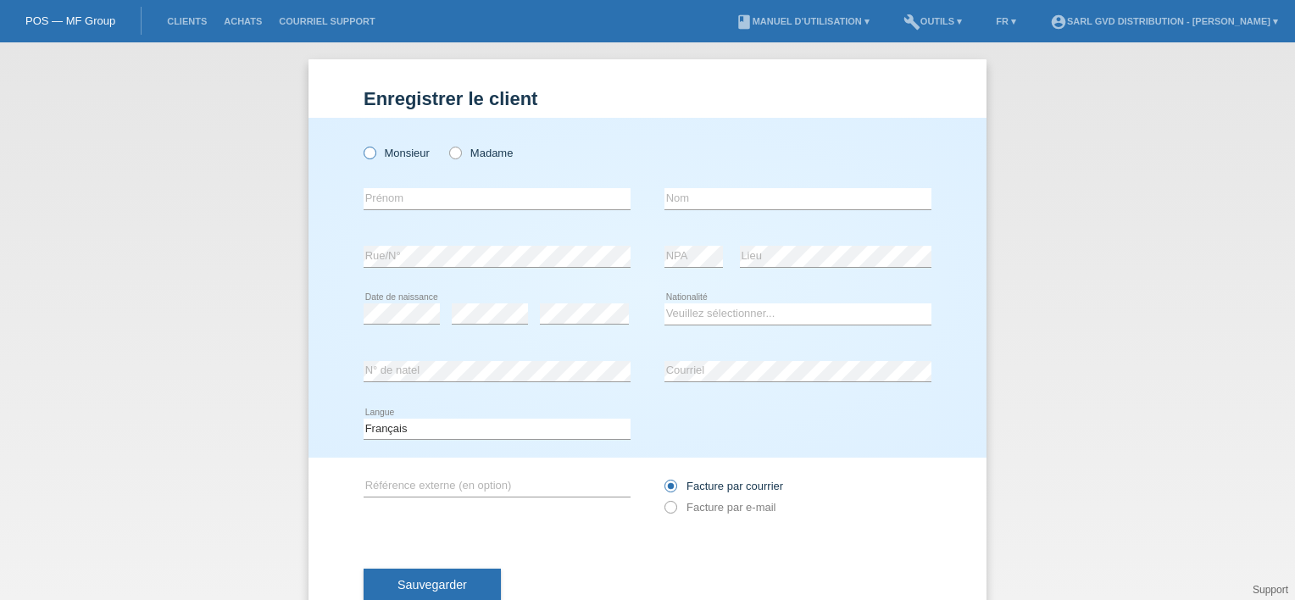
click at [361, 144] on icon at bounding box center [361, 144] width 0 height 0
click at [364, 153] on input "Monsieur" at bounding box center [369, 152] width 11 height 11
radio input "true"
click at [447, 144] on icon at bounding box center [447, 144] width 0 height 0
click at [454, 153] on input "Madame" at bounding box center [454, 152] width 11 height 11
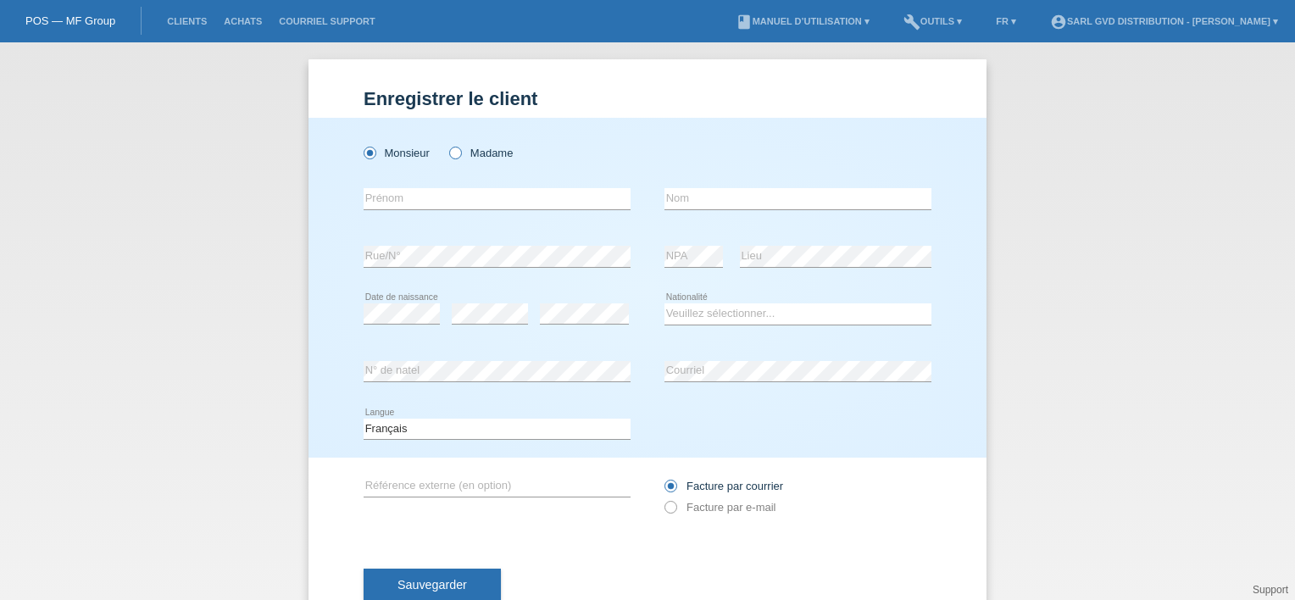
radio input "true"
